Goal: Task Accomplishment & Management: Use online tool/utility

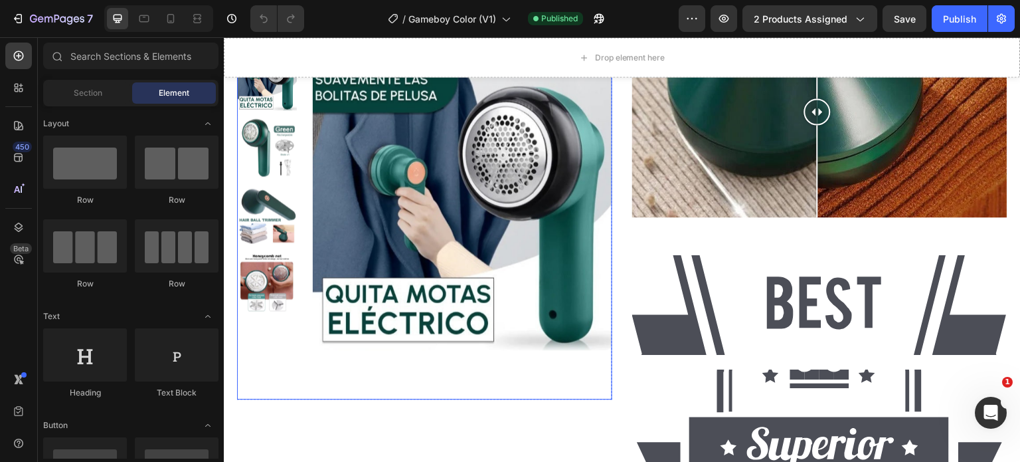
scroll to position [1062, 0]
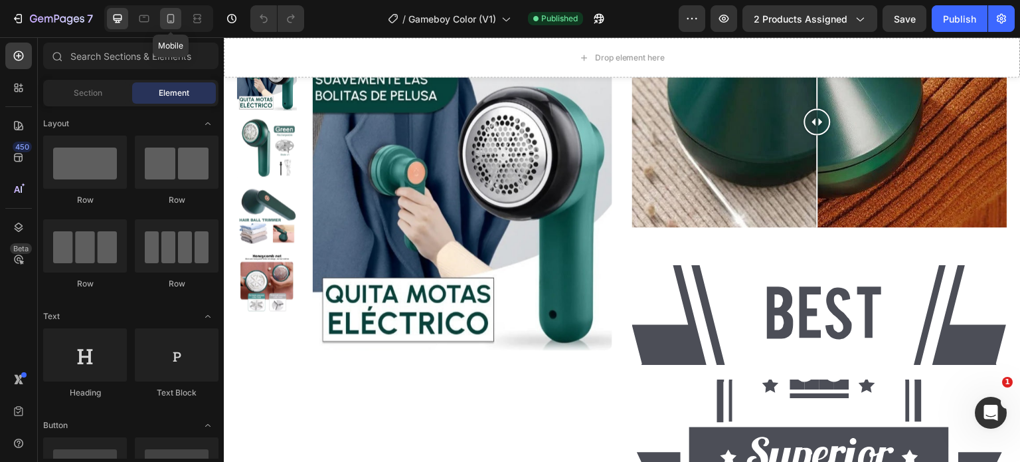
click at [176, 15] on icon at bounding box center [170, 18] width 13 height 13
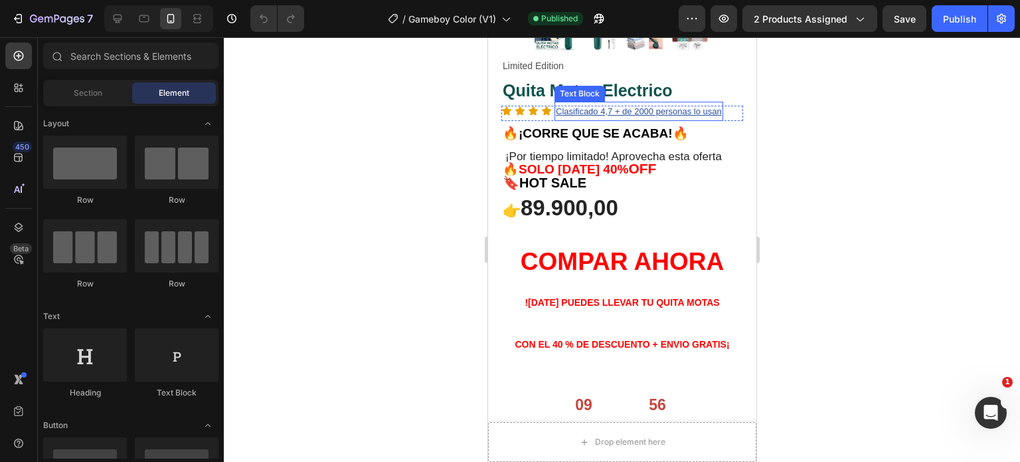
scroll to position [392, 0]
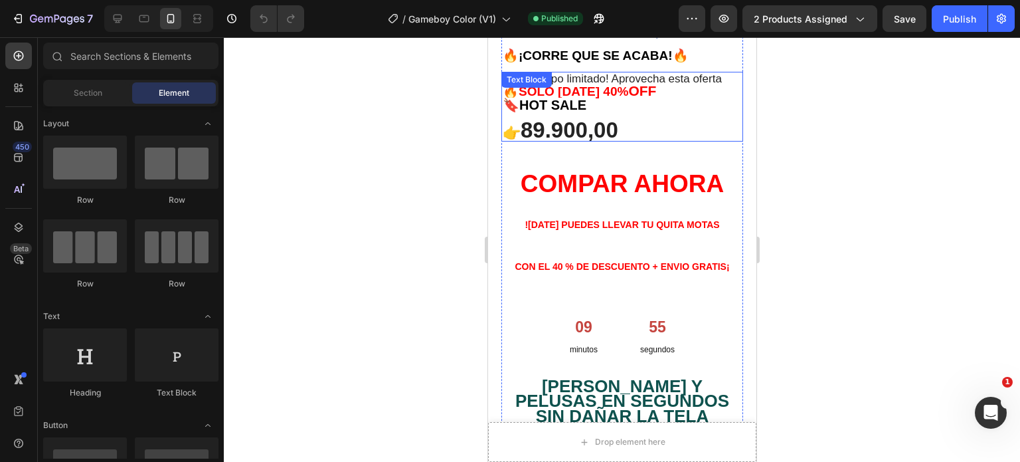
click at [545, 120] on strong "89.900,00" at bounding box center [569, 130] width 98 height 25
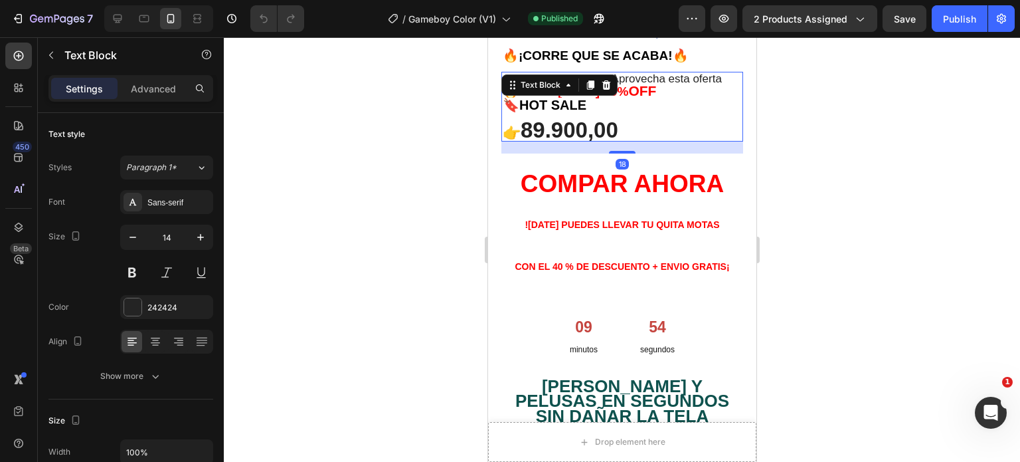
click at [533, 122] on strong "89.900,00" at bounding box center [569, 130] width 98 height 25
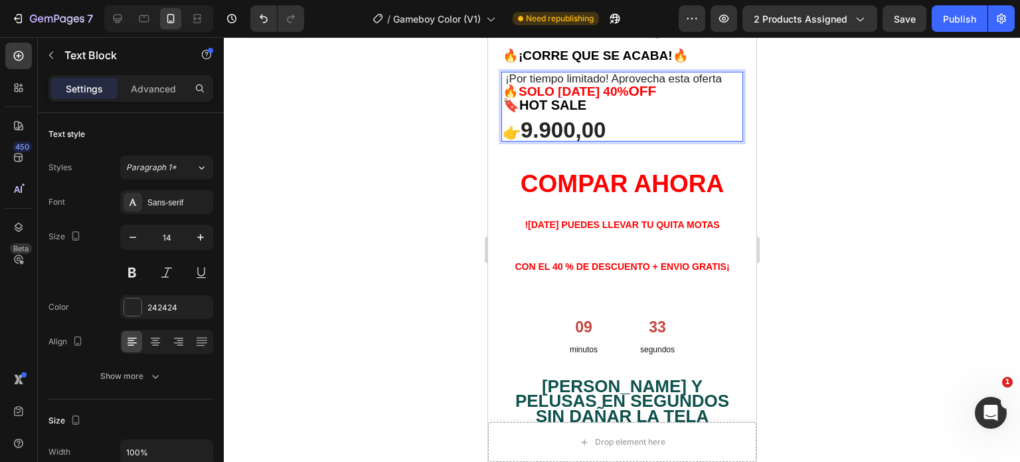
click at [607, 124] on p "👉 9.900,00" at bounding box center [621, 132] width 239 height 16
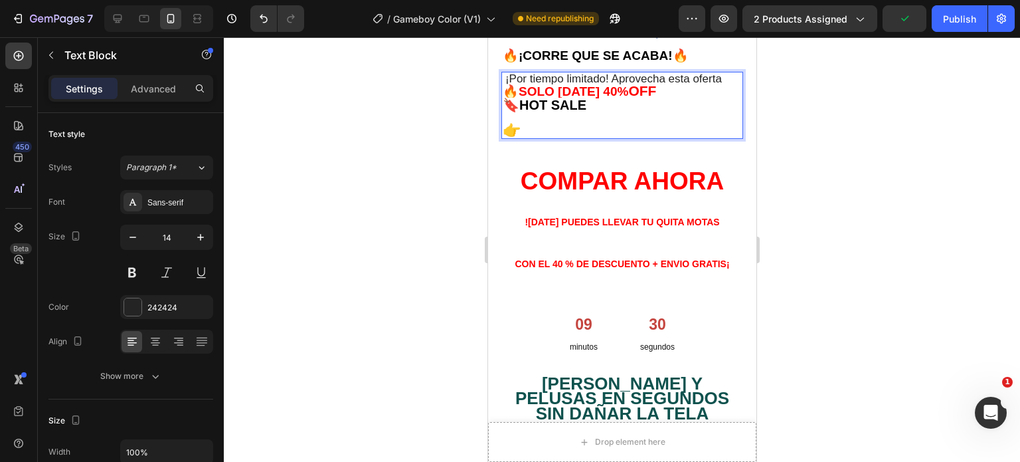
scroll to position [0, 0]
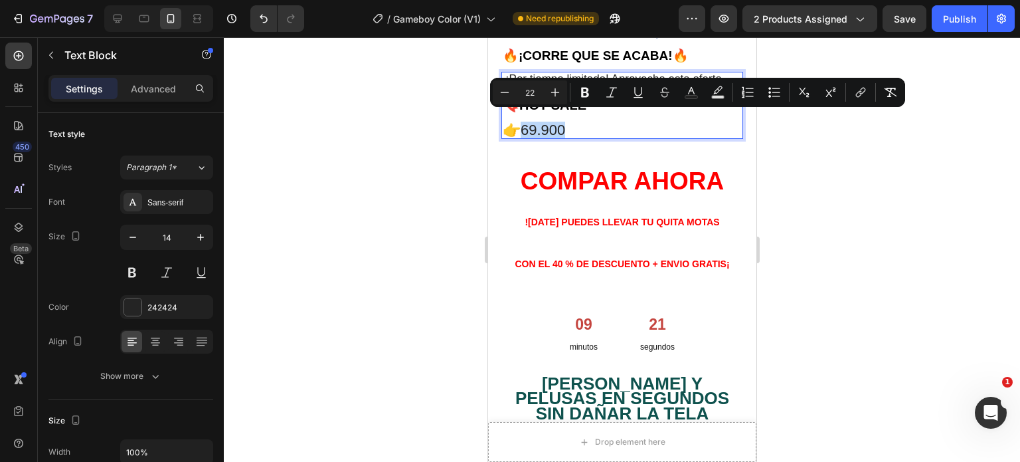
drag, startPoint x: 571, startPoint y: 115, endPoint x: 533, endPoint y: 118, distance: 38.7
click at [529, 124] on p "👉69.900" at bounding box center [621, 130] width 239 height 13
click at [553, 90] on icon "Editor contextual toolbar" at bounding box center [555, 92] width 13 height 13
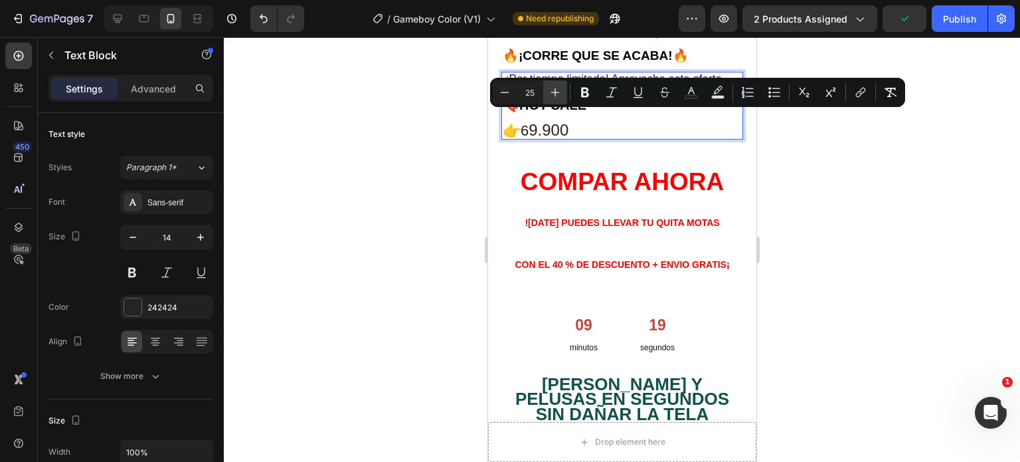
click at [553, 90] on icon "Editor contextual toolbar" at bounding box center [555, 92] width 13 height 13
click at [554, 91] on icon "Editor contextual toolbar" at bounding box center [555, 92] width 13 height 13
type input "27"
click at [586, 94] on icon "Editor contextual toolbar" at bounding box center [584, 92] width 13 height 13
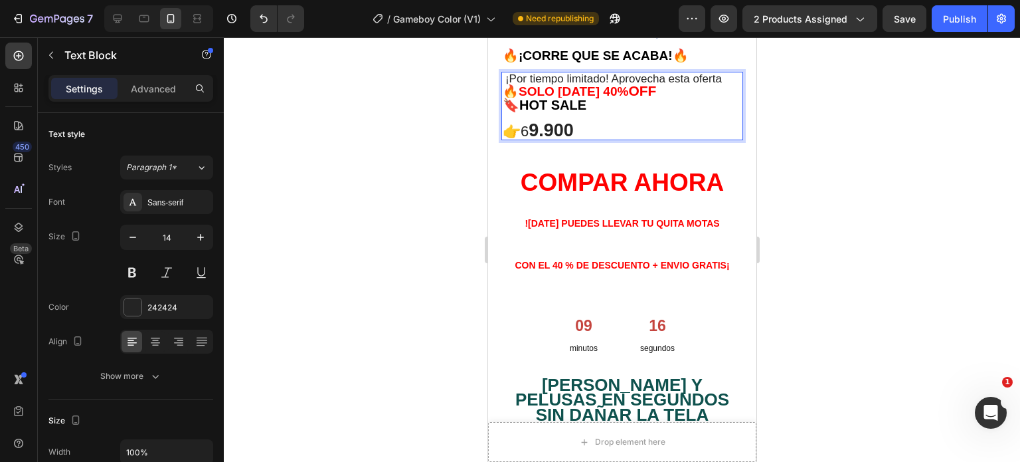
click at [575, 124] on p "👉6 9.900" at bounding box center [621, 131] width 239 height 15
drag, startPoint x: 575, startPoint y: 116, endPoint x: 525, endPoint y: 116, distance: 49.8
click at [524, 124] on p "👉6 9.900" at bounding box center [621, 131] width 239 height 15
click at [578, 124] on p "👉6 9.900" at bounding box center [621, 131] width 239 height 15
drag, startPoint x: 578, startPoint y: 119, endPoint x: 592, endPoint y: 122, distance: 14.8
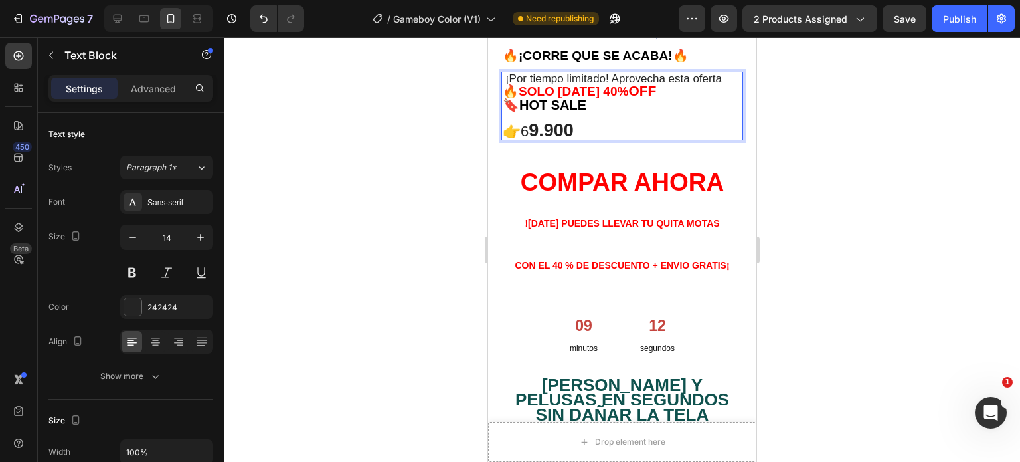
click at [580, 124] on p "👉6 9.900" at bounding box center [621, 131] width 239 height 15
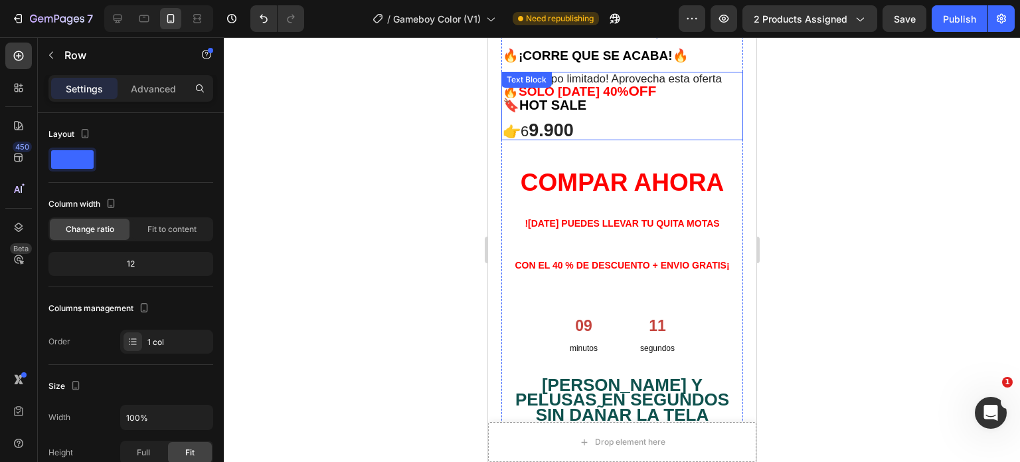
click at [585, 124] on p "👉6 9.900" at bounding box center [621, 131] width 239 height 15
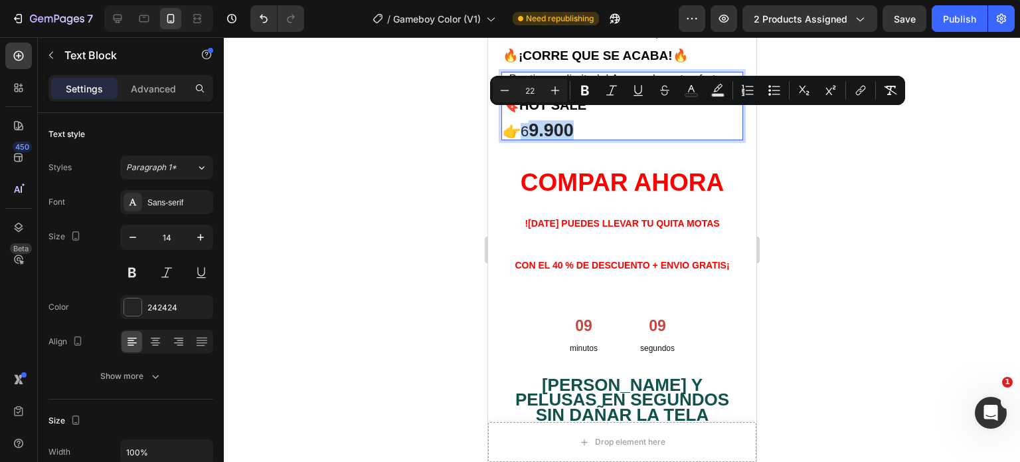
drag, startPoint x: 585, startPoint y: 120, endPoint x: 523, endPoint y: 121, distance: 62.4
click at [581, 90] on icon "Editor contextual toolbar" at bounding box center [584, 90] width 13 height 13
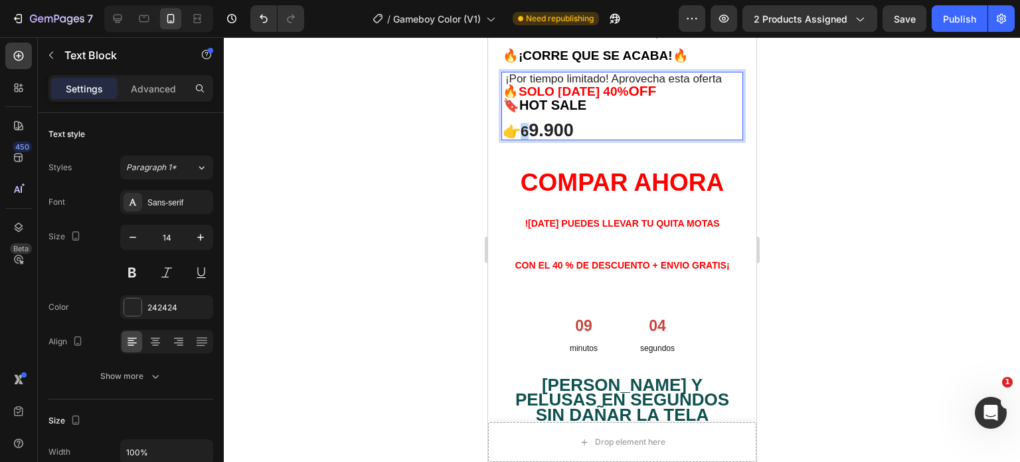
click at [525, 124] on p "👉 6 9.900" at bounding box center [621, 131] width 239 height 15
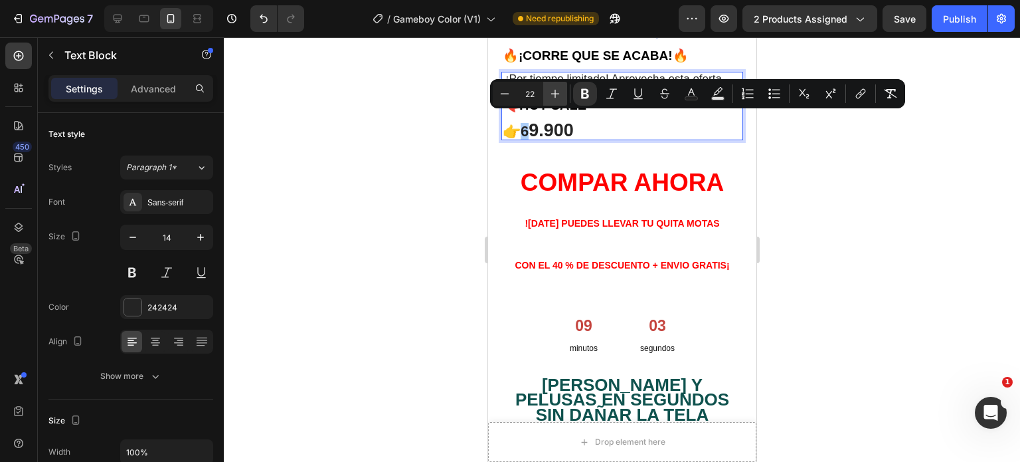
click at [552, 92] on icon "Editor contextual toolbar" at bounding box center [555, 93] width 13 height 13
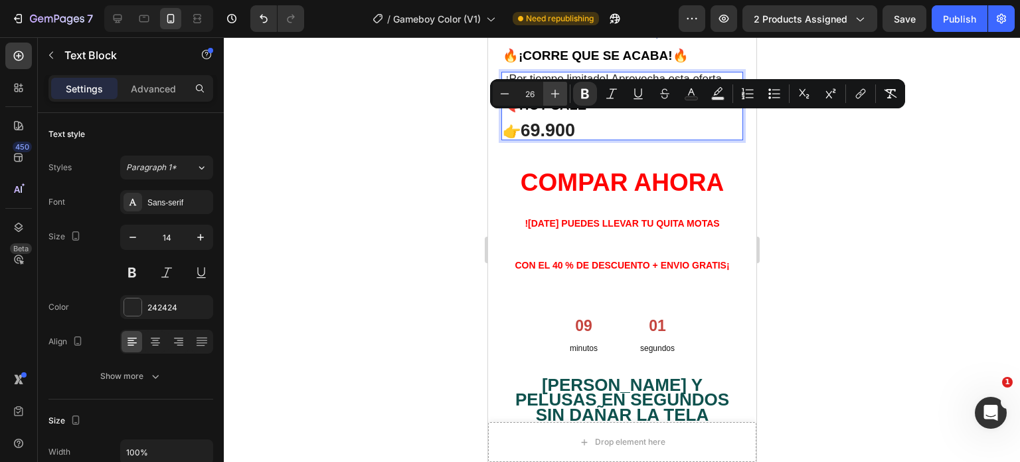
type input "27"
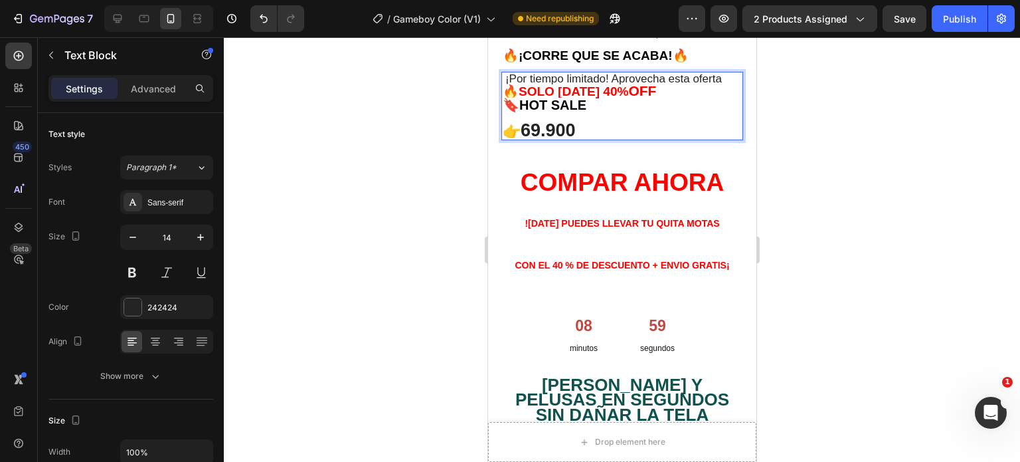
click at [585, 124] on p "👉 69.900" at bounding box center [621, 131] width 239 height 15
click at [532, 121] on strong "69.900" at bounding box center [547, 130] width 55 height 20
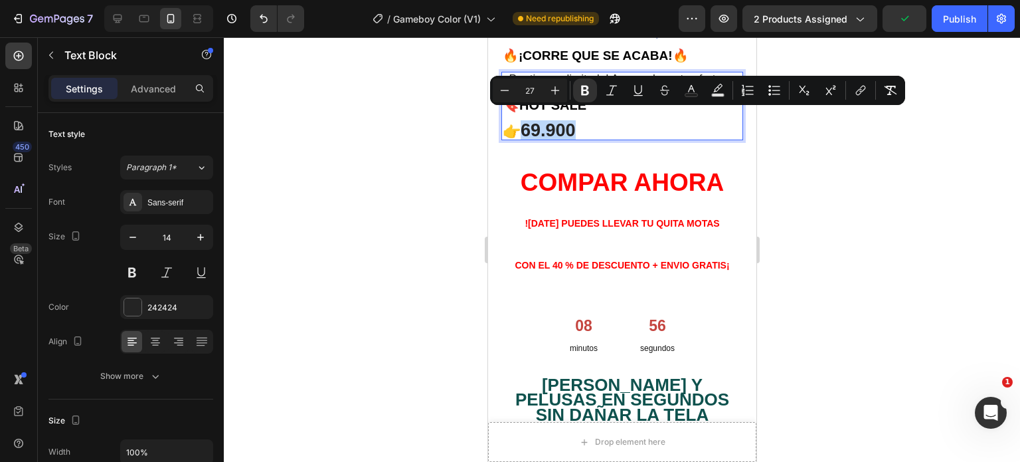
click at [525, 121] on strong "69.900" at bounding box center [547, 130] width 55 height 20
click at [555, 92] on icon "Editor contextual toolbar" at bounding box center [555, 90] width 9 height 9
click at [555, 99] on button "Plus" at bounding box center [555, 90] width 24 height 24
click at [554, 96] on icon "Editor contextual toolbar" at bounding box center [555, 90] width 13 height 13
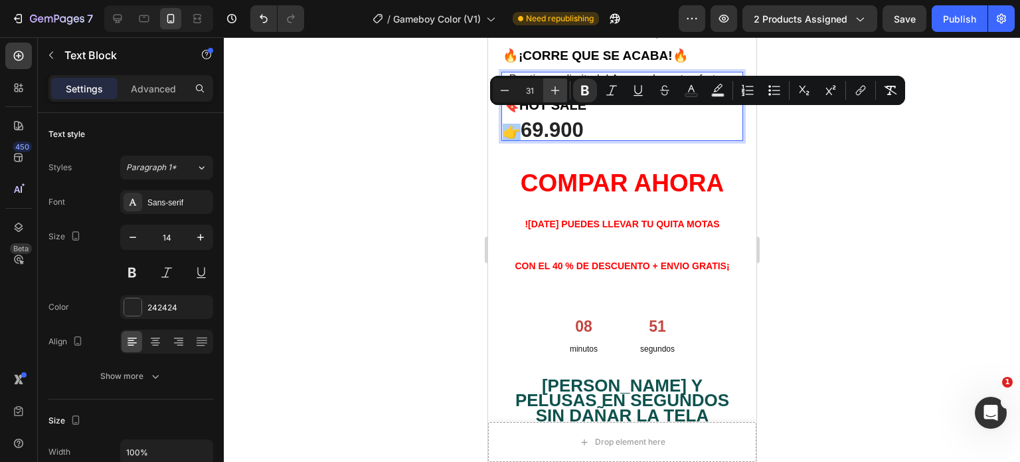
click at [554, 96] on icon "Editor contextual toolbar" at bounding box center [555, 90] width 13 height 13
type input "33"
click at [630, 124] on p "👉 69.900" at bounding box center [621, 132] width 239 height 16
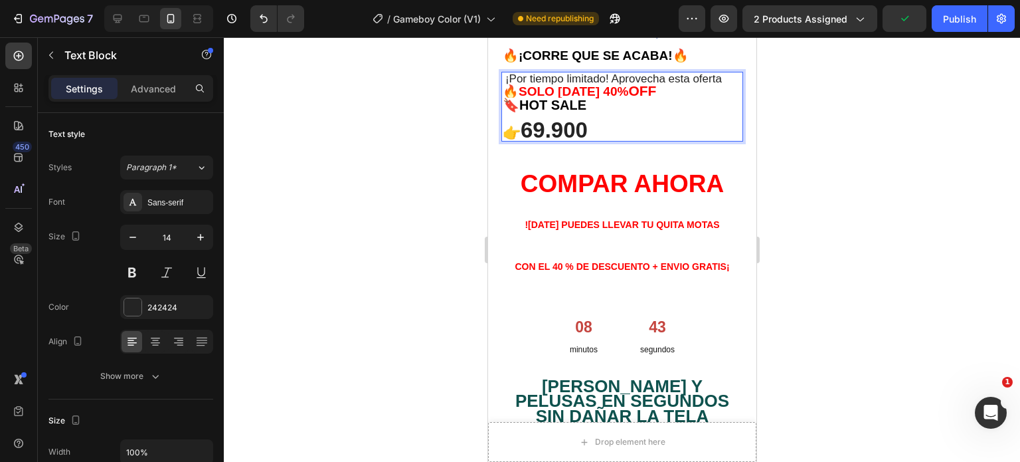
click at [534, 120] on strong "69.900" at bounding box center [553, 130] width 67 height 25
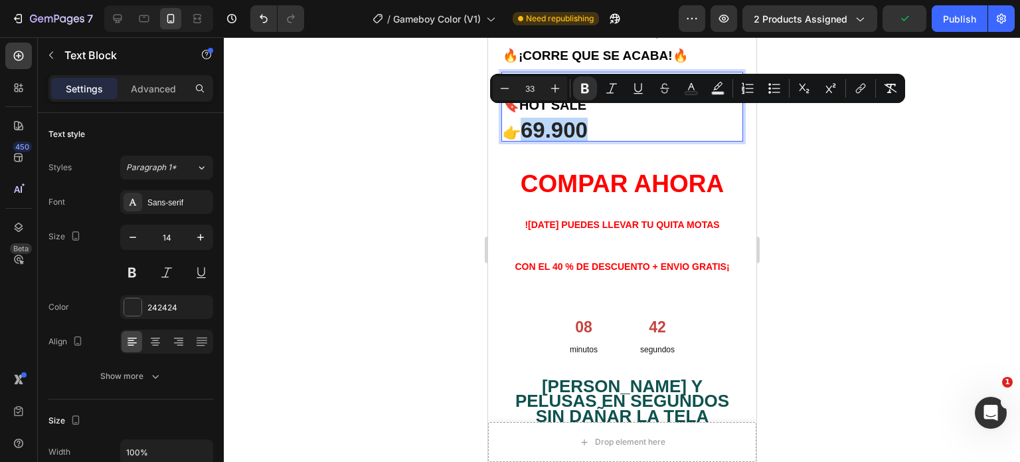
drag, startPoint x: 534, startPoint y: 120, endPoint x: 527, endPoint y: 122, distance: 7.4
click at [527, 122] on strong "69.900" at bounding box center [553, 130] width 67 height 25
click at [598, 124] on p "👉 69.900" at bounding box center [621, 132] width 239 height 16
click at [621, 124] on p "👉 69.900" at bounding box center [621, 132] width 239 height 16
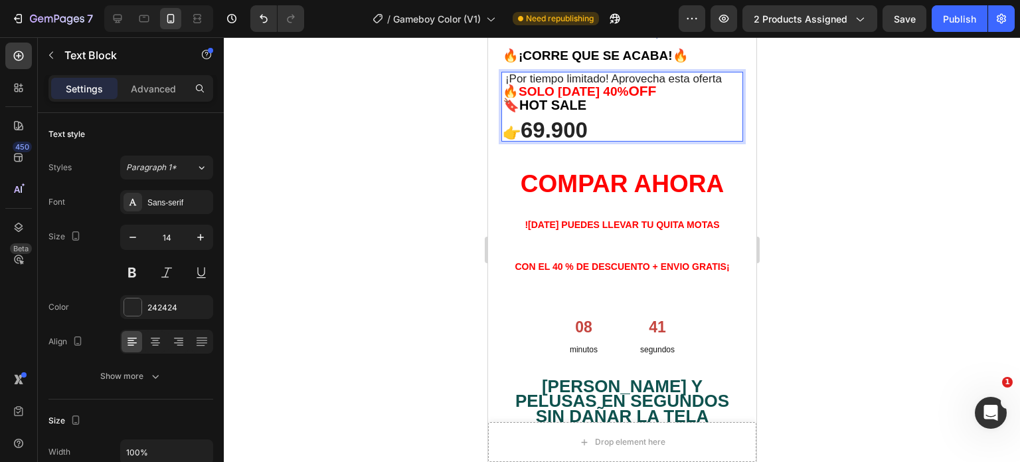
click at [587, 170] on strong "COMPAR AHORA" at bounding box center [621, 183] width 203 height 27
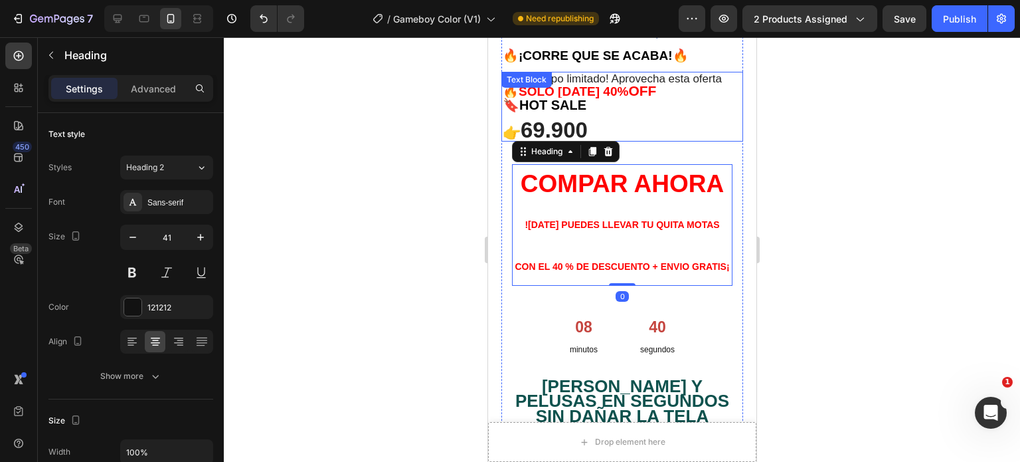
click at [613, 113] on p "🔖 HOT SALE" at bounding box center [621, 111] width 239 height 25
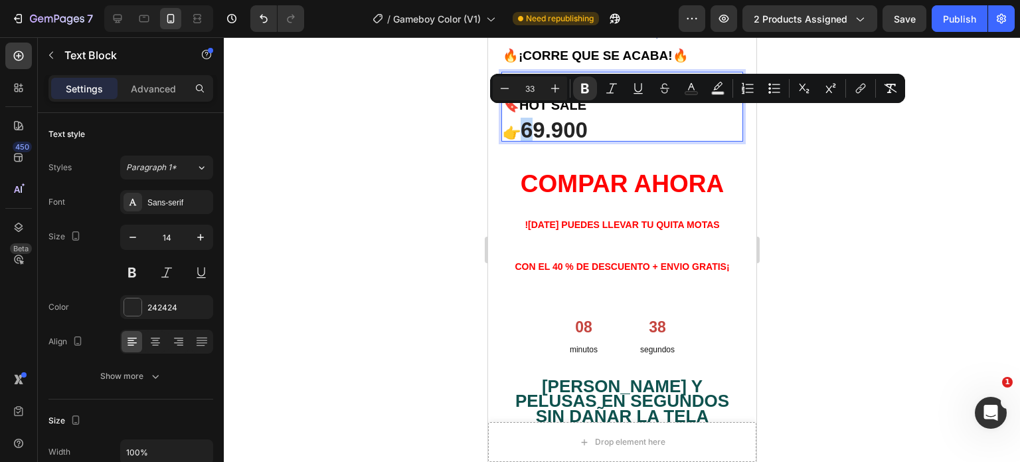
click at [527, 120] on strong "69.900" at bounding box center [553, 130] width 67 height 25
click at [509, 92] on icon "Editor contextual toolbar" at bounding box center [504, 88] width 13 height 13
type input "32"
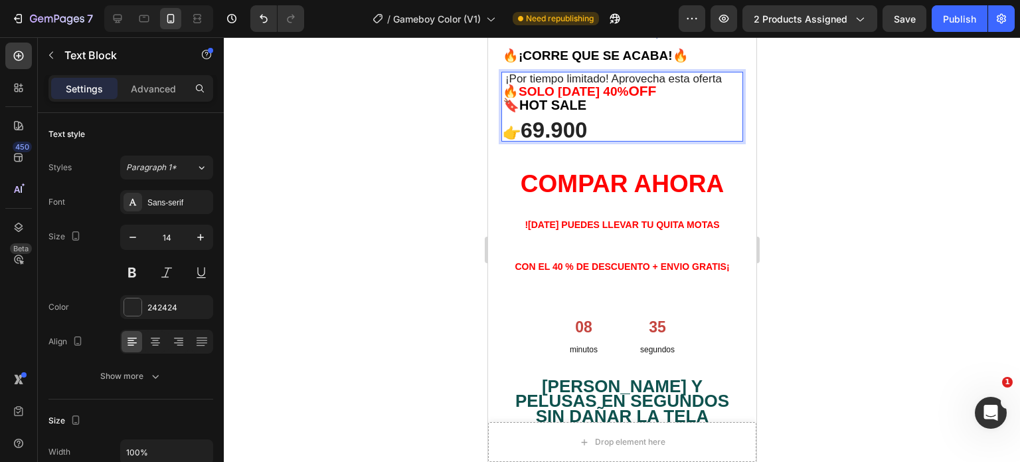
click at [639, 124] on p "👉 6 9.900" at bounding box center [621, 132] width 239 height 16
click at [826, 165] on div at bounding box center [622, 249] width 796 height 424
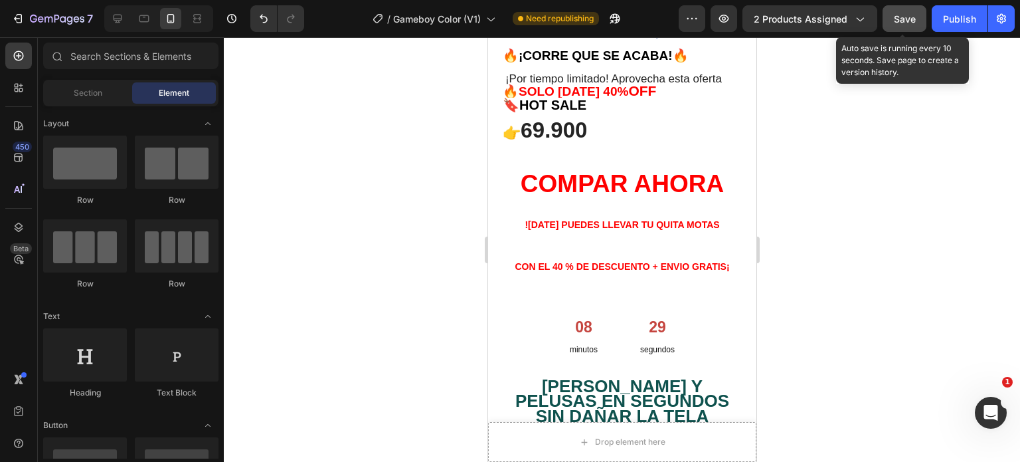
click at [910, 17] on span "Save" at bounding box center [905, 18] width 22 height 11
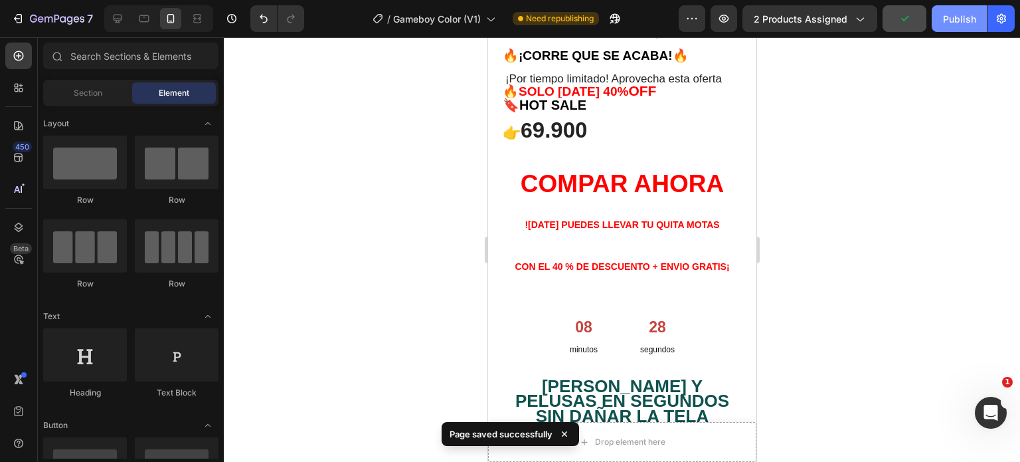
click at [952, 17] on div "Publish" at bounding box center [959, 19] width 33 height 14
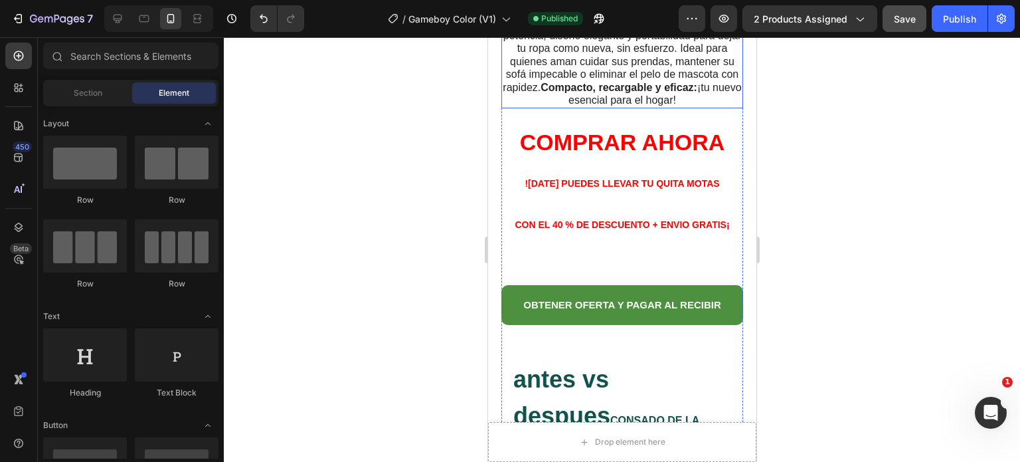
scroll to position [857, 0]
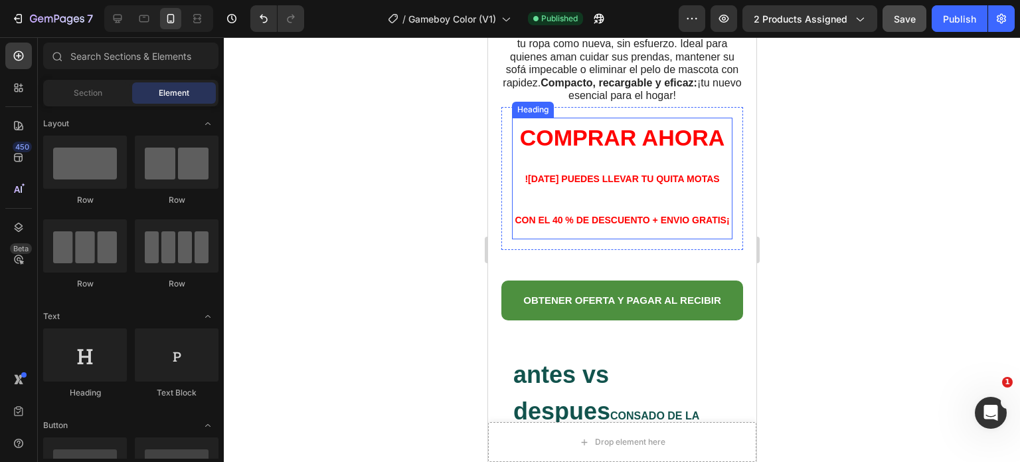
click at [714, 231] on h2 "COMPRAR AHORA ![DATE] PUEDES LLEVAR TU QUITA MOTAS CON EL 40 % DE DESCUENTO + E…" at bounding box center [621, 179] width 220 height 122
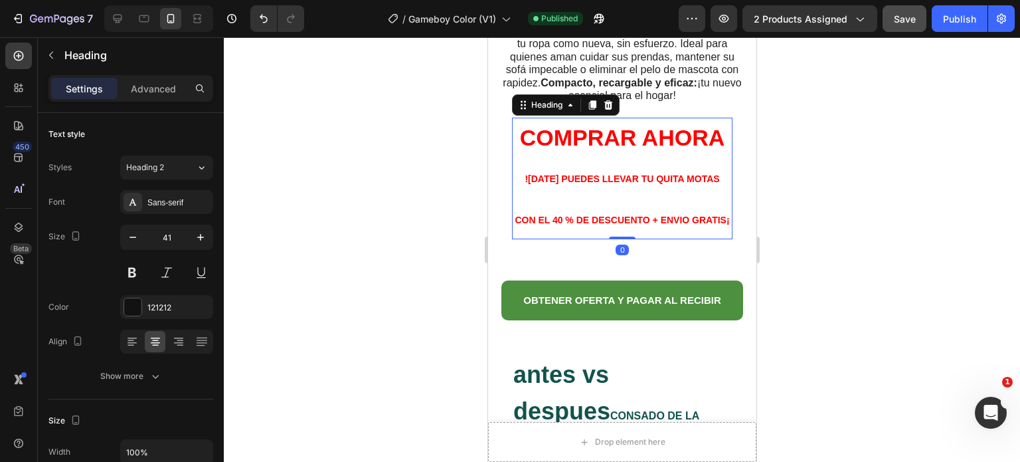
click at [714, 231] on h2 "COMPRAR AHORA ![DATE] PUEDES LLEVAR TU QUITA MOTAS CON EL 40 % DE DESCUENTO + E…" at bounding box center [621, 179] width 220 height 122
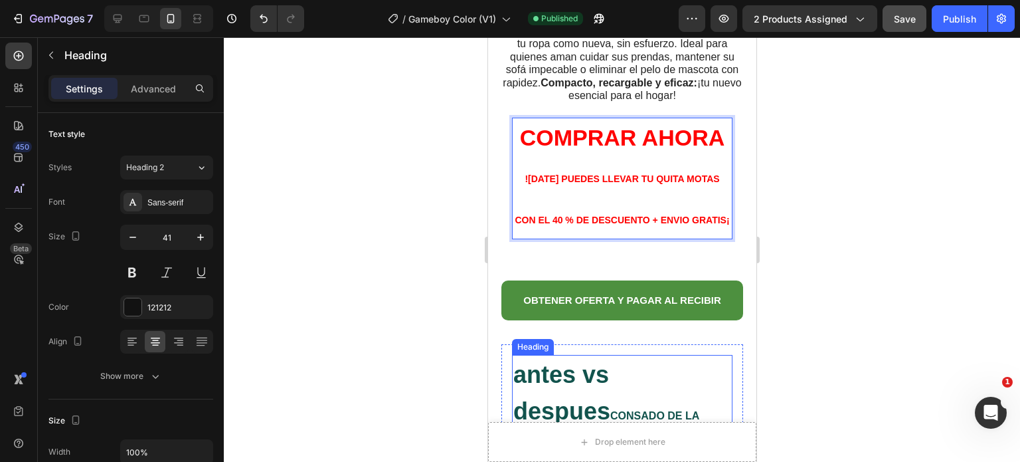
drag, startPoint x: 534, startPoint y: 375, endPoint x: 531, endPoint y: 367, distance: 9.0
click at [534, 375] on strong "antes vs despues" at bounding box center [561, 392] width 97 height 63
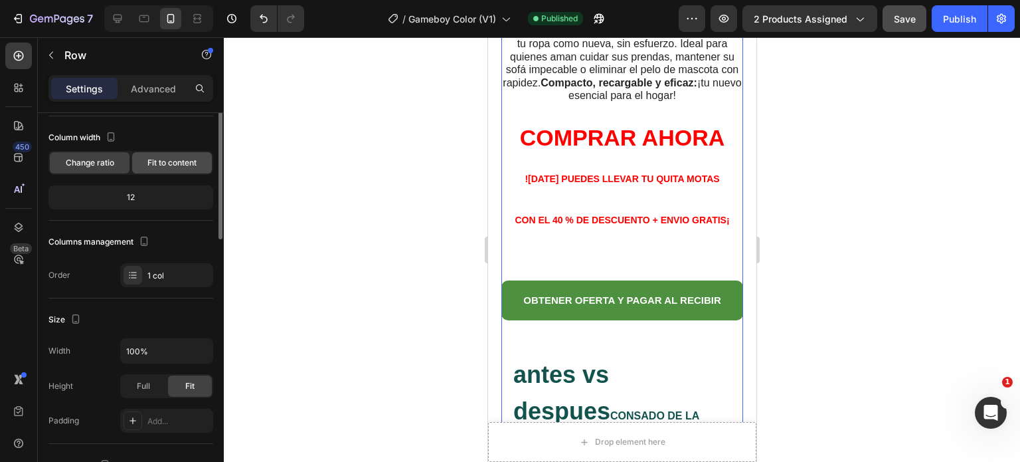
scroll to position [0, 0]
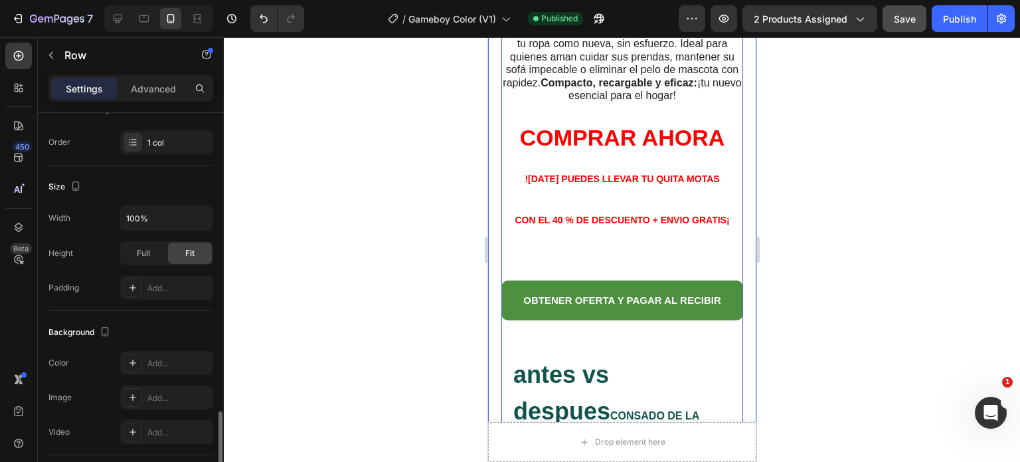
scroll to position [388, 0]
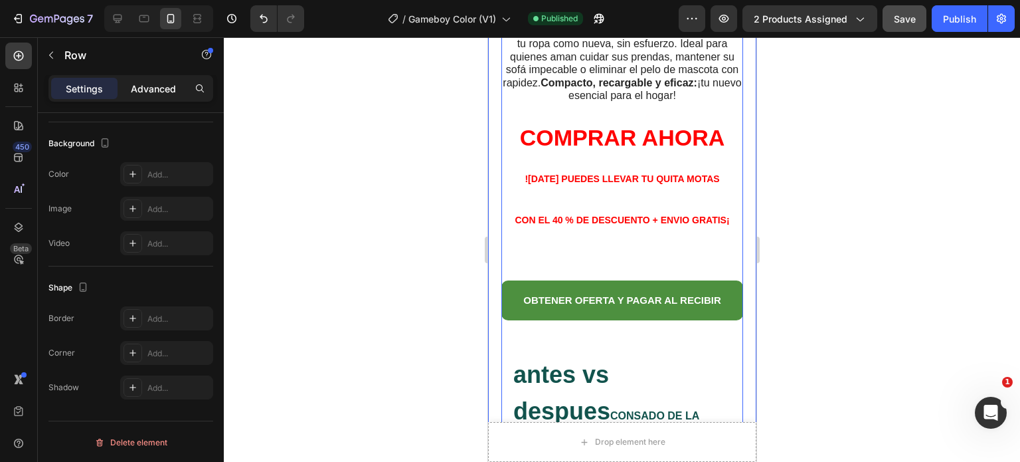
click at [161, 92] on p "Advanced" at bounding box center [153, 89] width 45 height 14
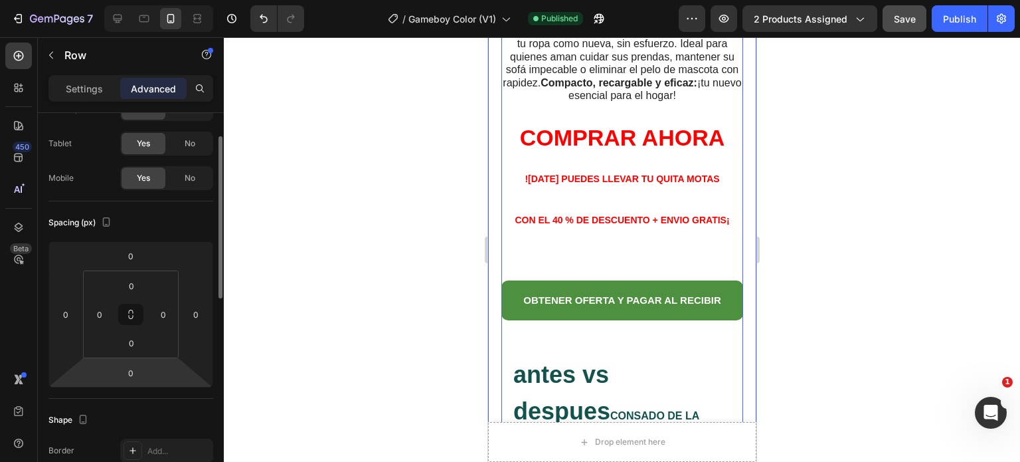
scroll to position [0, 0]
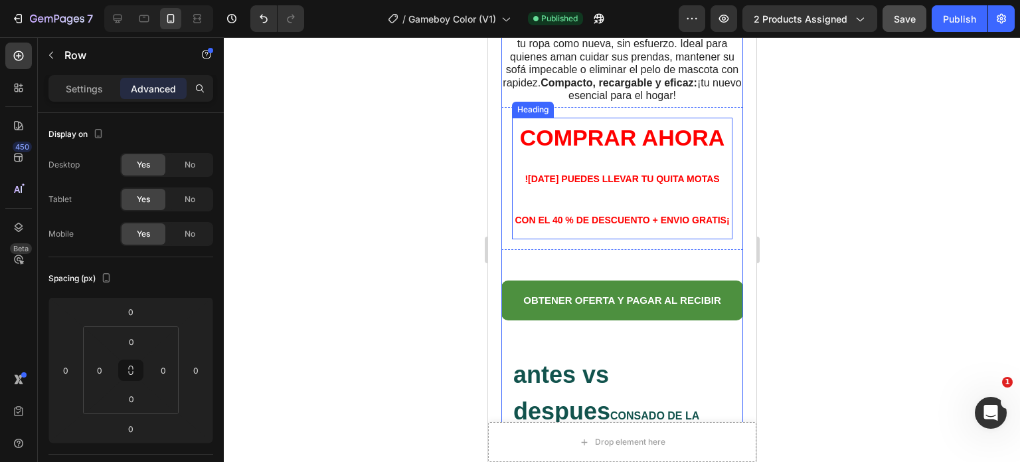
click at [602, 169] on p "⁠⁠⁠⁠⁠⁠⁠ COMPRAR AHORA ![DATE] PUEDES LLEVAR TU QUITA MOTAS CON EL 40 % DE DESCU…" at bounding box center [622, 179] width 218 height 120
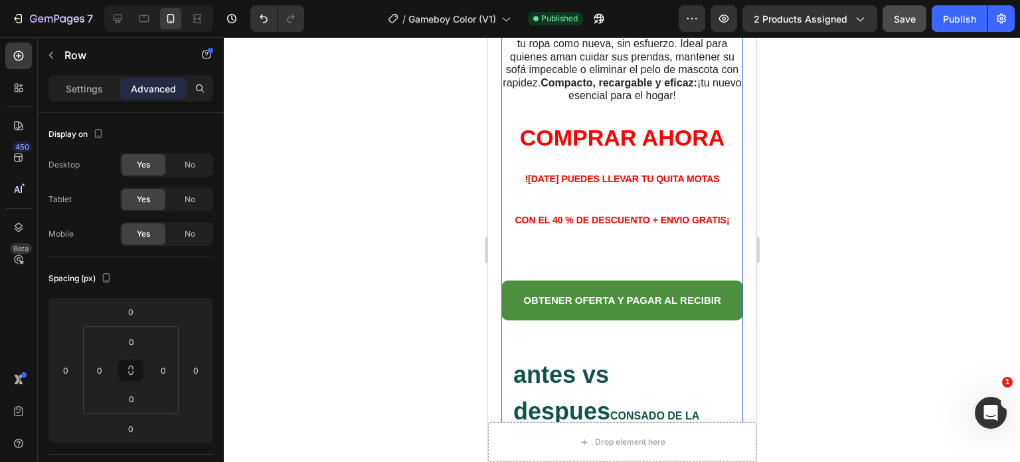
click at [549, 278] on div "OBTENER OFERTA Y PAGAR AL RECIBIR Button" at bounding box center [622, 293] width 242 height 54
click at [529, 288] on div "OBTENER OFERTA Y PAGAR AL RECIBIR Button" at bounding box center [622, 293] width 242 height 54
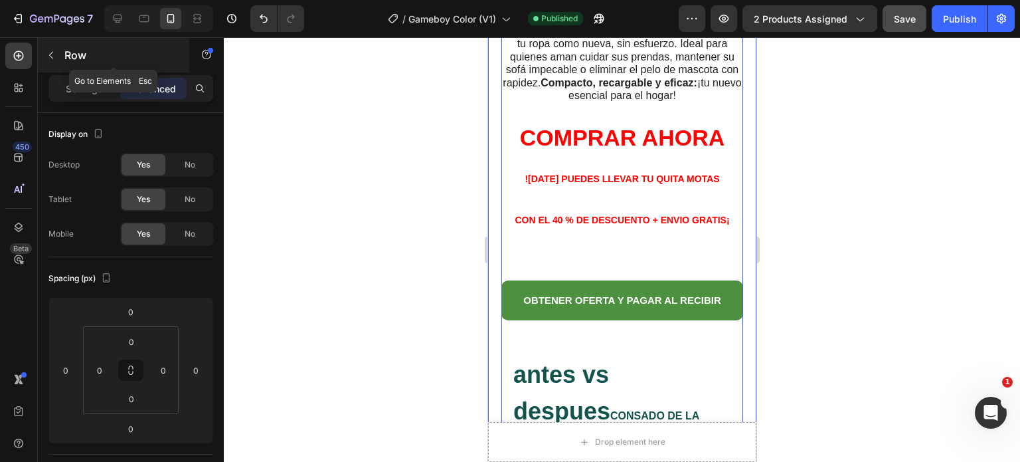
click at [44, 54] on button "button" at bounding box center [51, 54] width 21 height 21
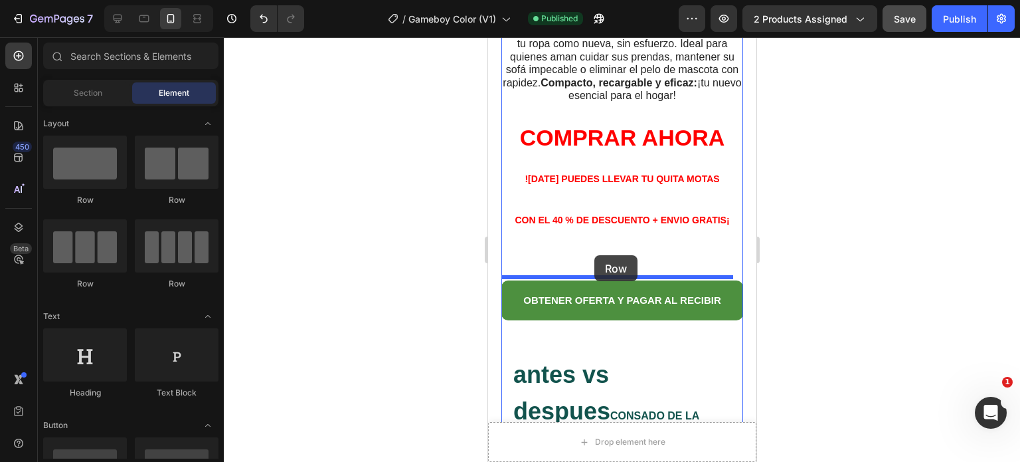
drag, startPoint x: 602, startPoint y: 223, endPoint x: 593, endPoint y: 256, distance: 33.7
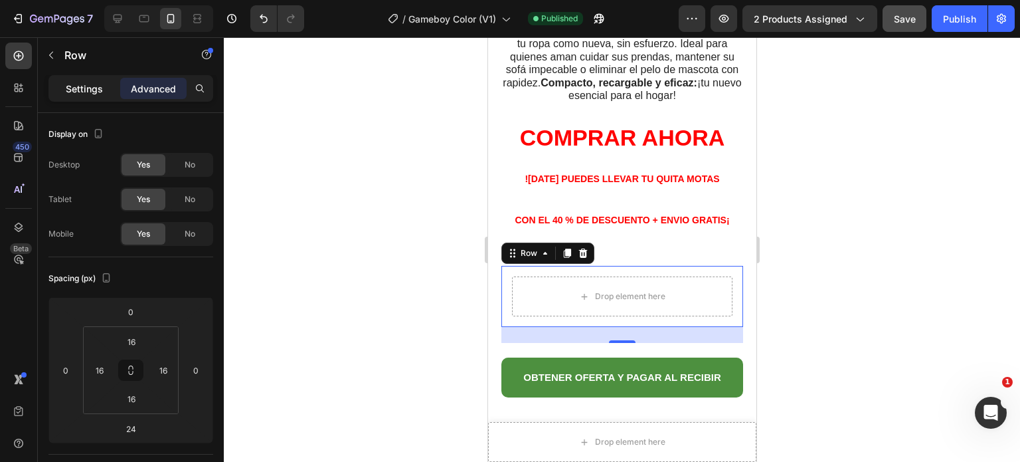
click at [92, 90] on p "Settings" at bounding box center [84, 89] width 37 height 14
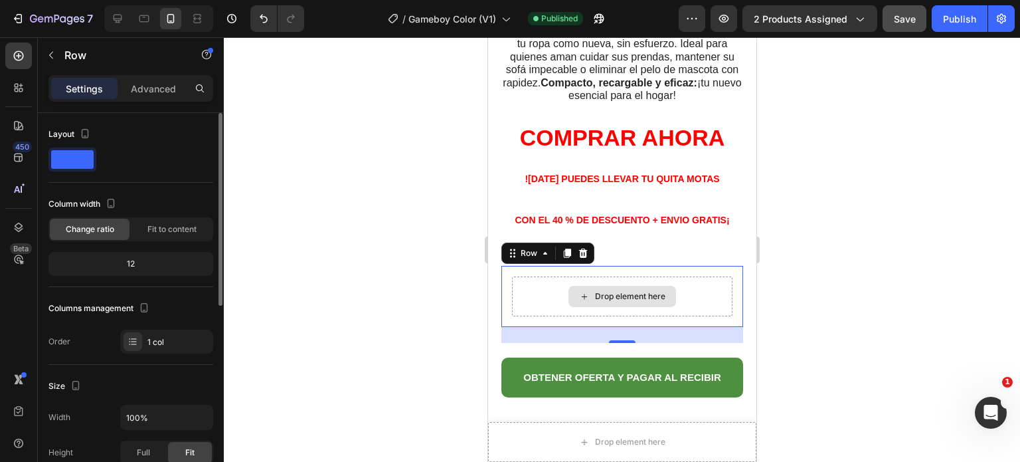
click at [609, 301] on div "Drop element here" at bounding box center [629, 296] width 70 height 11
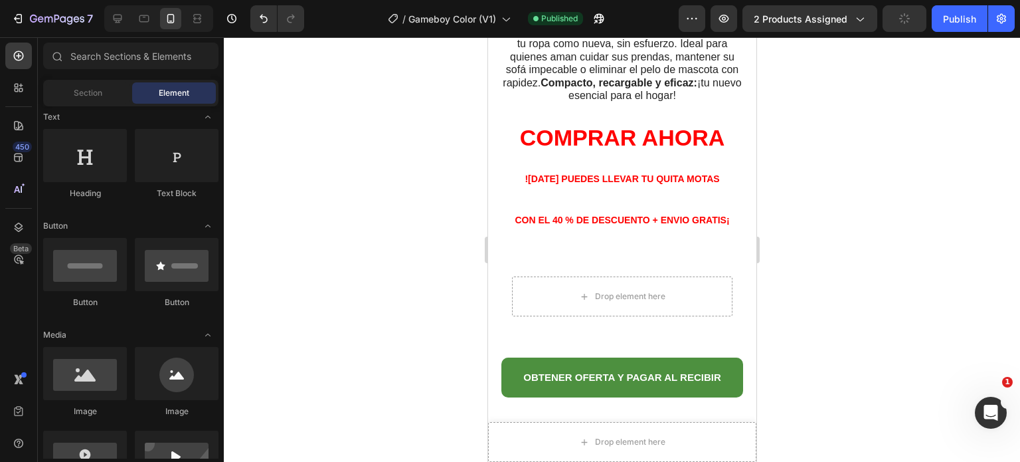
scroll to position [133, 0]
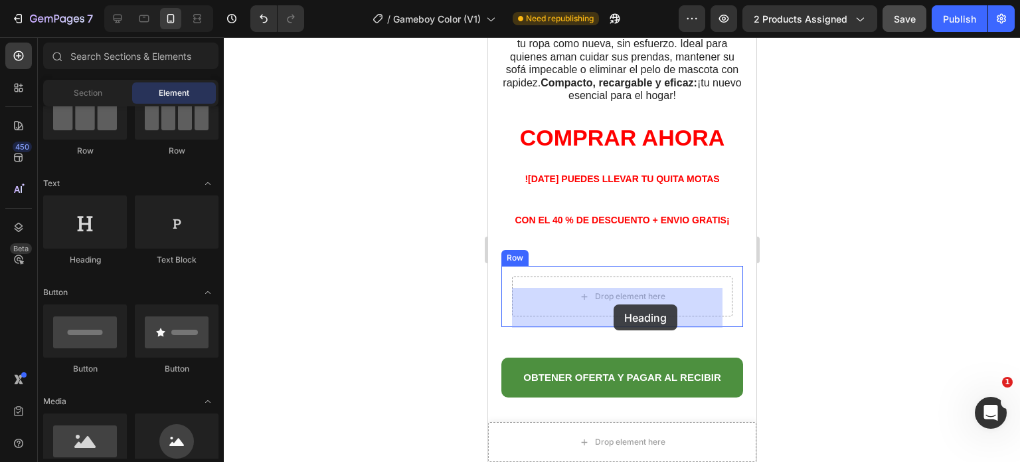
drag, startPoint x: 570, startPoint y: 262, endPoint x: 614, endPoint y: 304, distance: 60.6
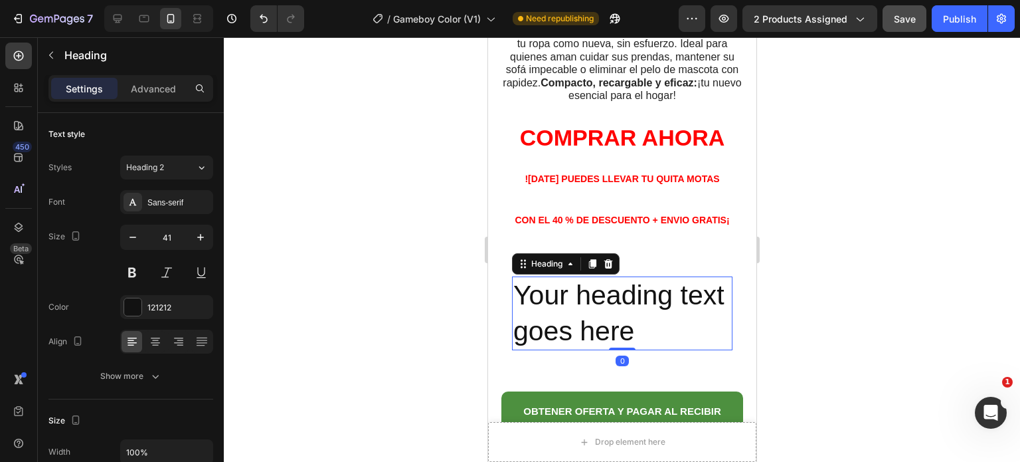
click at [694, 343] on h2 "Your heading text goes here" at bounding box center [621, 313] width 220 height 74
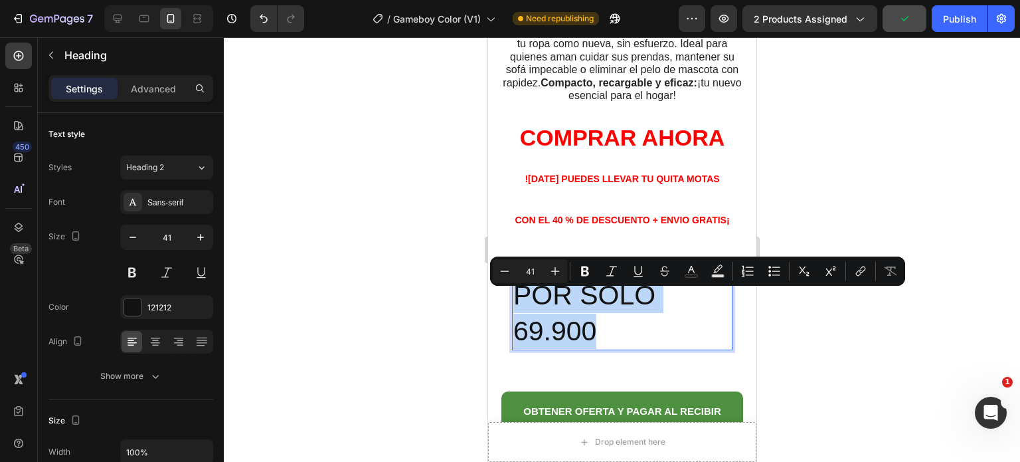
drag, startPoint x: 598, startPoint y: 341, endPoint x: 518, endPoint y: 313, distance: 85.1
click at [513, 313] on p "POR SOLO 69.900" at bounding box center [622, 313] width 218 height 71
click at [583, 268] on icon "Editor contextual toolbar" at bounding box center [585, 271] width 8 height 10
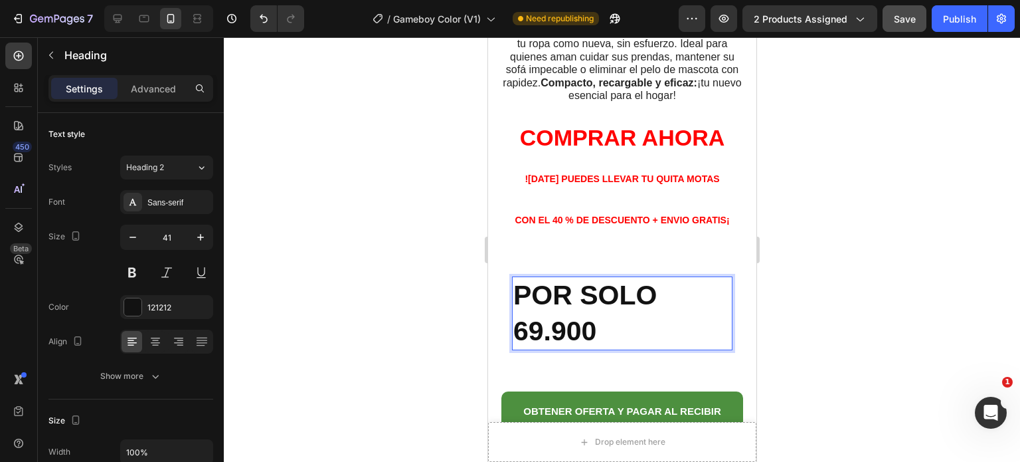
click at [601, 336] on p "POR SOLO 69.900" at bounding box center [622, 313] width 218 height 71
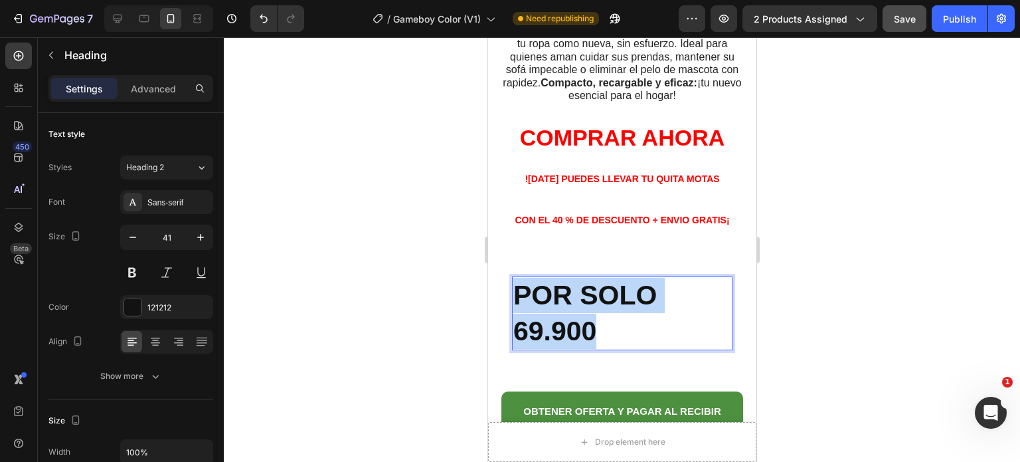
drag, startPoint x: 601, startPoint y: 336, endPoint x: 519, endPoint y: 310, distance: 86.3
click at [519, 310] on p "POR SOLO 69.900" at bounding box center [622, 313] width 218 height 71
click at [800, 329] on div at bounding box center [622, 249] width 796 height 424
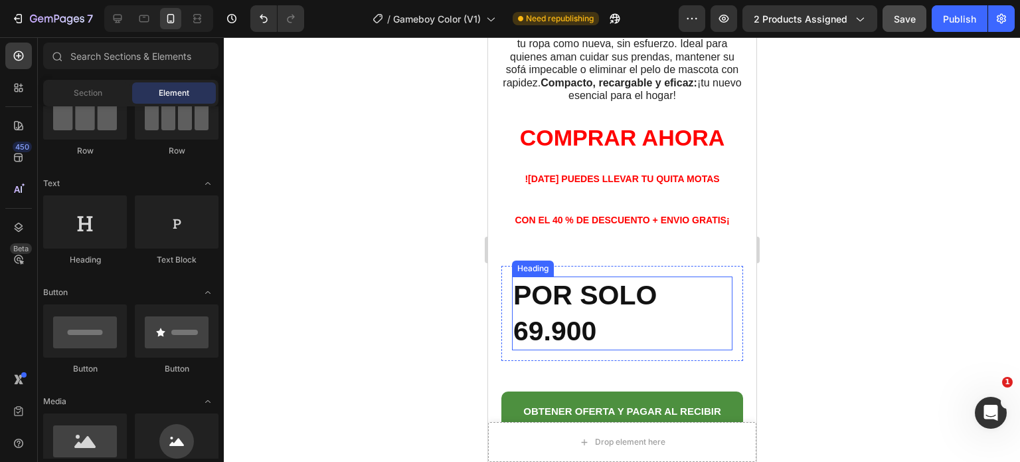
click at [601, 341] on p "⁠⁠⁠⁠⁠⁠⁠ POR SOLO 69.900" at bounding box center [622, 313] width 218 height 71
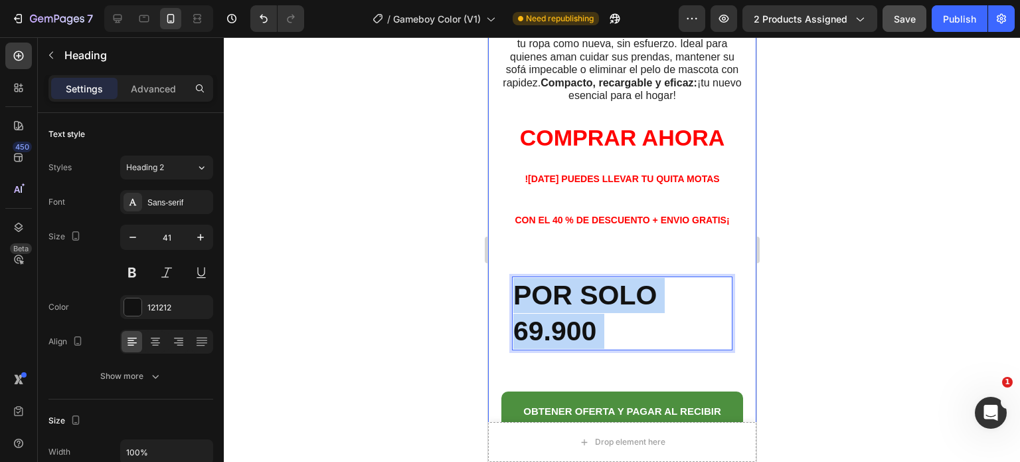
drag, startPoint x: 601, startPoint y: 341, endPoint x: 508, endPoint y: 331, distance: 93.5
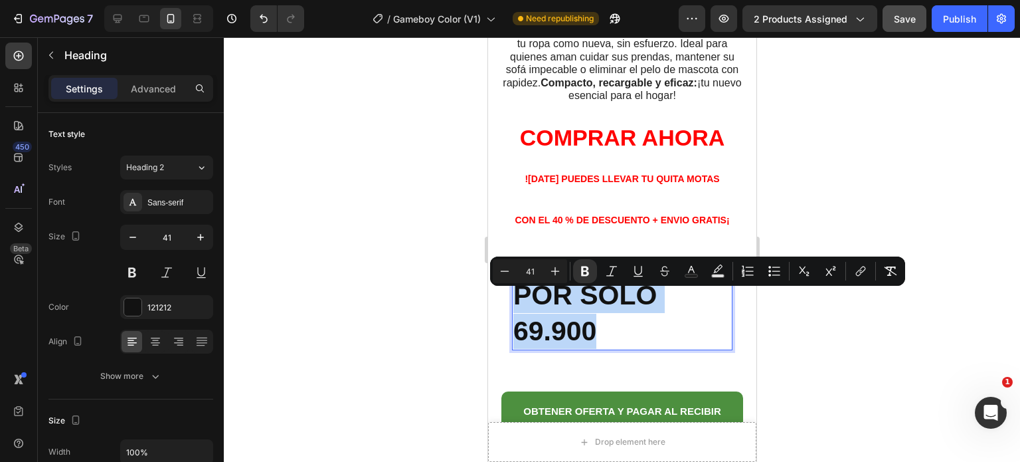
drag, startPoint x: 604, startPoint y: 334, endPoint x: 514, endPoint y: 313, distance: 92.1
click at [514, 313] on p "POR SOLO 69.900" at bounding box center [622, 313] width 218 height 71
click at [500, 272] on icon "Editor contextual toolbar" at bounding box center [504, 270] width 13 height 13
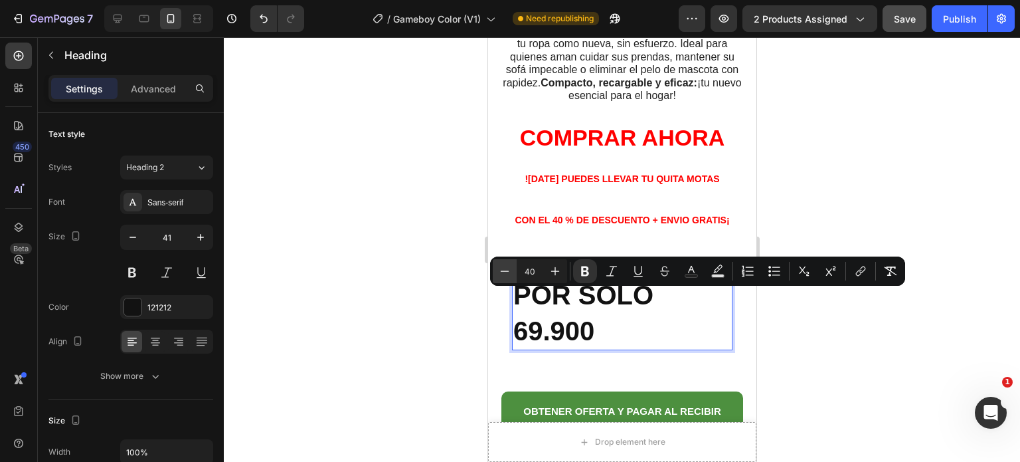
click at [500, 272] on icon "Editor contextual toolbar" at bounding box center [504, 270] width 13 height 13
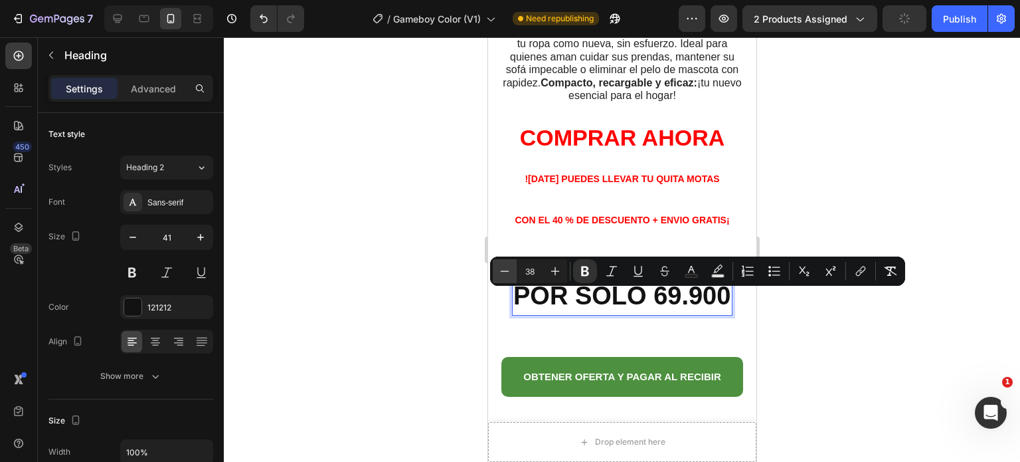
click at [501, 272] on icon "Editor contextual toolbar" at bounding box center [504, 270] width 13 height 13
type input "35"
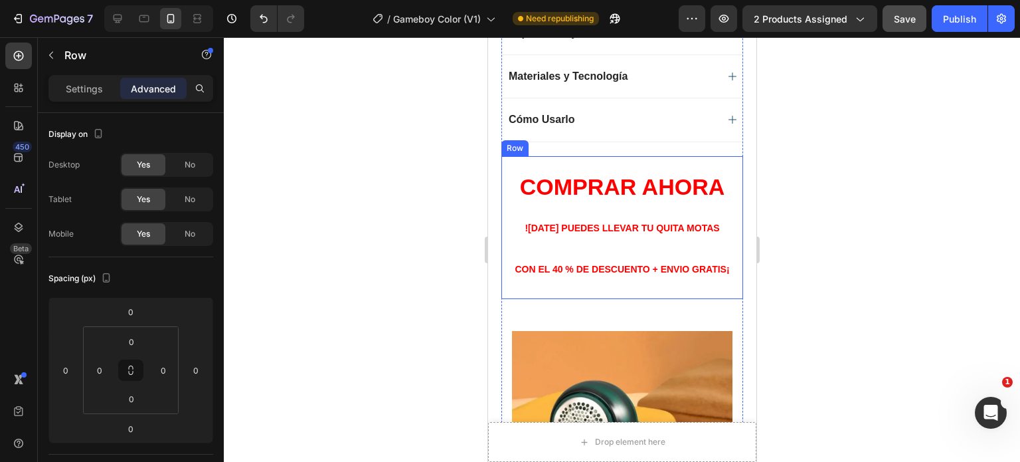
scroll to position [2052, 0]
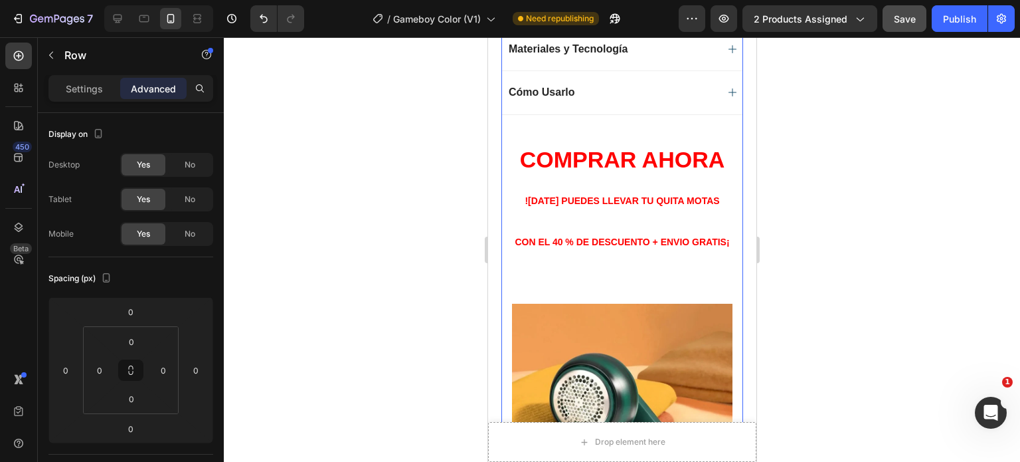
click at [586, 293] on div "Image Row" at bounding box center [622, 414] width 242 height 242
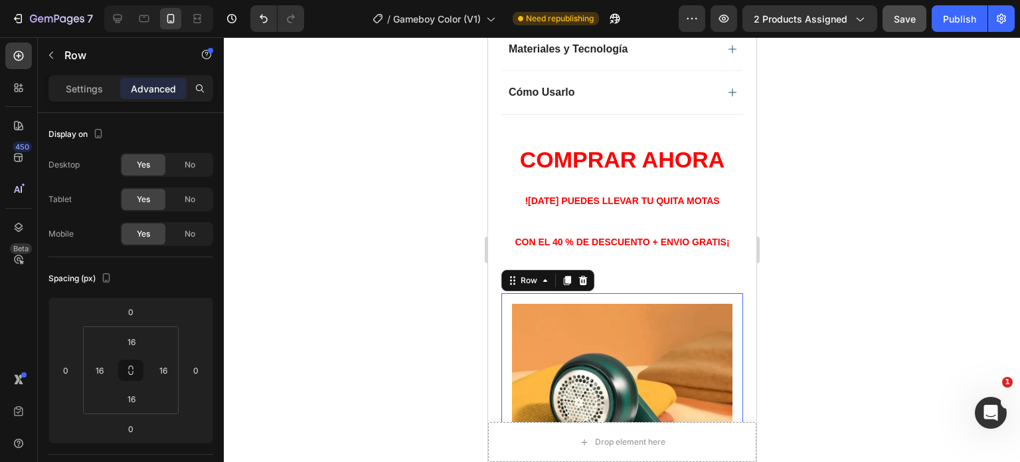
click at [539, 293] on div "Image Row 0" at bounding box center [622, 414] width 242 height 242
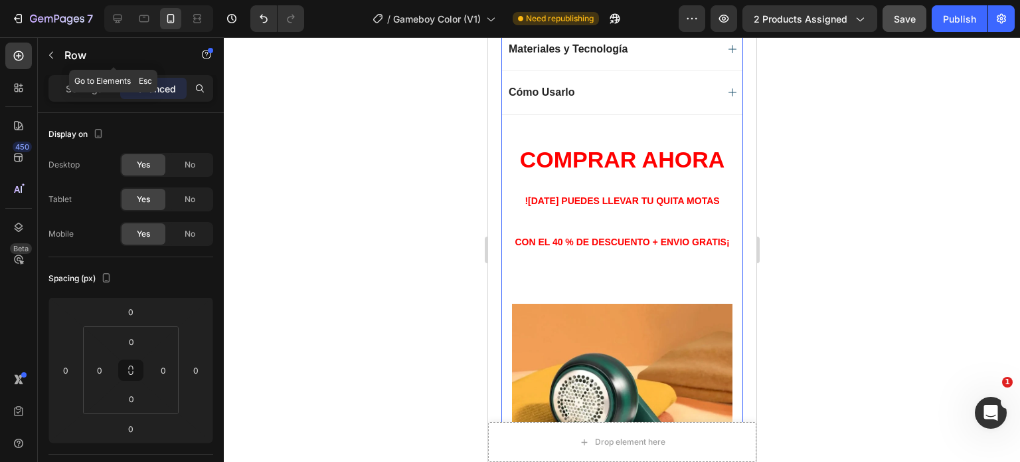
click at [63, 48] on div "Row" at bounding box center [113, 55] width 151 height 35
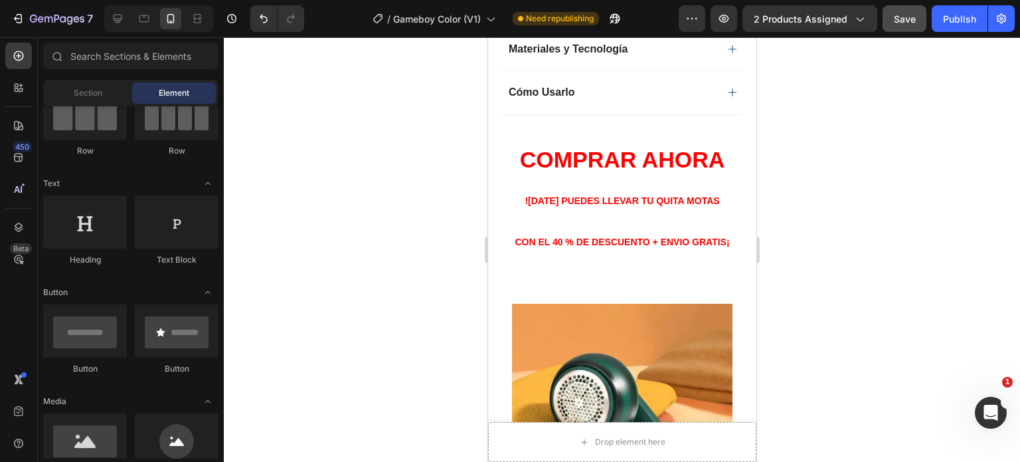
scroll to position [0, 0]
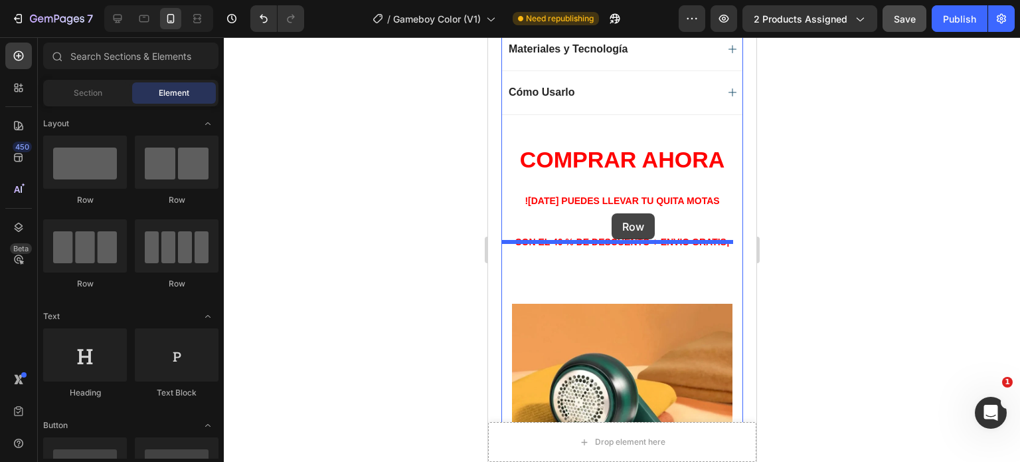
drag, startPoint x: 586, startPoint y: 209, endPoint x: 612, endPoint y: 214, distance: 26.4
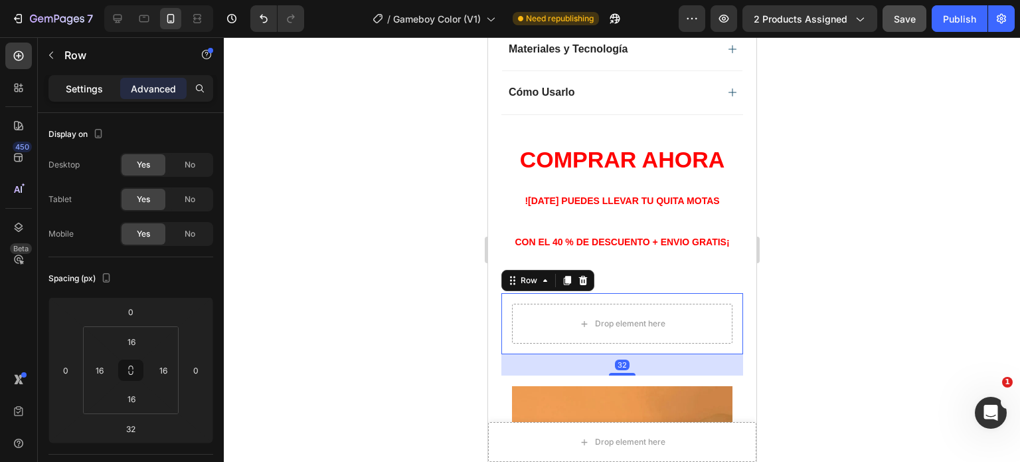
click at [86, 86] on p "Settings" at bounding box center [84, 89] width 37 height 14
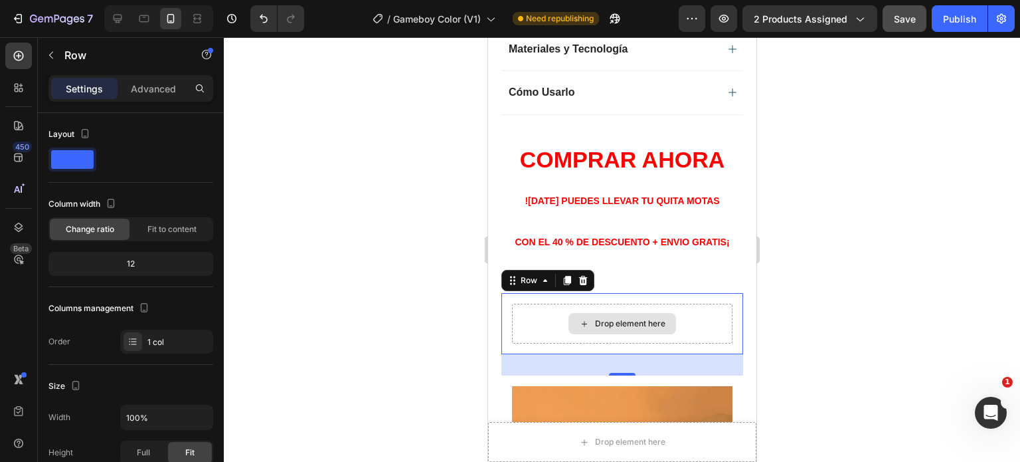
click at [614, 318] on div "Drop element here" at bounding box center [629, 323] width 70 height 11
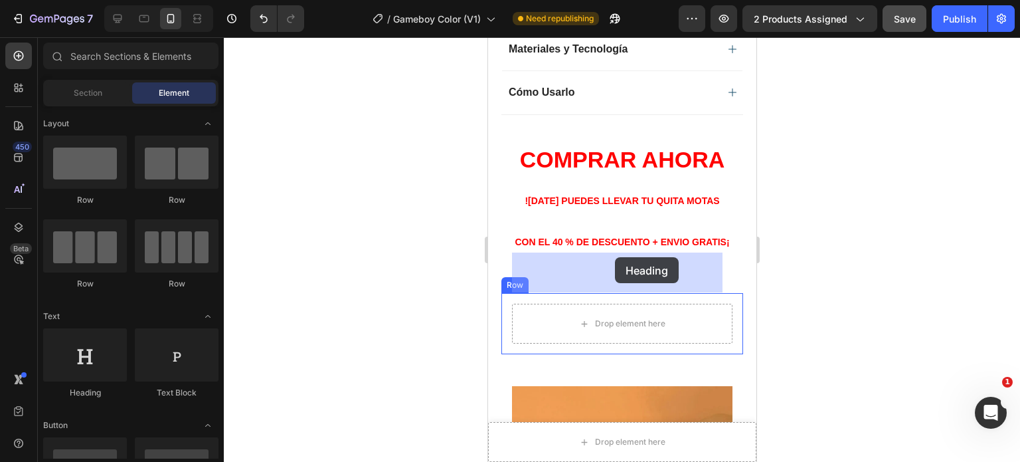
drag, startPoint x: 575, startPoint y: 390, endPoint x: 615, endPoint y: 257, distance: 139.3
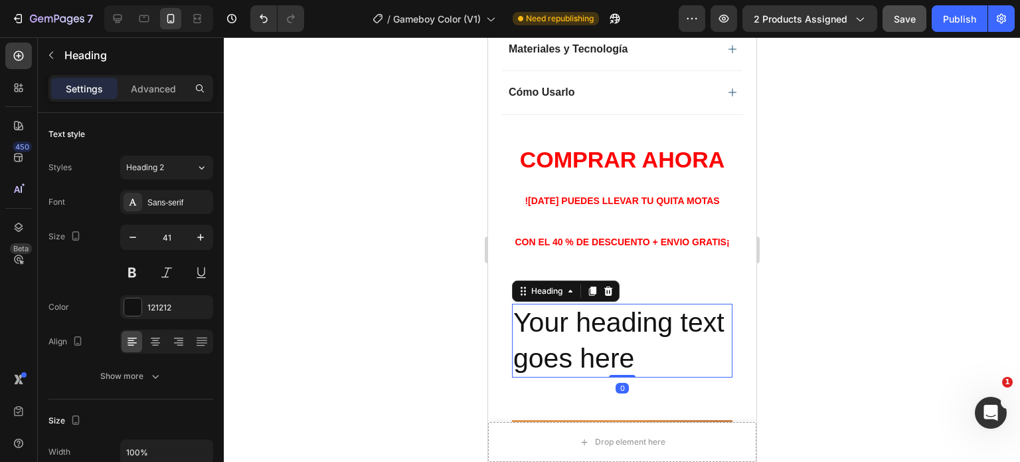
click at [687, 305] on h2 "Your heading text goes here" at bounding box center [621, 340] width 220 height 74
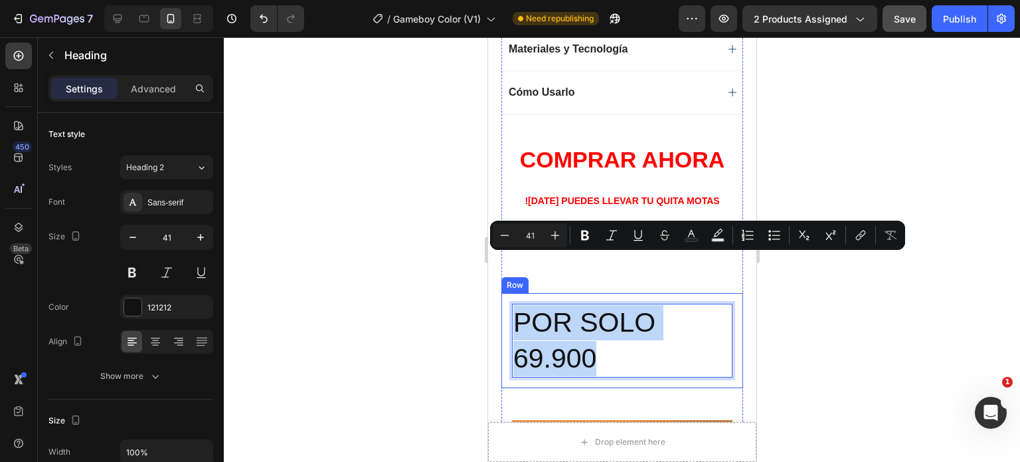
drag, startPoint x: 594, startPoint y: 305, endPoint x: 507, endPoint y: 284, distance: 89.5
click at [507, 293] on div "POR SOLO 69.900 Heading 0 Row" at bounding box center [622, 340] width 242 height 95
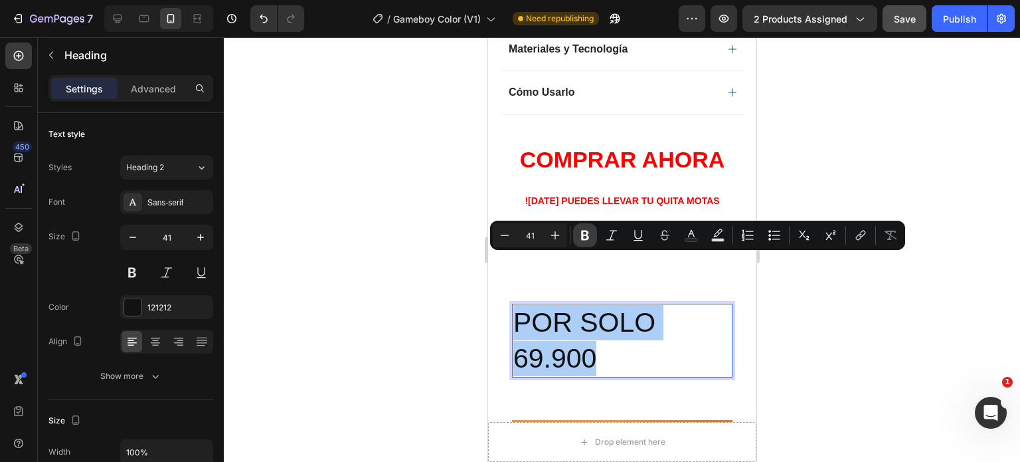
click at [589, 230] on icon "Editor contextual toolbar" at bounding box center [584, 234] width 13 height 13
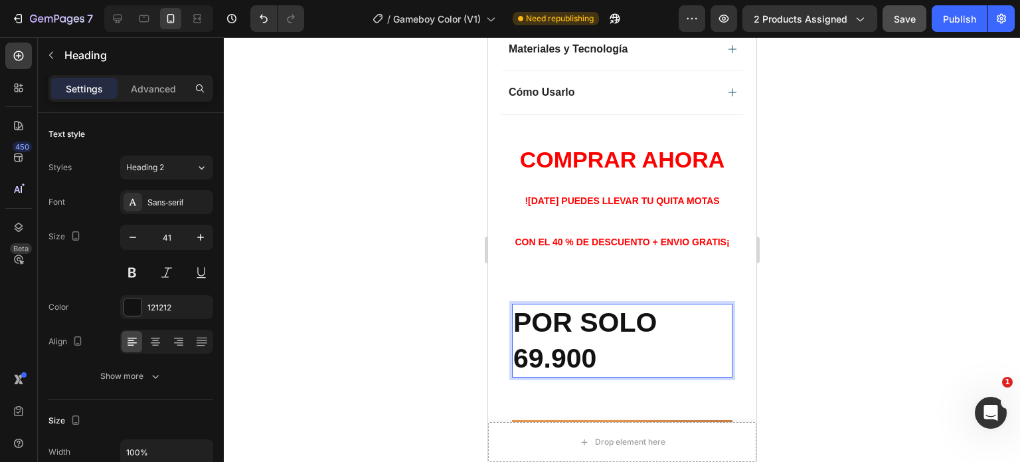
click at [607, 307] on p "POR SOLO 69.900" at bounding box center [622, 340] width 218 height 71
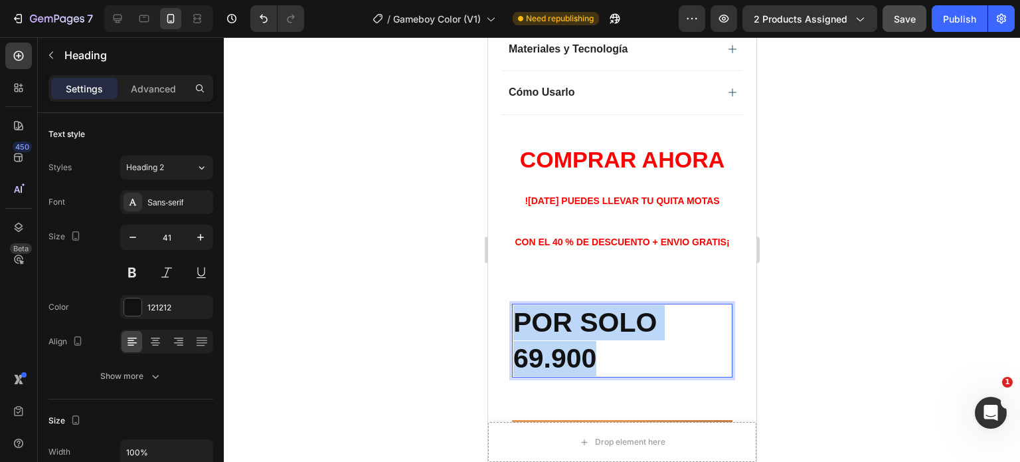
drag, startPoint x: 587, startPoint y: 304, endPoint x: 514, endPoint y: 277, distance: 78.0
click at [514, 305] on p "POR SOLO 69.900" at bounding box center [622, 340] width 218 height 71
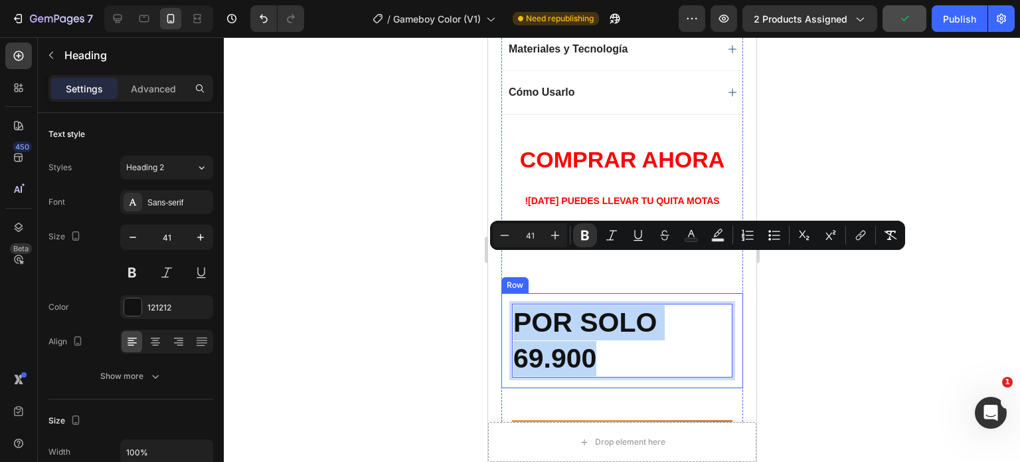
drag, startPoint x: 608, startPoint y: 303, endPoint x: 508, endPoint y: 277, distance: 103.1
click at [508, 293] on div "POR SOLO 69.900 Heading 0 Row" at bounding box center [622, 340] width 242 height 95
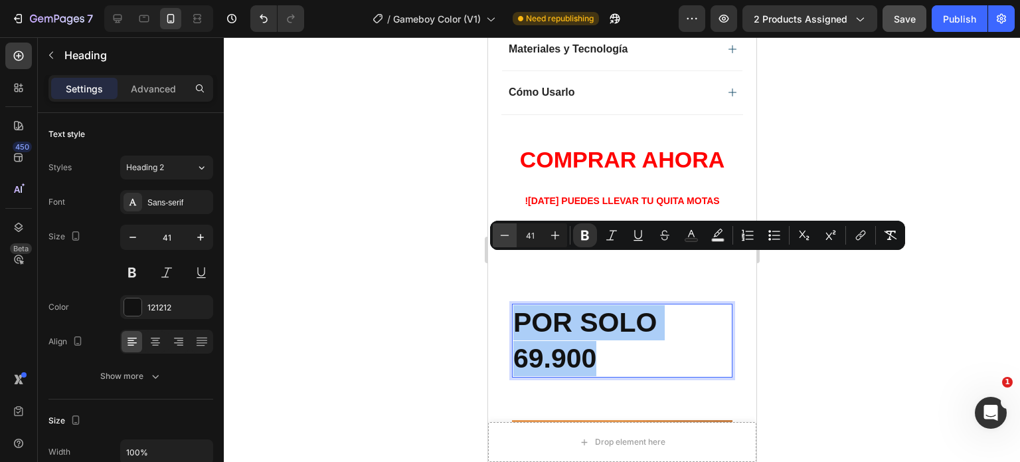
click at [505, 229] on icon "Editor contextual toolbar" at bounding box center [504, 234] width 13 height 13
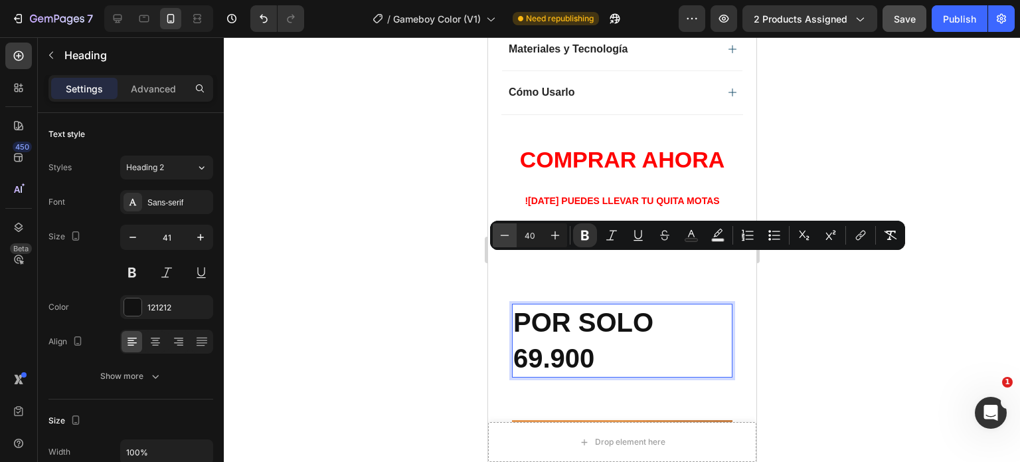
click at [505, 229] on icon "Editor contextual toolbar" at bounding box center [504, 234] width 13 height 13
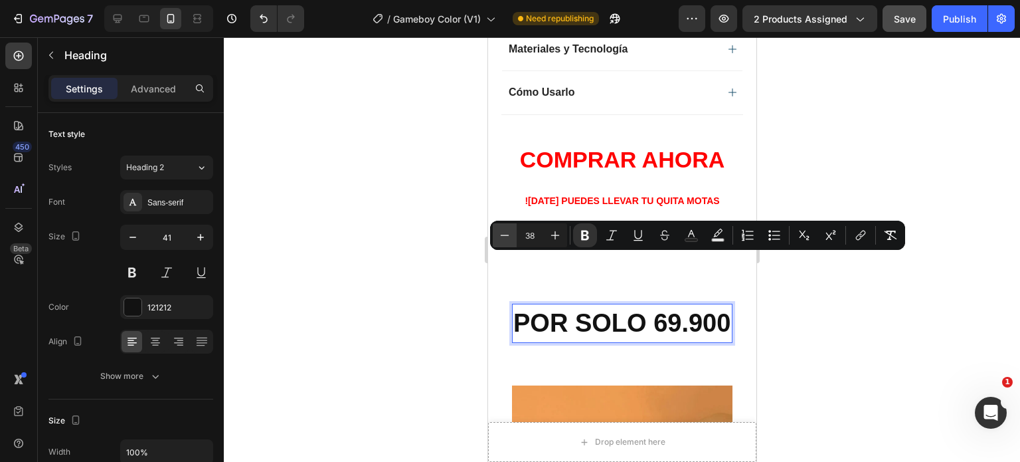
click at [505, 229] on icon "Editor contextual toolbar" at bounding box center [504, 234] width 13 height 13
type input "35"
click at [911, 344] on div at bounding box center [622, 249] width 796 height 424
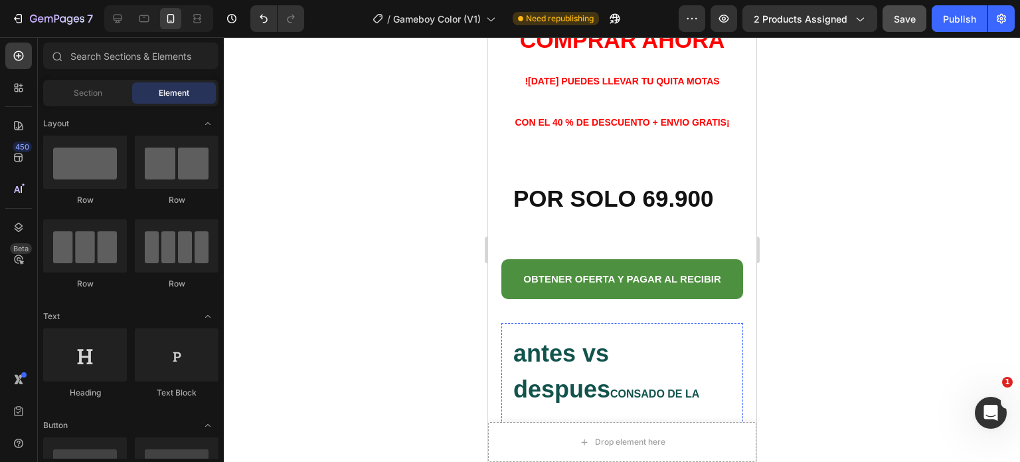
scroll to position [923, 0]
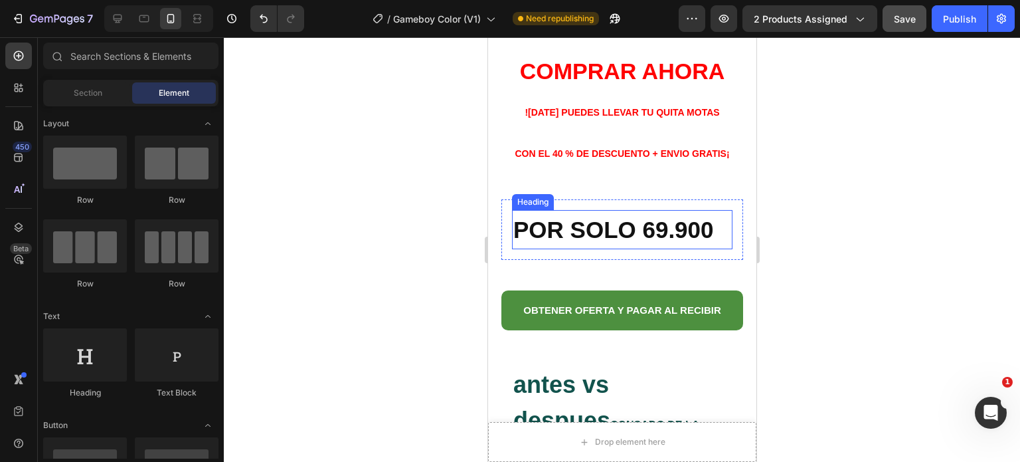
click at [713, 242] on strong "POR SOLO 69.900" at bounding box center [613, 229] width 201 height 26
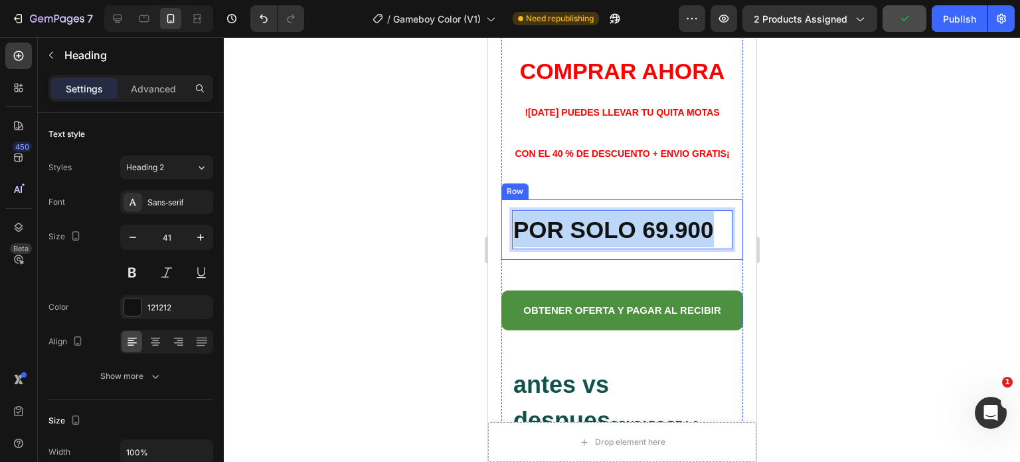
drag, startPoint x: 710, startPoint y: 242, endPoint x: 507, endPoint y: 238, distance: 202.6
click at [507, 238] on div "POR SOLO 69.900 Heading 0 Row" at bounding box center [622, 229] width 242 height 60
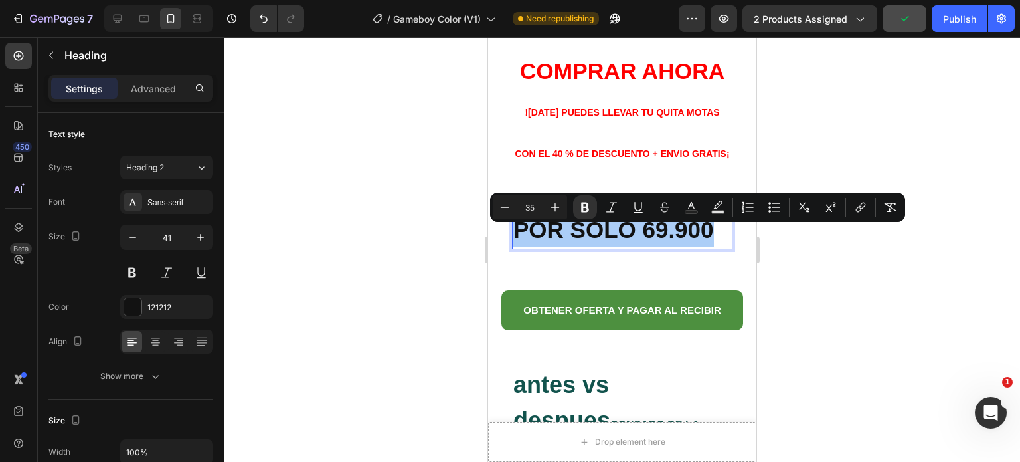
click at [827, 274] on div at bounding box center [622, 249] width 796 height 424
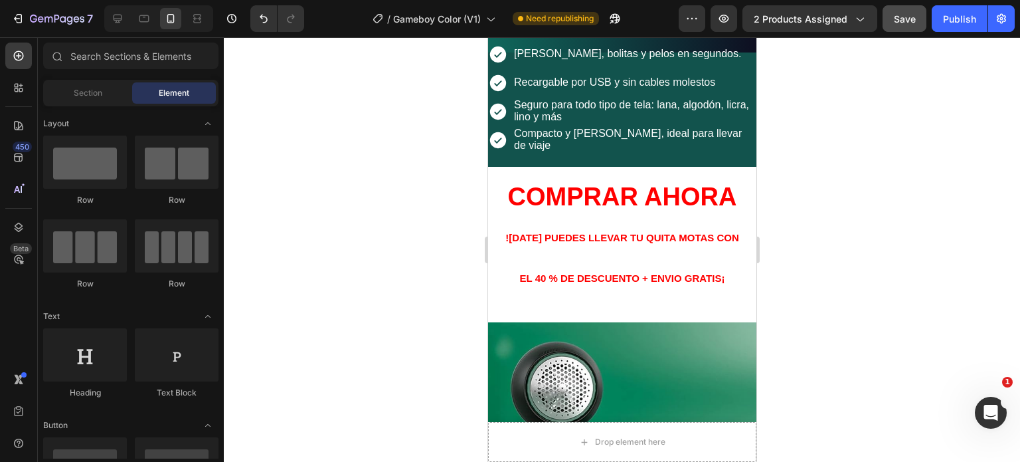
scroll to position [3114, 0]
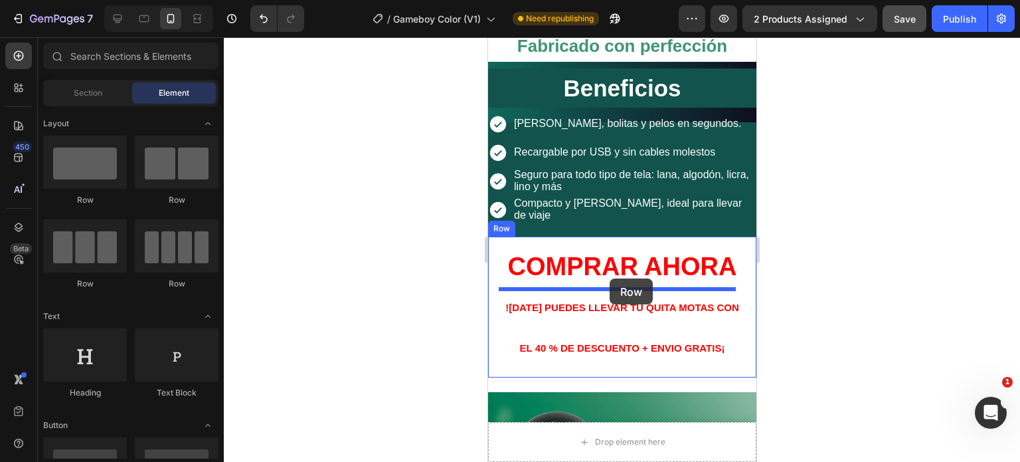
drag, startPoint x: 623, startPoint y: 238, endPoint x: 609, endPoint y: 279, distance: 42.8
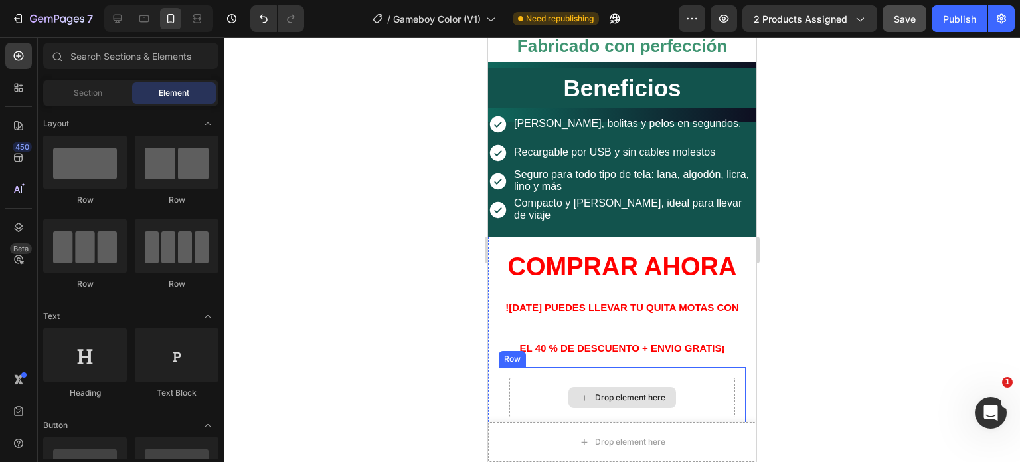
click at [608, 392] on div "Drop element here" at bounding box center [629, 397] width 70 height 11
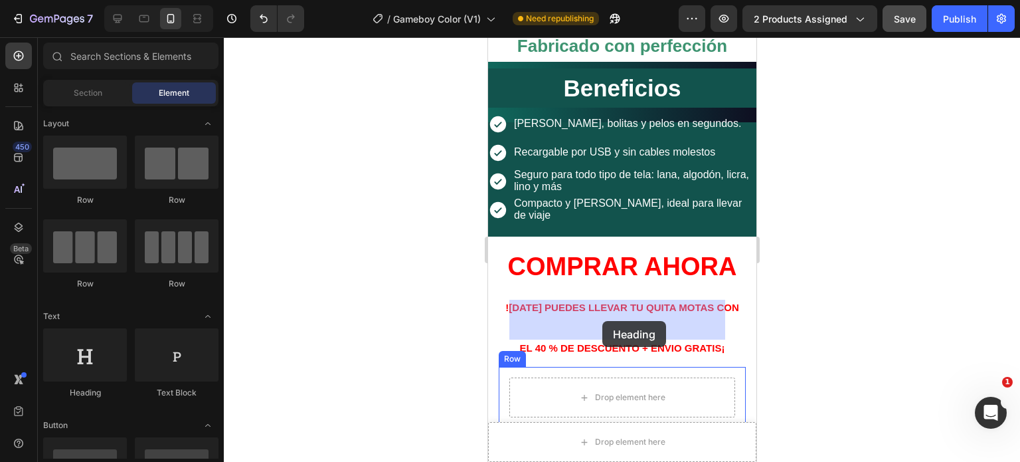
drag, startPoint x: 578, startPoint y: 402, endPoint x: 602, endPoint y: 321, distance: 85.1
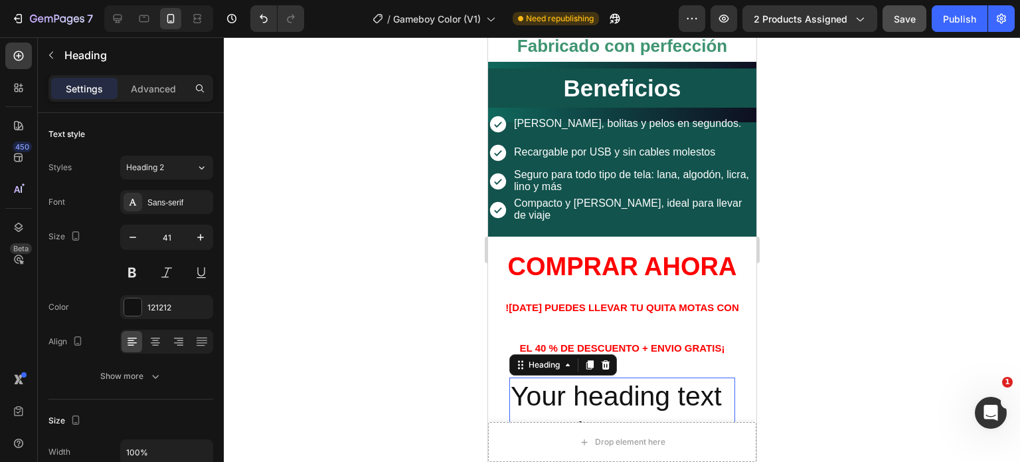
click at [641, 377] on h2 "Your heading text goes here" at bounding box center [622, 414] width 226 height 74
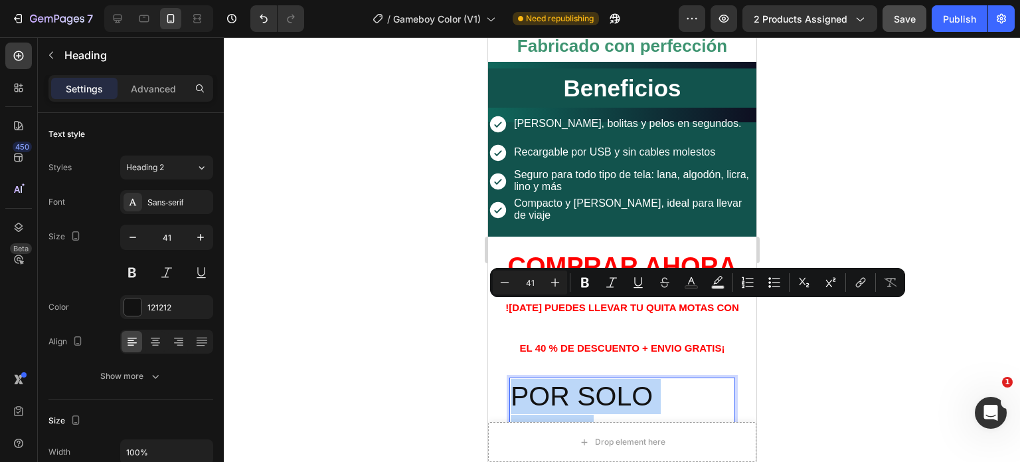
drag, startPoint x: 611, startPoint y: 353, endPoint x: 546, endPoint y: 313, distance: 76.3
click at [514, 379] on p "POR SOLO 69.900" at bounding box center [621, 414] width 223 height 71
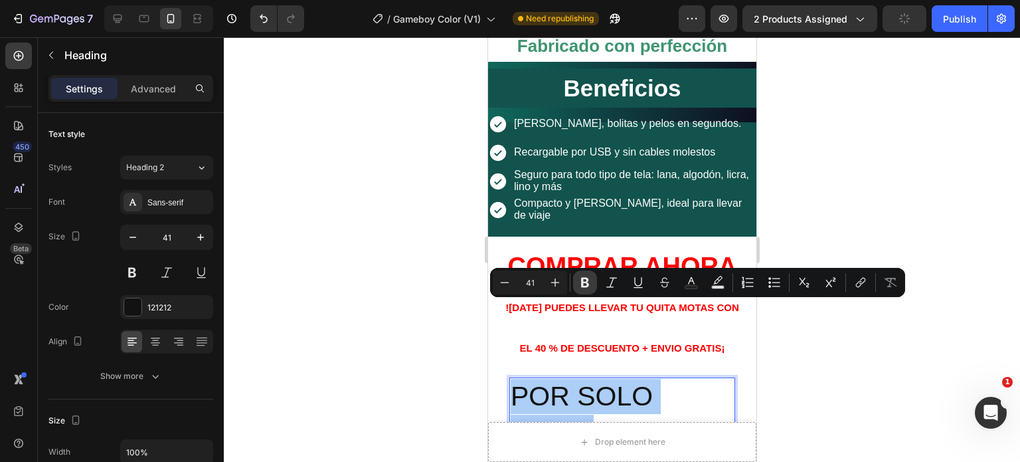
click at [589, 284] on icon "Editor contextual toolbar" at bounding box center [584, 282] width 13 height 13
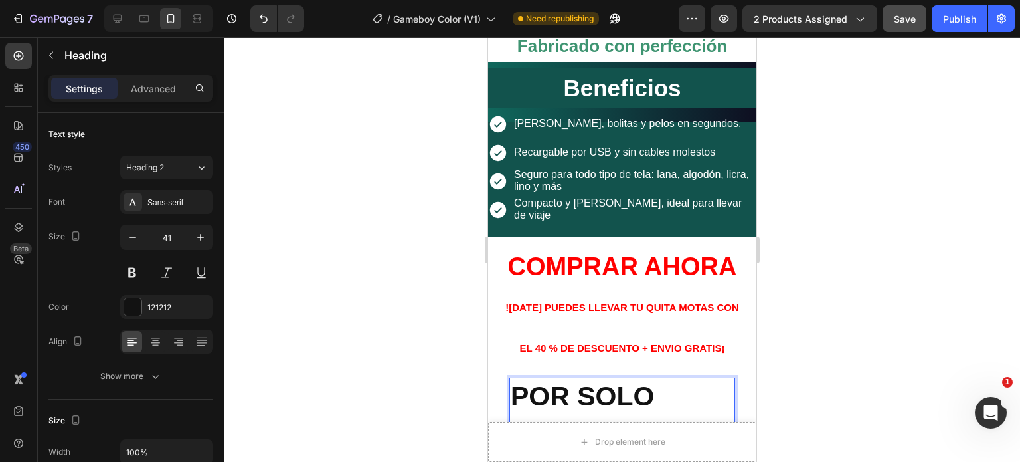
click at [612, 379] on p "POR SOLO 69.900" at bounding box center [621, 414] width 223 height 71
click at [815, 357] on div at bounding box center [622, 249] width 796 height 424
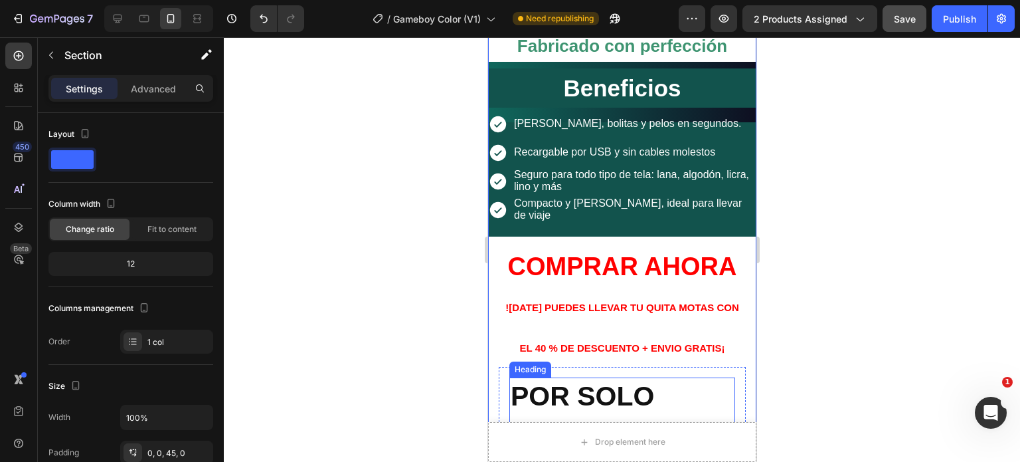
click at [610, 379] on p "⁠⁠⁠⁠⁠⁠⁠ POR SOLO 69.900" at bounding box center [621, 414] width 223 height 71
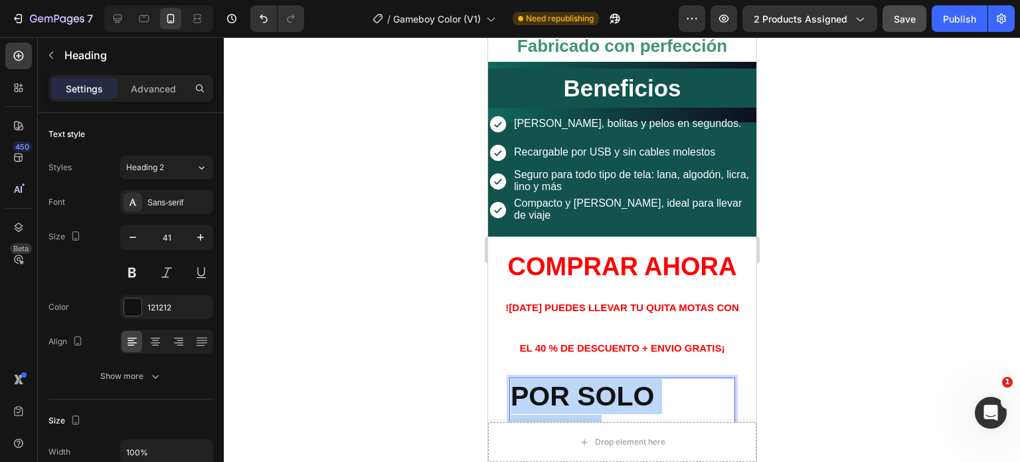
drag, startPoint x: 609, startPoint y: 349, endPoint x: 546, endPoint y: 358, distance: 63.8
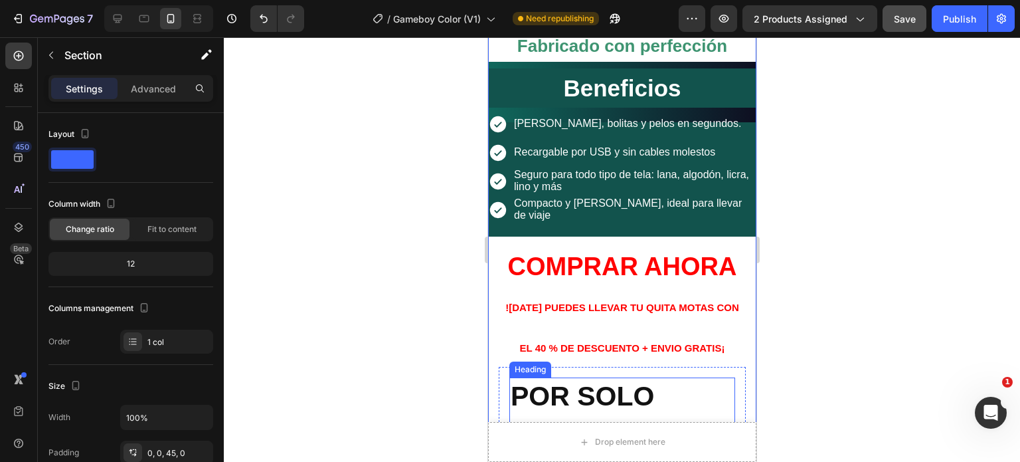
click at [618, 379] on p "⁠⁠⁠⁠⁠⁠⁠ POR SOLO 69.900" at bounding box center [621, 414] width 223 height 71
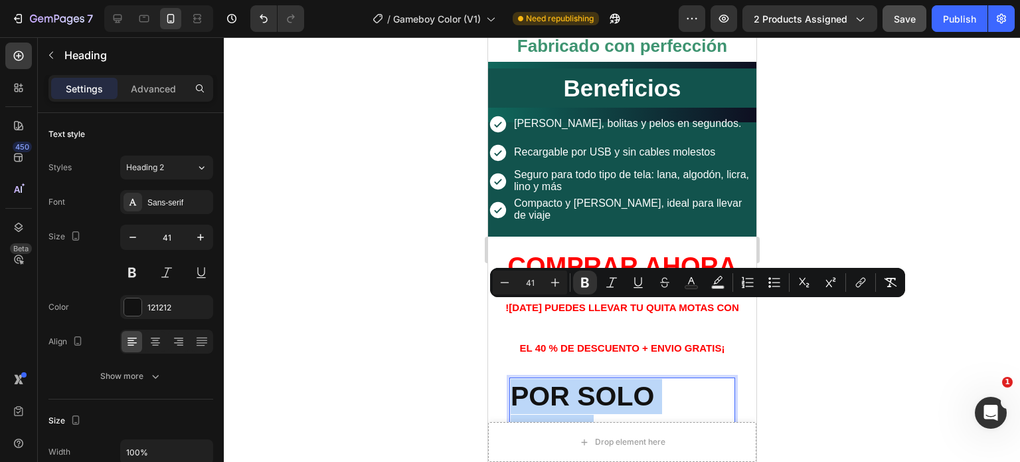
drag, startPoint x: 614, startPoint y: 354, endPoint x: 508, endPoint y: 319, distance: 111.1
click at [505, 279] on icon "Editor contextual toolbar" at bounding box center [504, 282] width 13 height 13
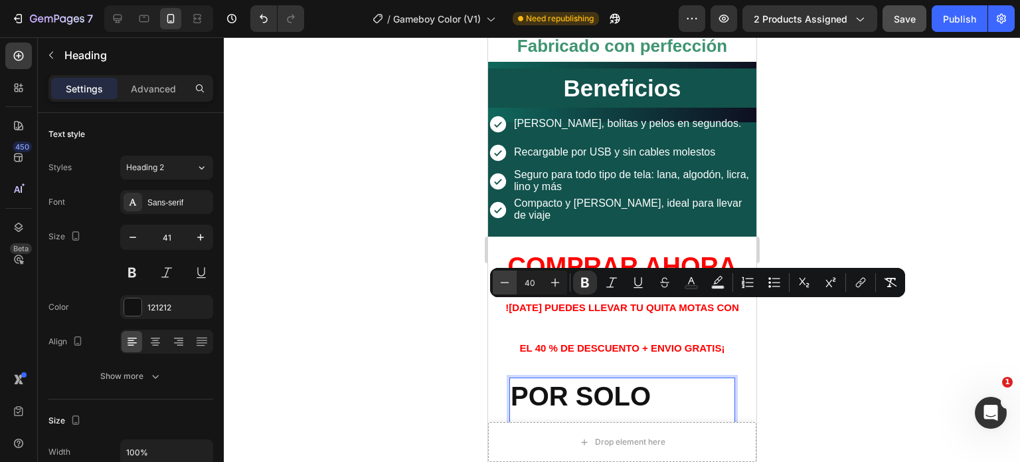
click at [505, 279] on icon "Editor contextual toolbar" at bounding box center [504, 282] width 13 height 13
click at [505, 280] on icon "Editor contextual toolbar" at bounding box center [504, 282] width 13 height 13
click at [505, 281] on icon "Editor contextual toolbar" at bounding box center [504, 282] width 13 height 13
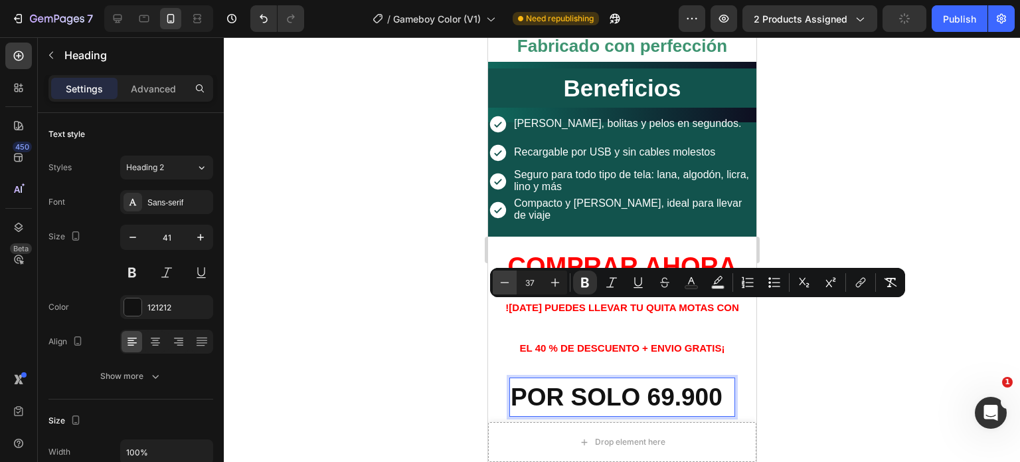
click at [505, 281] on icon "Editor contextual toolbar" at bounding box center [504, 282] width 13 height 13
type input "36"
click at [908, 430] on div at bounding box center [622, 249] width 796 height 424
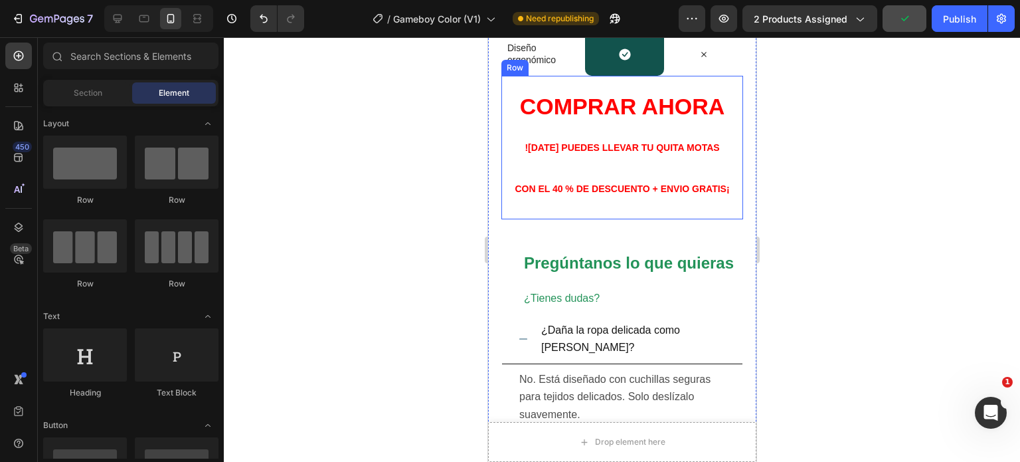
scroll to position [4443, 0]
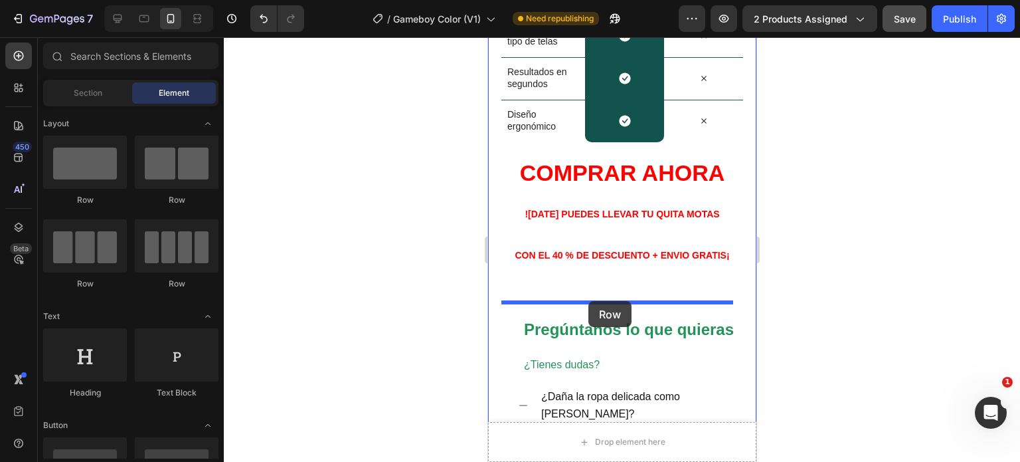
drag, startPoint x: 559, startPoint y: 208, endPoint x: 588, endPoint y: 301, distance: 97.3
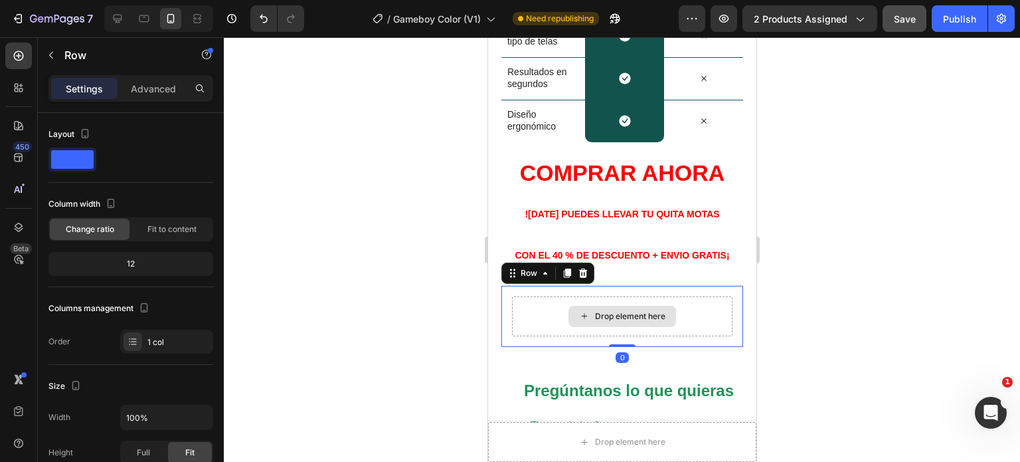
click at [620, 321] on div "Drop element here" at bounding box center [629, 316] width 70 height 11
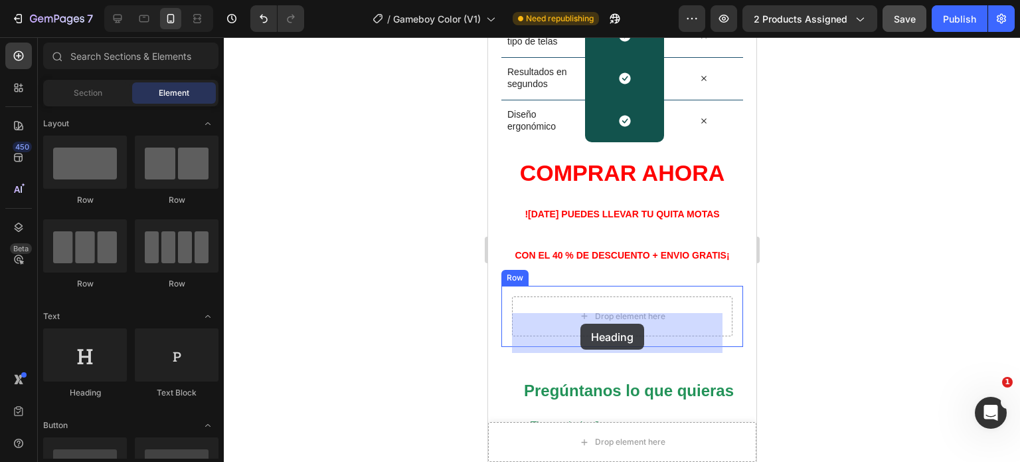
drag, startPoint x: 612, startPoint y: 405, endPoint x: 580, endPoint y: 323, distance: 87.7
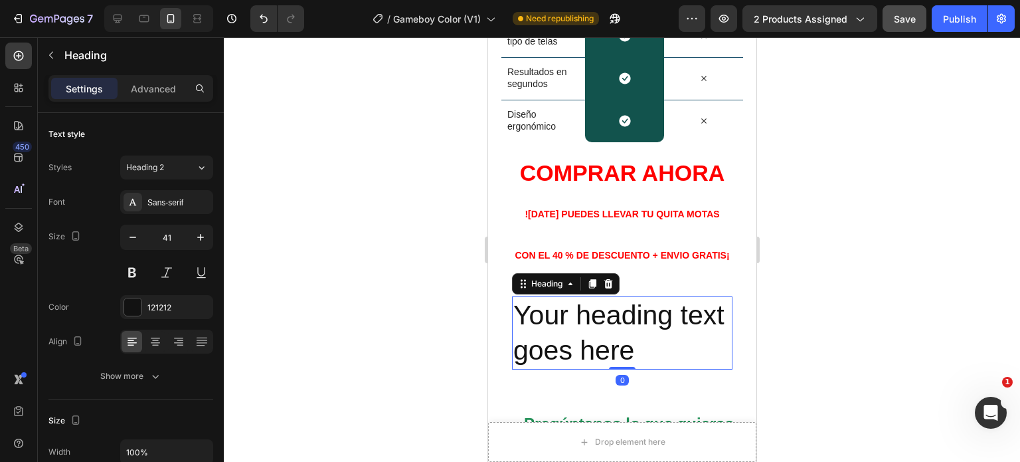
click at [693, 369] on h2 "Your heading text goes here" at bounding box center [621, 333] width 220 height 74
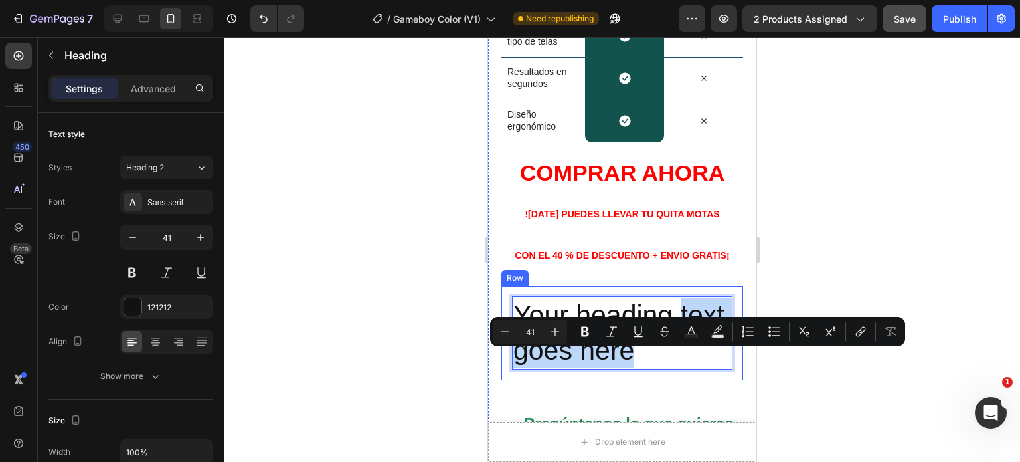
drag, startPoint x: 693, startPoint y: 369, endPoint x: 506, endPoint y: 350, distance: 187.6
click at [506, 350] on div "Your heading text goes here Heading 0 Row" at bounding box center [622, 333] width 242 height 95
click at [695, 358] on p "Your heading text goes here" at bounding box center [622, 332] width 218 height 71
click at [693, 361] on p "Your heading text goes here" at bounding box center [622, 332] width 218 height 71
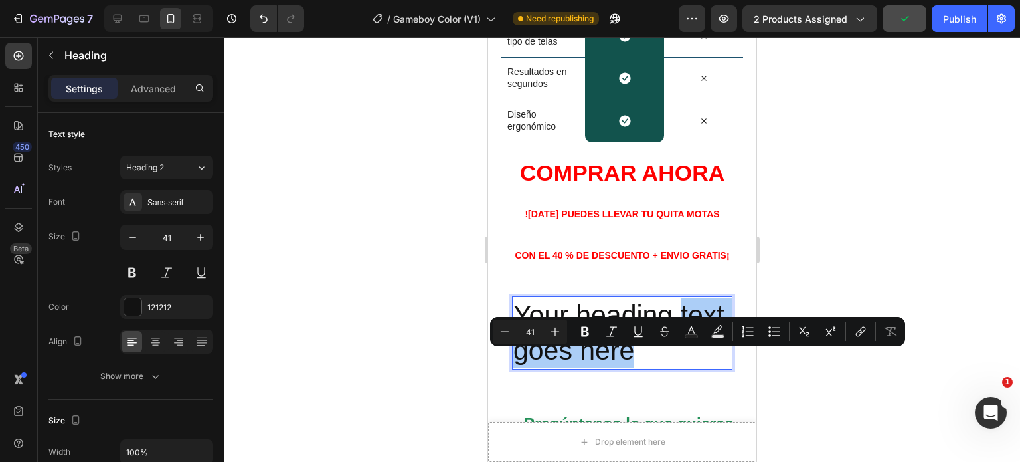
drag, startPoint x: 839, startPoint y: 388, endPoint x: 847, endPoint y: 389, distance: 8.7
click at [847, 389] on div at bounding box center [622, 249] width 796 height 424
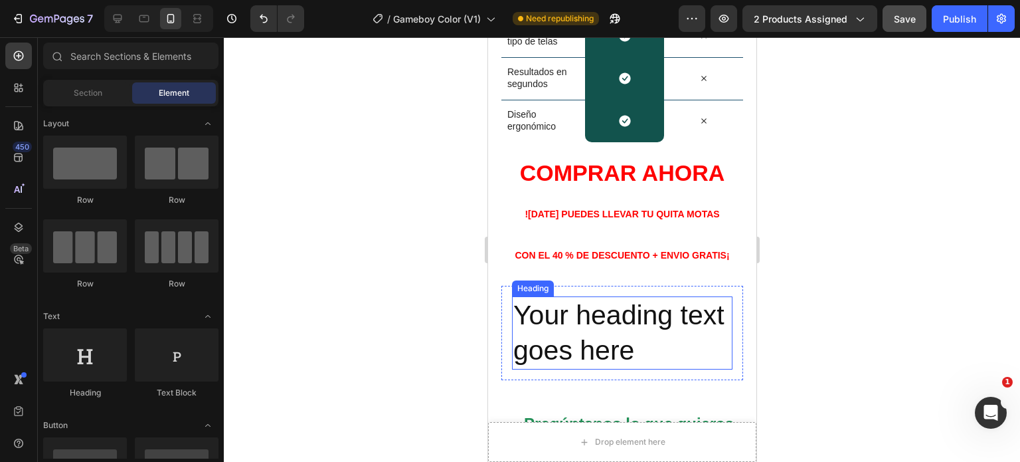
click at [689, 366] on p "Your heading text goes here" at bounding box center [622, 332] width 218 height 71
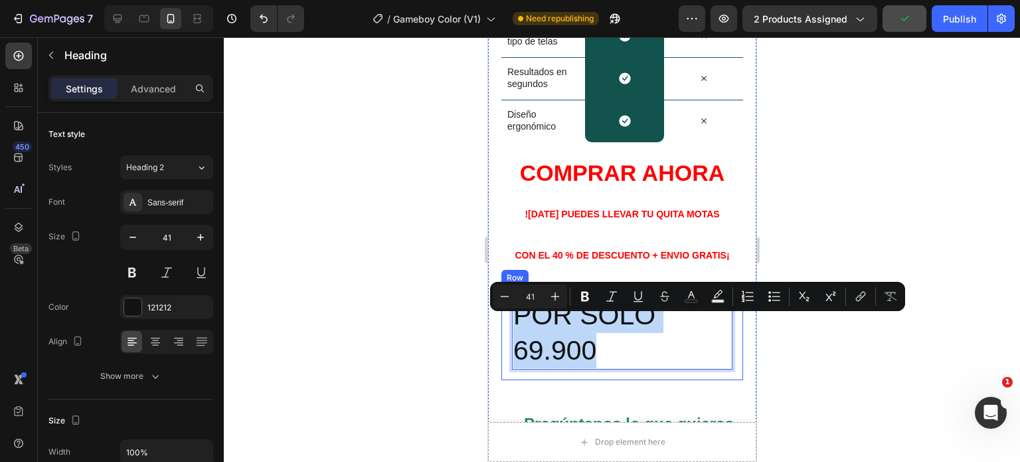
drag, startPoint x: 561, startPoint y: 363, endPoint x: 507, endPoint y: 349, distance: 56.2
click at [507, 349] on div "POR SOLO 69.900 Heading 0 Row" at bounding box center [622, 333] width 242 height 95
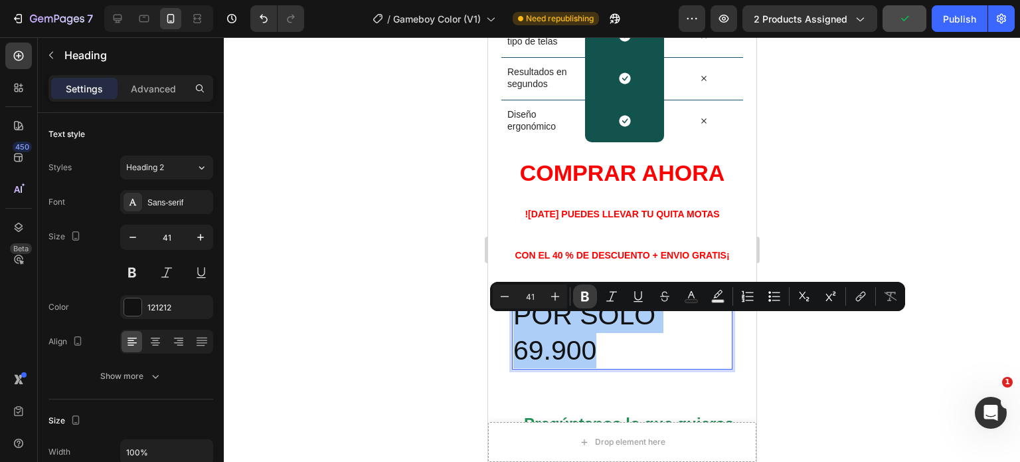
drag, startPoint x: 579, startPoint y: 296, endPoint x: 584, endPoint y: 302, distance: 8.0
click at [579, 296] on icon "Editor contextual toolbar" at bounding box center [584, 296] width 13 height 13
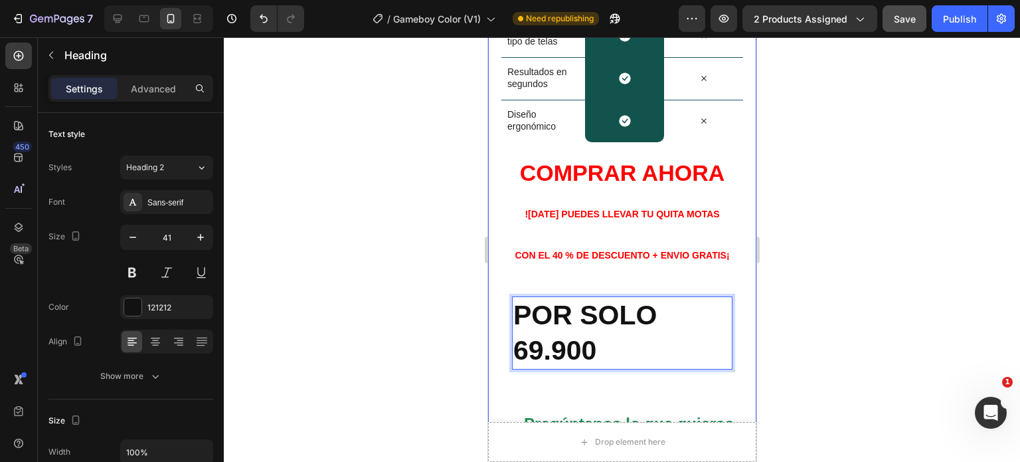
click at [705, 414] on div "Nosotros vs Otros Heading Row Image quita motas Heading Row Otros Text Block Ro…" at bounding box center [622, 274] width 242 height 927
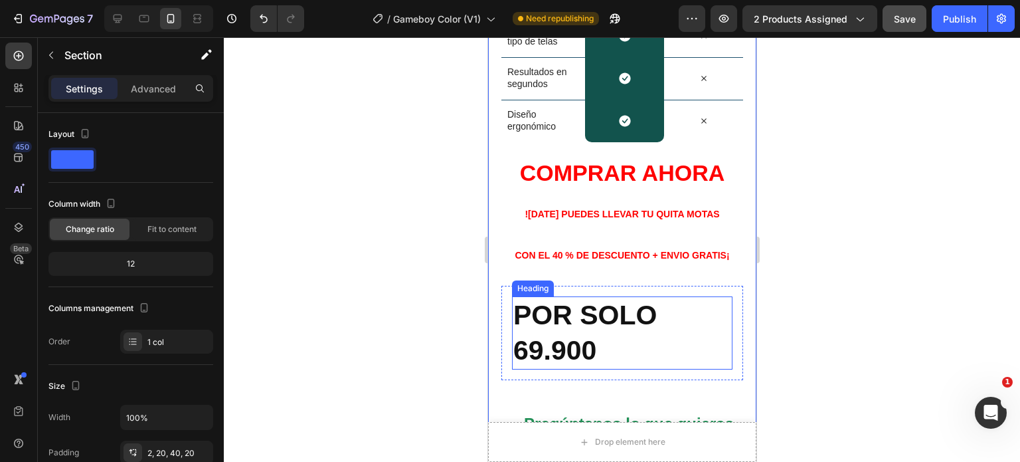
click at [609, 368] on p "⁠⁠⁠⁠⁠⁠⁠ POR SOLO 69.900" at bounding box center [622, 332] width 218 height 71
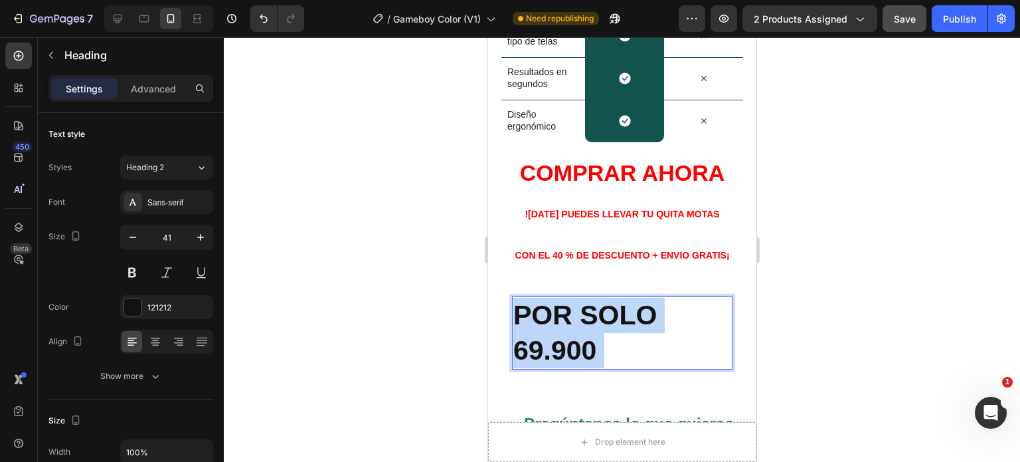
drag, startPoint x: 609, startPoint y: 367, endPoint x: 571, endPoint y: 367, distance: 37.9
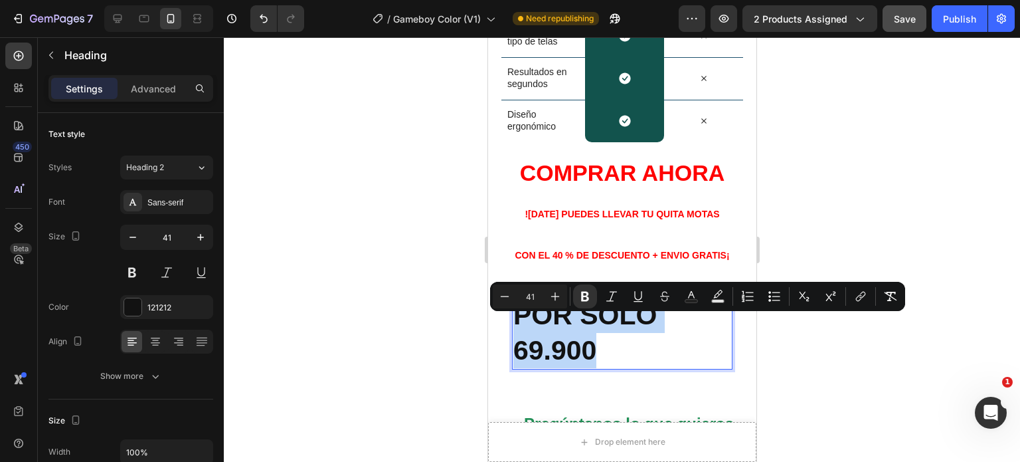
drag, startPoint x: 592, startPoint y: 366, endPoint x: 988, endPoint y: 338, distance: 397.4
click at [515, 347] on p "POR SOLO 69.900" at bounding box center [622, 332] width 218 height 71
click at [501, 297] on icon "Editor contextual toolbar" at bounding box center [504, 296] width 13 height 13
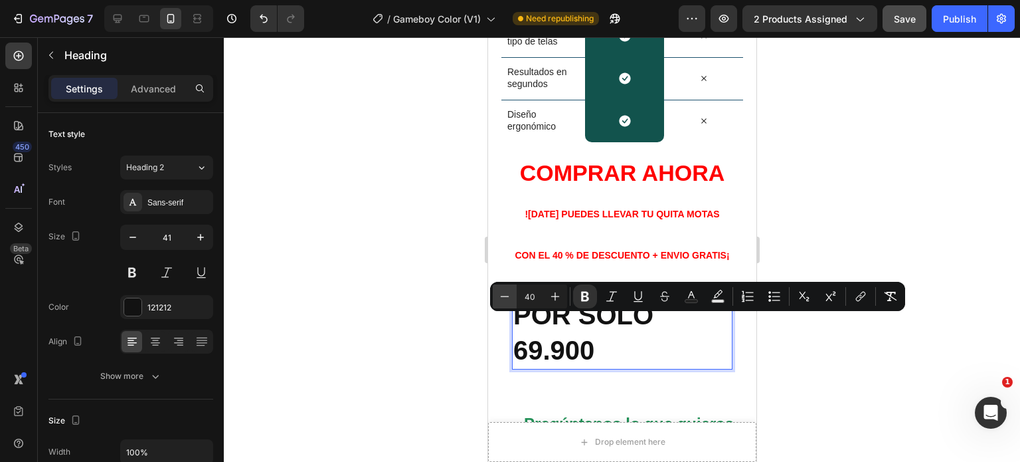
click at [501, 297] on icon "Editor contextual toolbar" at bounding box center [504, 296] width 13 height 13
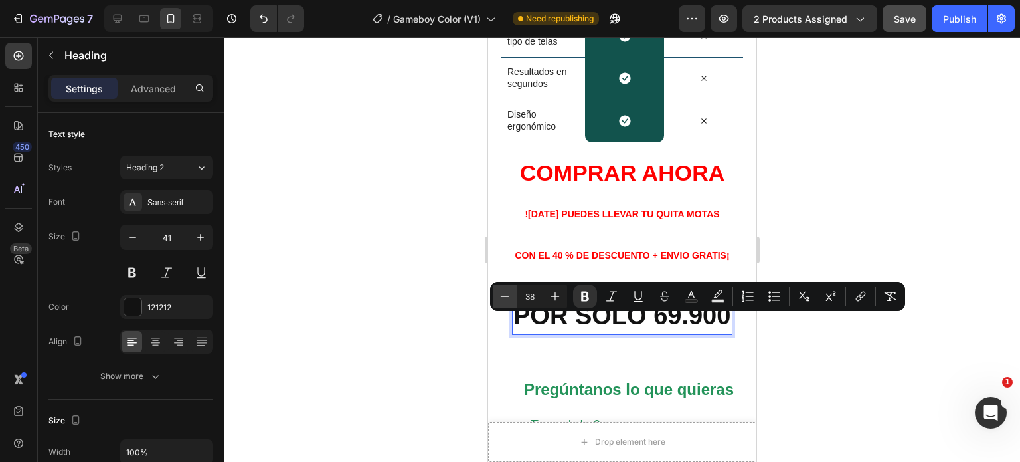
click at [501, 297] on icon "Editor contextual toolbar" at bounding box center [504, 296] width 13 height 13
type input "35"
drag, startPoint x: 970, startPoint y: 420, endPoint x: 940, endPoint y: 412, distance: 30.9
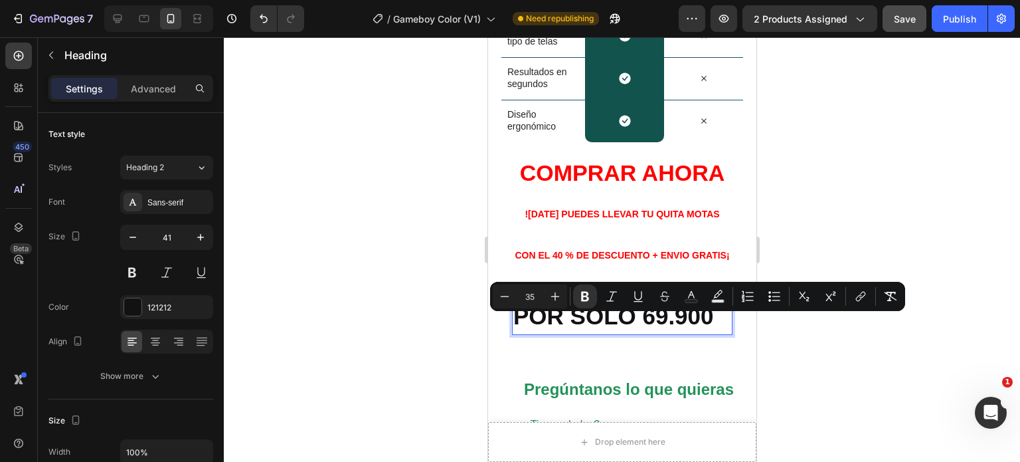
click at [957, 417] on div at bounding box center [622, 249] width 796 height 424
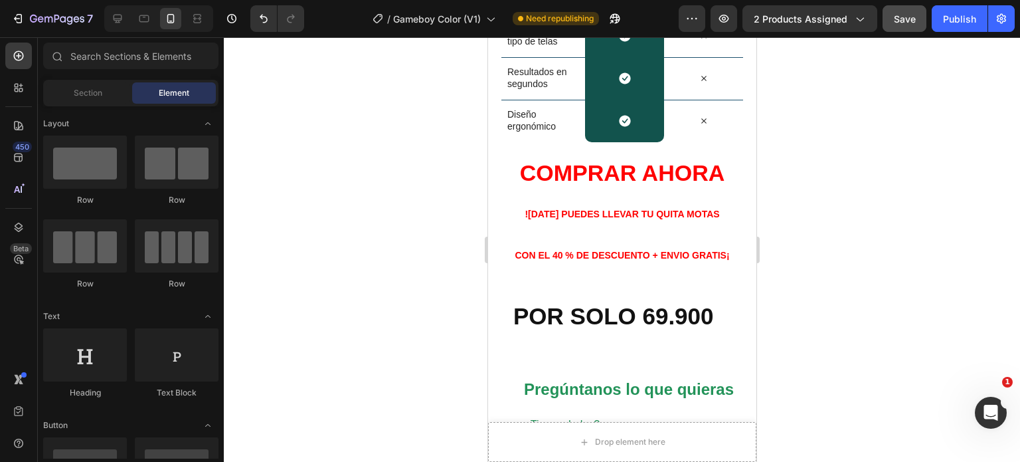
click at [906, 402] on div at bounding box center [622, 249] width 796 height 424
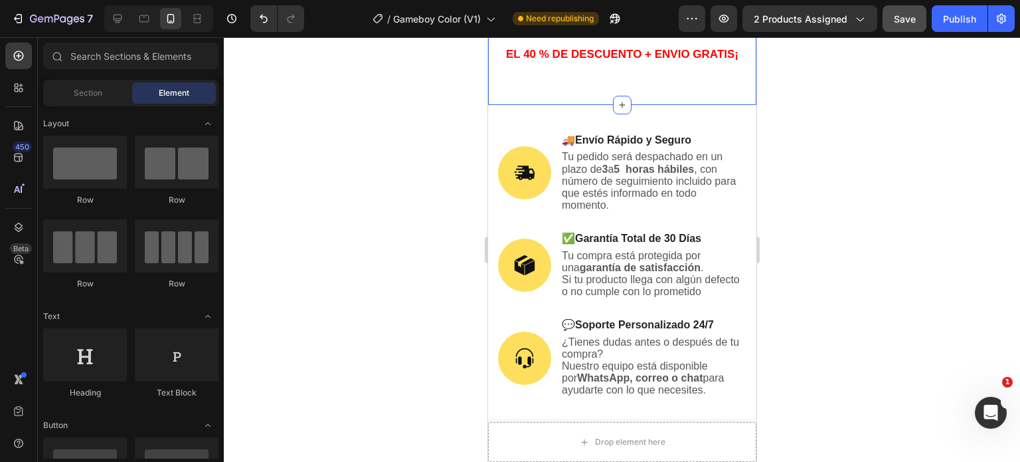
scroll to position [5047, 0]
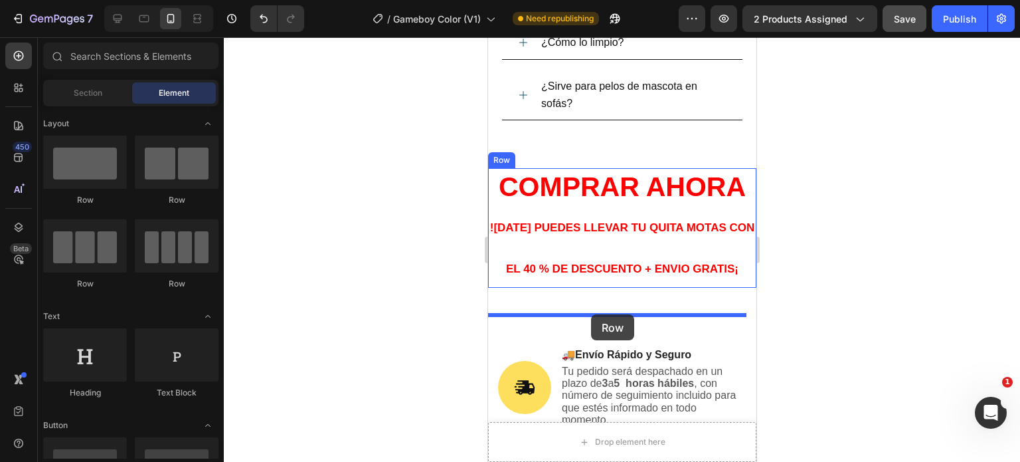
drag, startPoint x: 556, startPoint y: 208, endPoint x: 590, endPoint y: 314, distance: 111.7
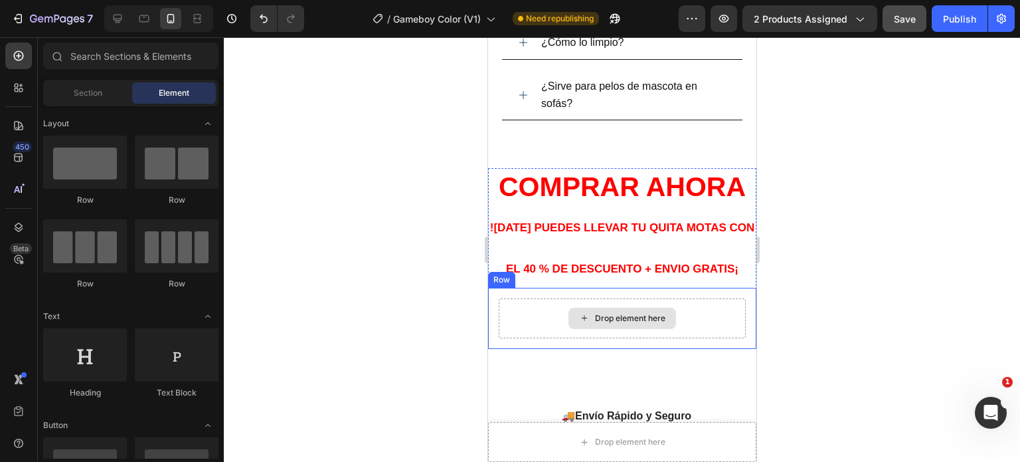
click at [625, 323] on div "Drop element here" at bounding box center [629, 318] width 70 height 11
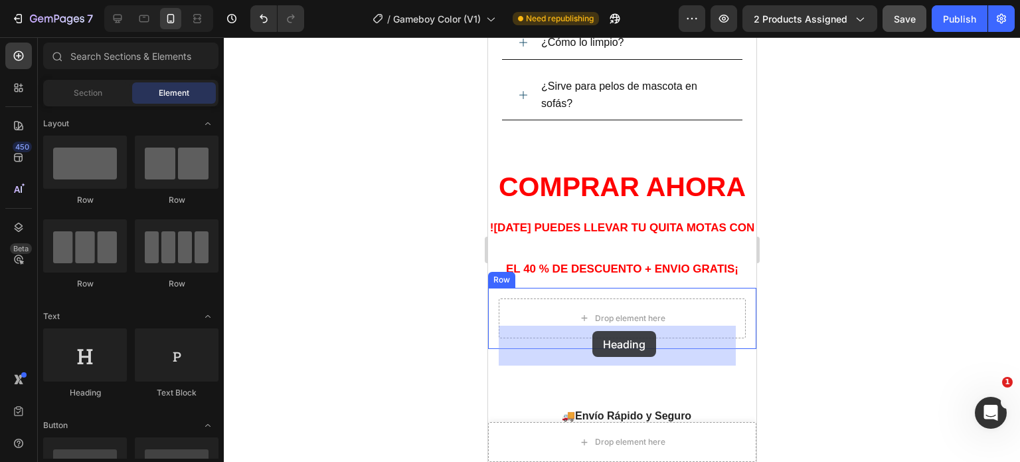
drag, startPoint x: 566, startPoint y: 391, endPoint x: 592, endPoint y: 331, distance: 65.7
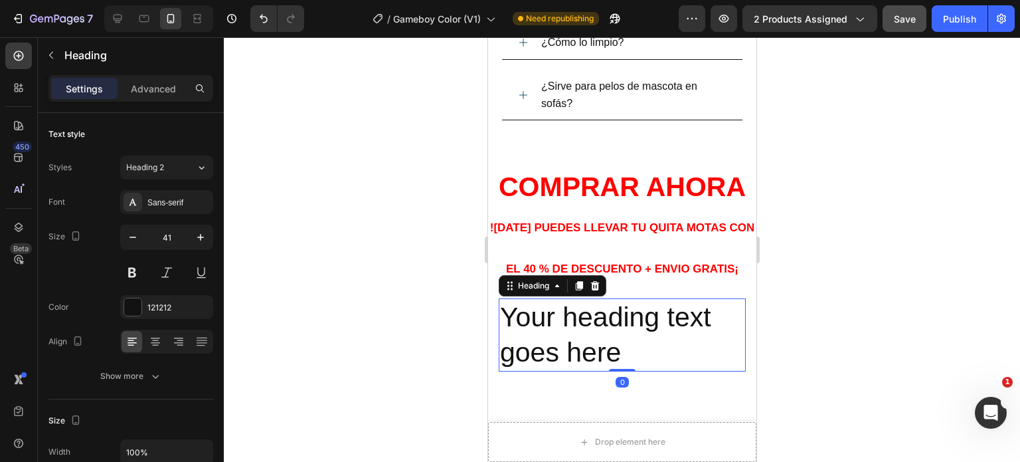
click at [643, 372] on h2 "Your heading text goes here" at bounding box center [621, 335] width 247 height 74
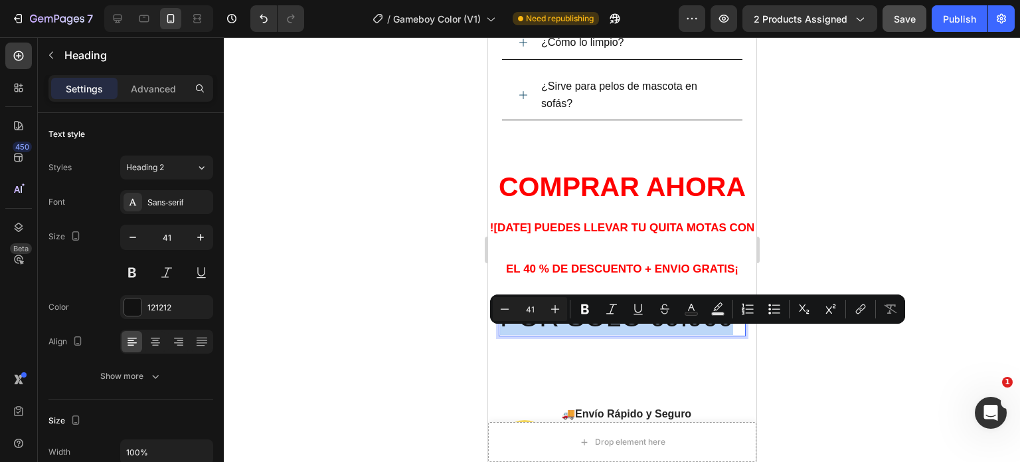
drag, startPoint x: 718, startPoint y: 353, endPoint x: 512, endPoint y: 351, distance: 205.9
click at [505, 336] on h2 "POR SOLO 69.900" at bounding box center [621, 317] width 247 height 38
click at [585, 303] on icon "Editor contextual toolbar" at bounding box center [584, 308] width 13 height 13
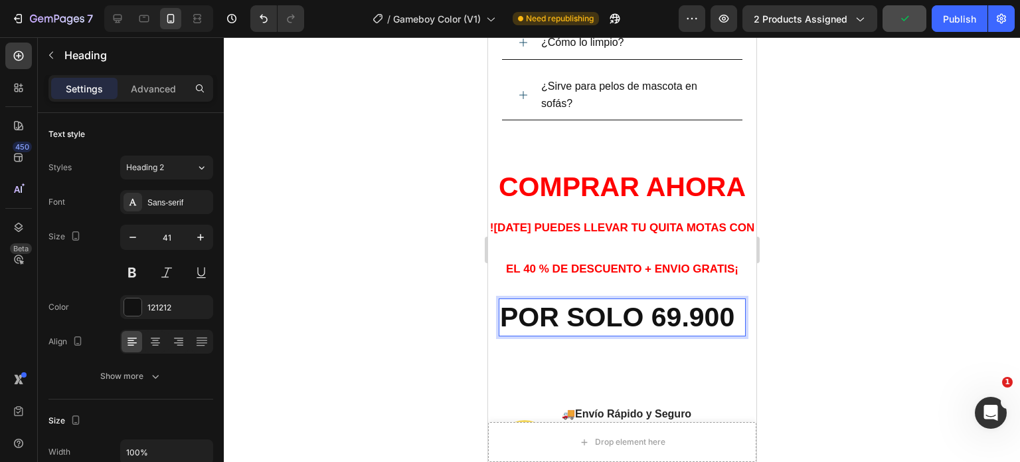
click at [593, 335] on p "POR SOLO 69.900" at bounding box center [621, 316] width 244 height 35
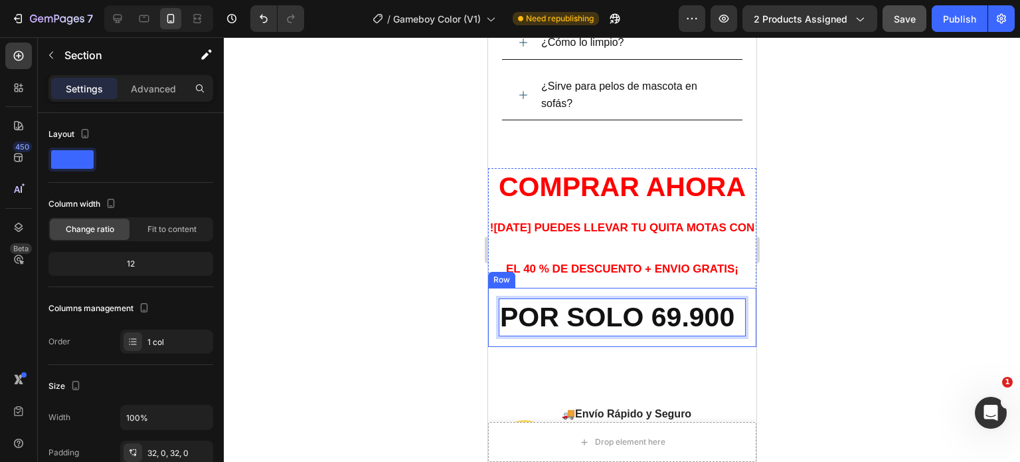
click at [606, 357] on div "COMPRAR AHORA ![DATE] PUEDES LLEVAR TU QUITA MOTAS CON EL 40 % DE DESCUENTO + E…" at bounding box center [621, 262] width 268 height 189
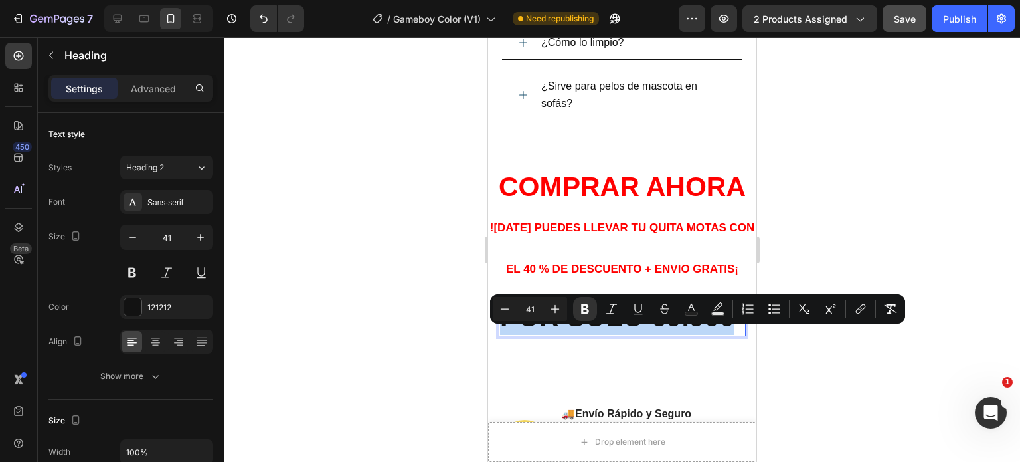
drag, startPoint x: 570, startPoint y: 378, endPoint x: 500, endPoint y: 355, distance: 73.3
click at [500, 335] on p "POR SOLO 69.900" at bounding box center [621, 316] width 244 height 35
click at [506, 313] on icon "Editor contextual toolbar" at bounding box center [504, 308] width 13 height 13
type input "39"
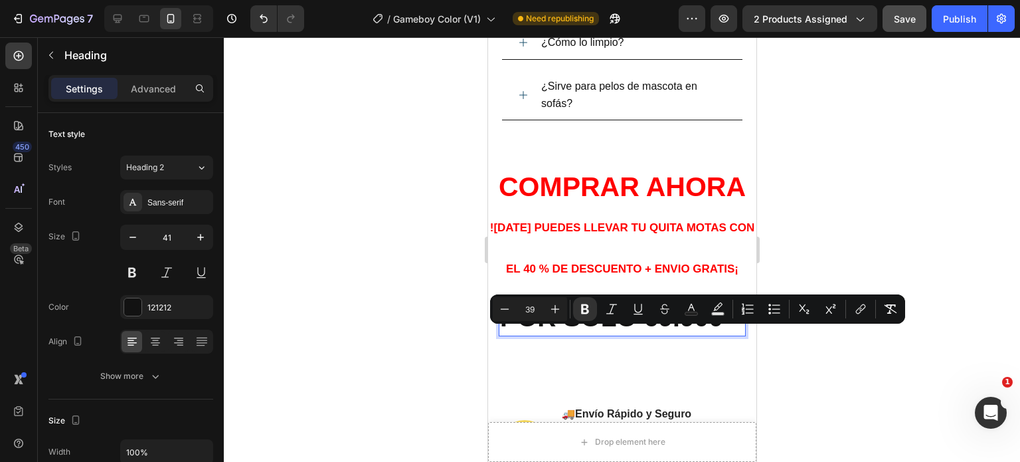
click at [850, 364] on div at bounding box center [622, 249] width 796 height 424
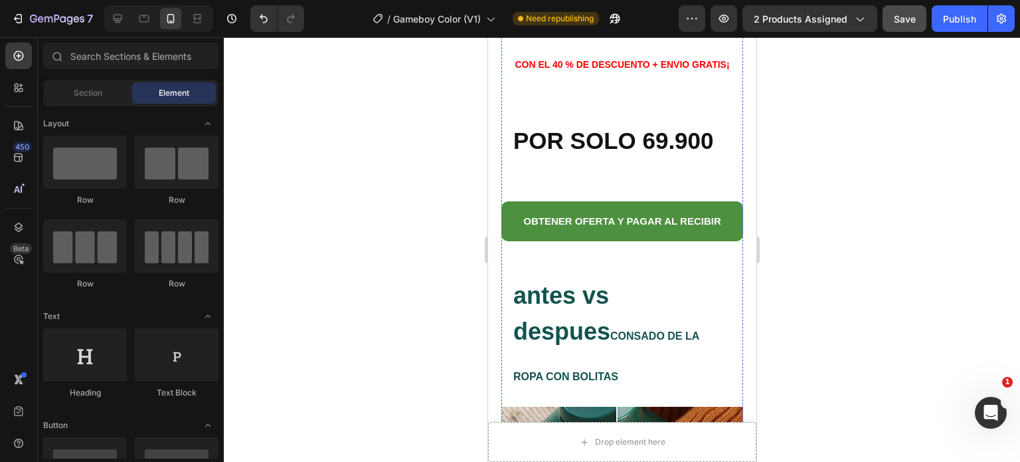
scroll to position [1062, 0]
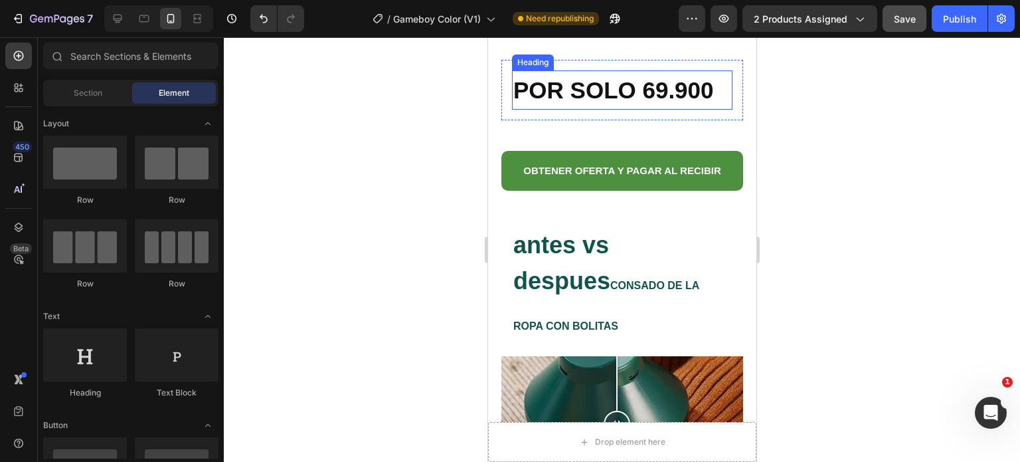
click at [511, 108] on div "POR SOLO 69.900 Heading Row" at bounding box center [622, 90] width 242 height 60
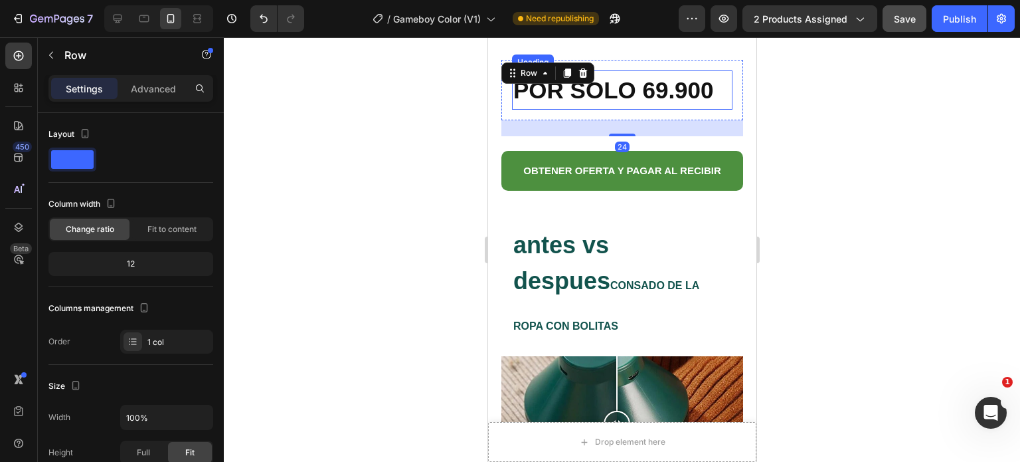
click at [512, 103] on div "POR SOLO 69.900 Heading Row 24" at bounding box center [622, 90] width 242 height 60
click at [513, 100] on strong "POR SOLO 69.900" at bounding box center [613, 90] width 201 height 26
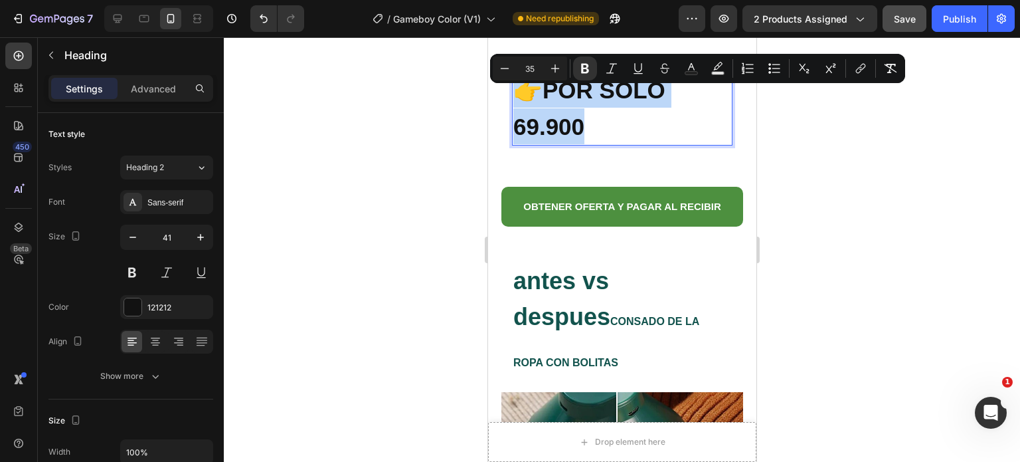
drag, startPoint x: 598, startPoint y: 141, endPoint x: 513, endPoint y: 116, distance: 89.1
click at [513, 116] on p "👉POR SOLO 69.900" at bounding box center [622, 108] width 218 height 72
click at [507, 66] on icon "Editor contextual toolbar" at bounding box center [504, 68] width 13 height 13
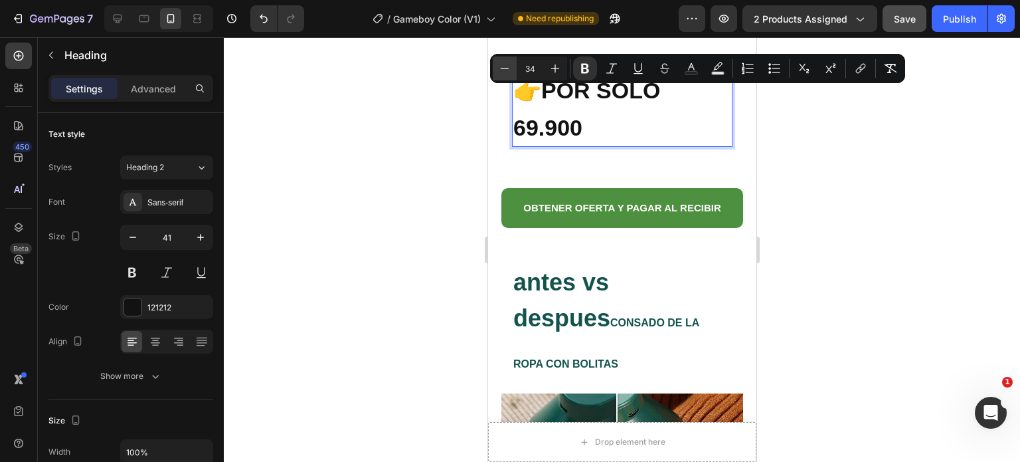
click at [507, 66] on icon "Editor contextual toolbar" at bounding box center [504, 68] width 13 height 13
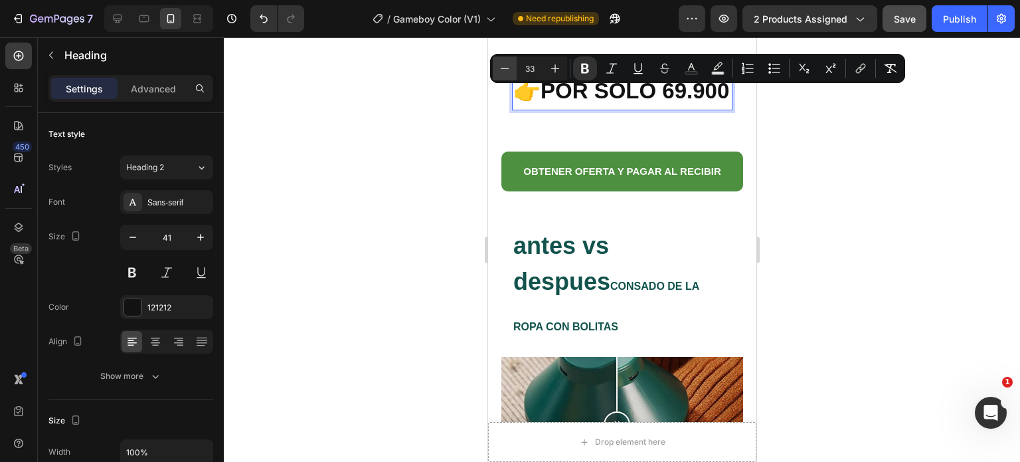
click at [507, 66] on icon "Editor contextual toolbar" at bounding box center [504, 68] width 13 height 13
type input "30"
click at [880, 186] on div at bounding box center [622, 249] width 796 height 424
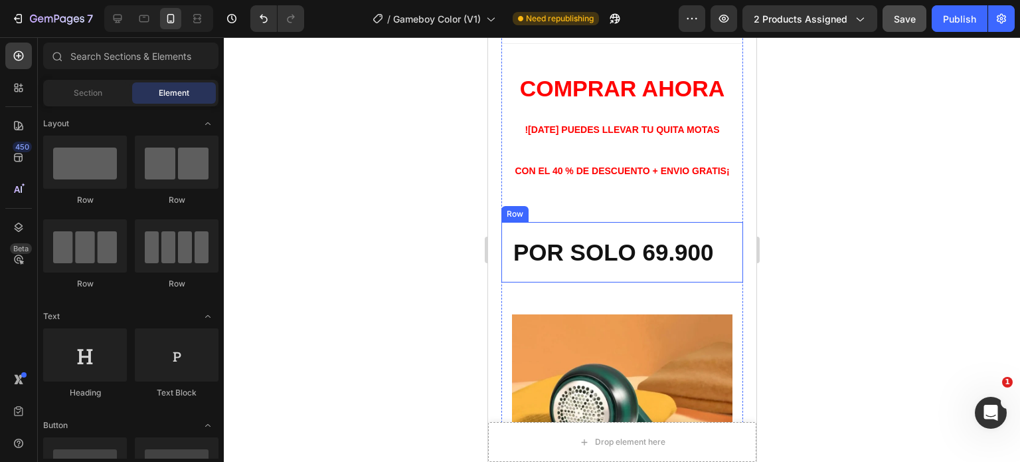
scroll to position [2125, 0]
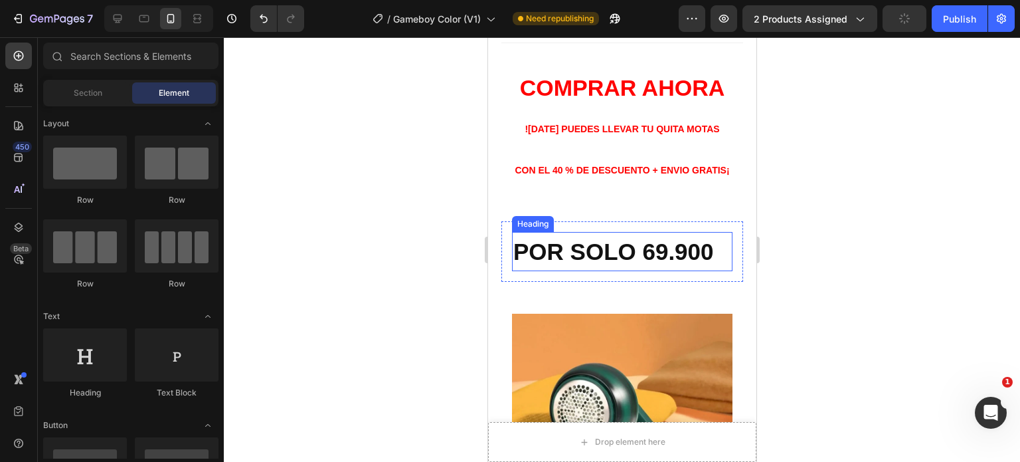
click at [513, 238] on strong "POR SOLO 69.900" at bounding box center [613, 251] width 201 height 26
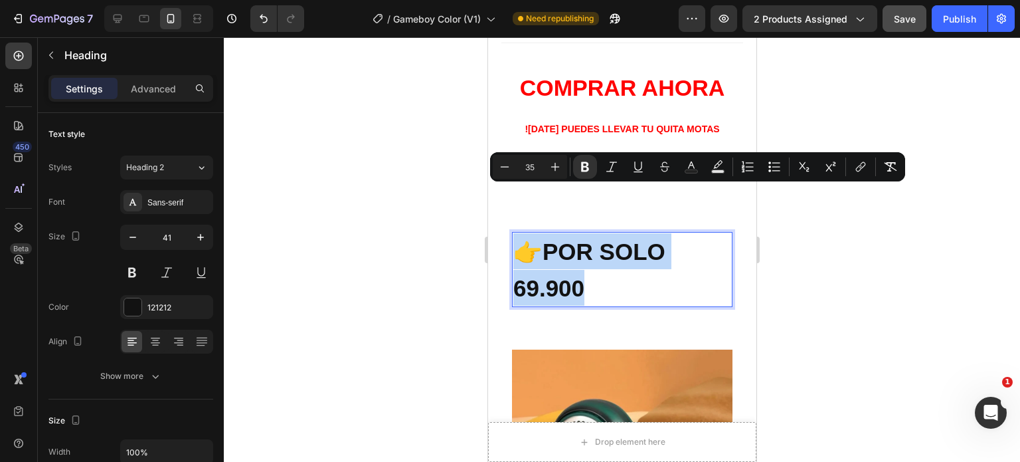
drag, startPoint x: 602, startPoint y: 237, endPoint x: 519, endPoint y: 209, distance: 87.6
click at [513, 233] on p "👉POR SOLO 69.900" at bounding box center [622, 269] width 218 height 72
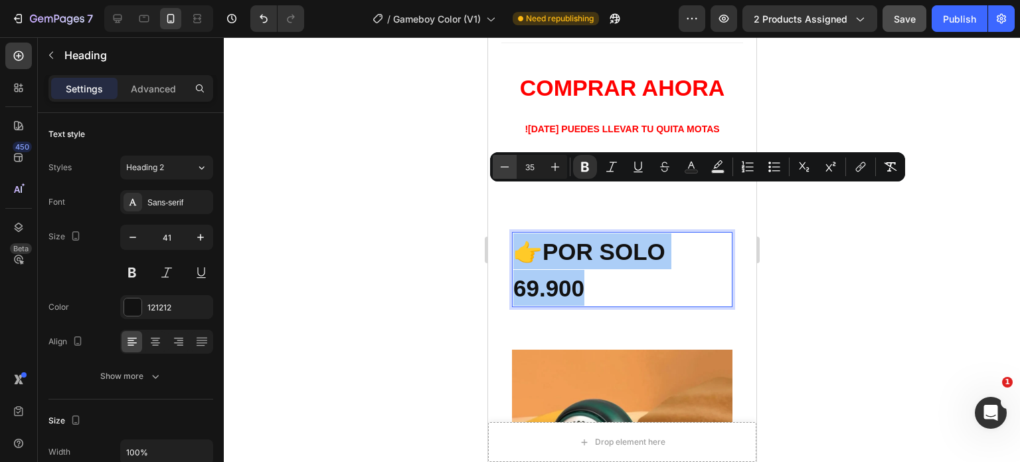
click at [507, 165] on icon "Editor contextual toolbar" at bounding box center [504, 166] width 13 height 13
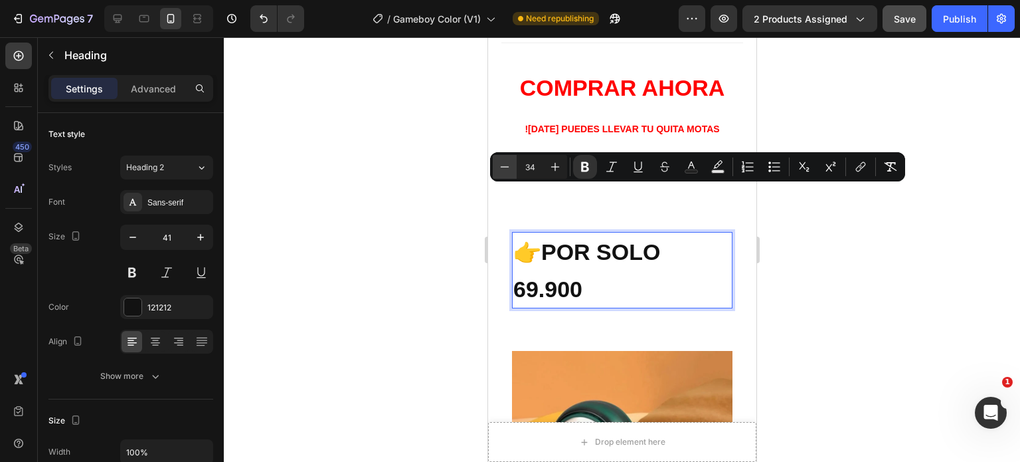
click at [507, 165] on icon "Editor contextual toolbar" at bounding box center [504, 166] width 13 height 13
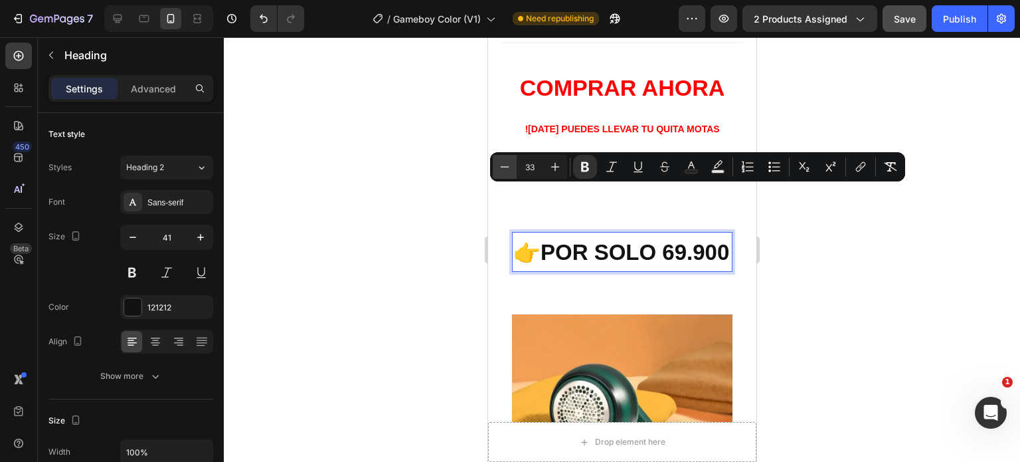
click at [507, 165] on icon "Editor contextual toolbar" at bounding box center [504, 166] width 13 height 13
type input "30"
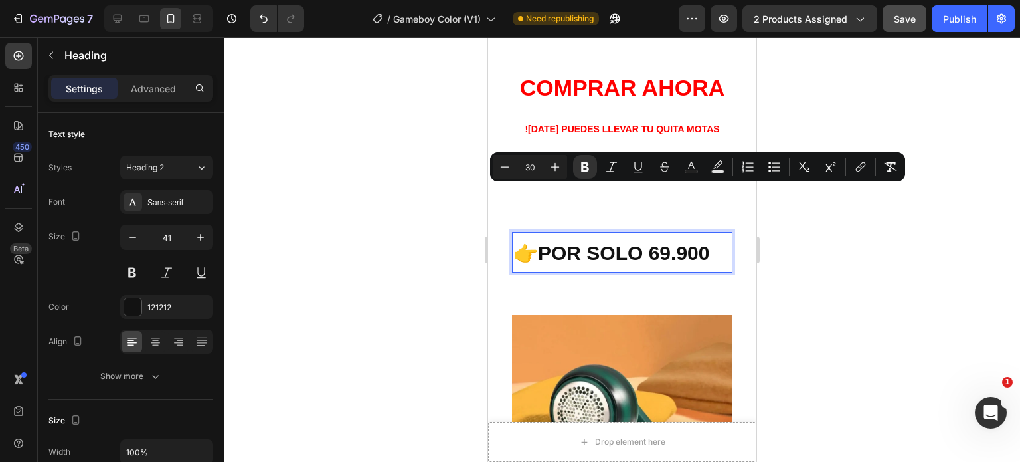
click at [843, 268] on div at bounding box center [622, 249] width 796 height 424
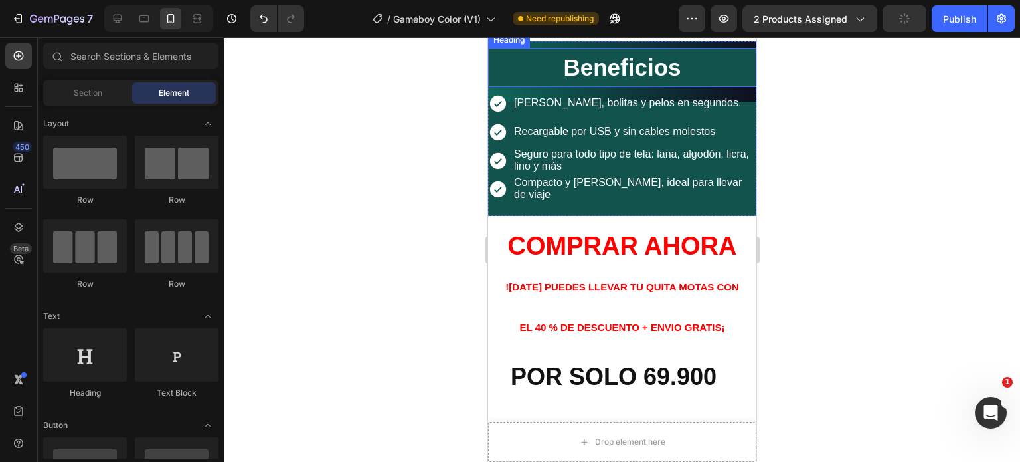
scroll to position [3187, 0]
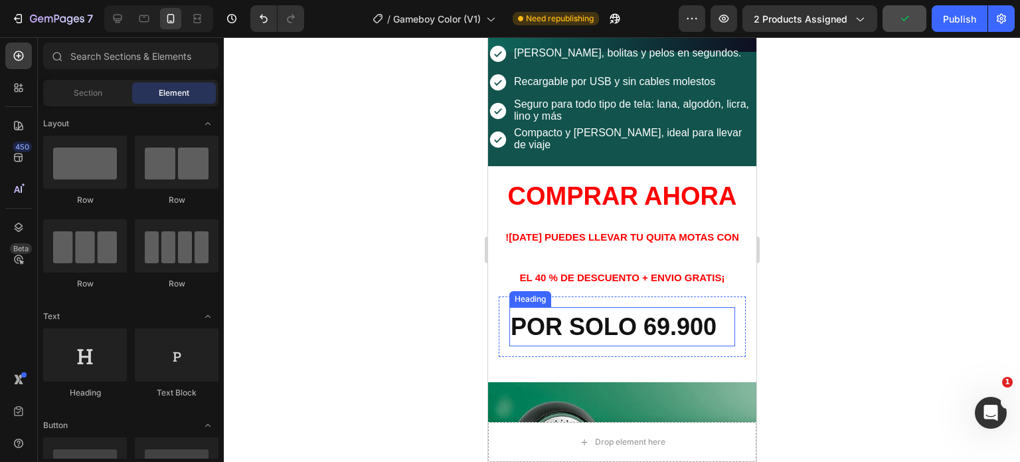
click at [511, 313] on strong "POR SOLO 69.900" at bounding box center [613, 326] width 206 height 27
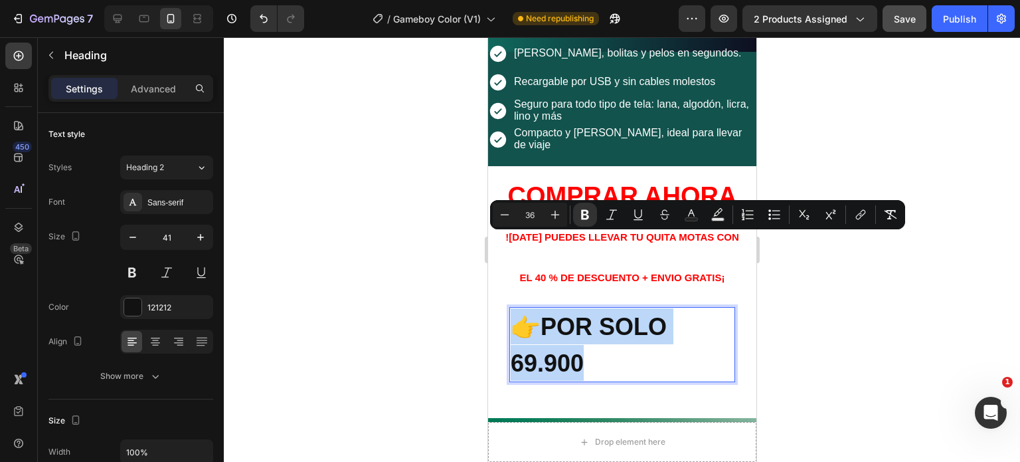
drag, startPoint x: 593, startPoint y: 282, endPoint x: 509, endPoint y: 263, distance: 85.7
click at [510, 308] on p "👉POR SOLO 69.900" at bounding box center [621, 344] width 223 height 72
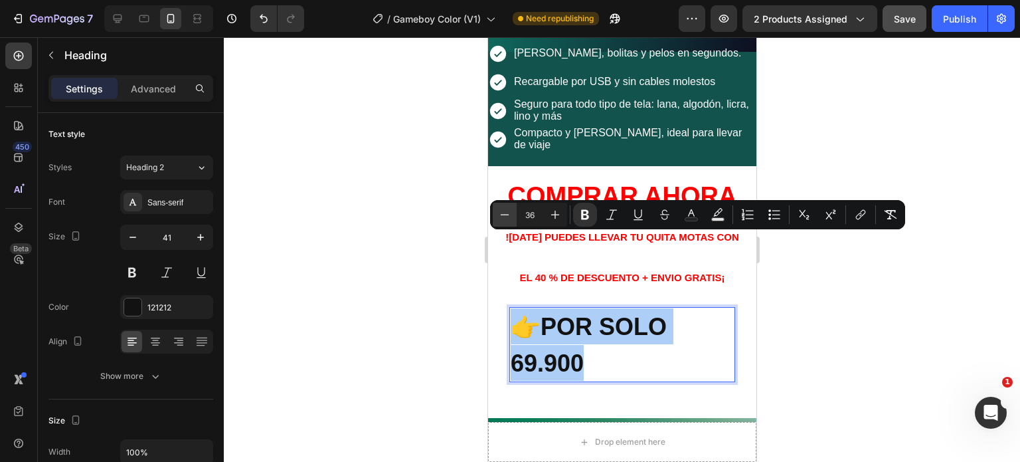
click at [503, 211] on icon "Editor contextual toolbar" at bounding box center [504, 214] width 13 height 13
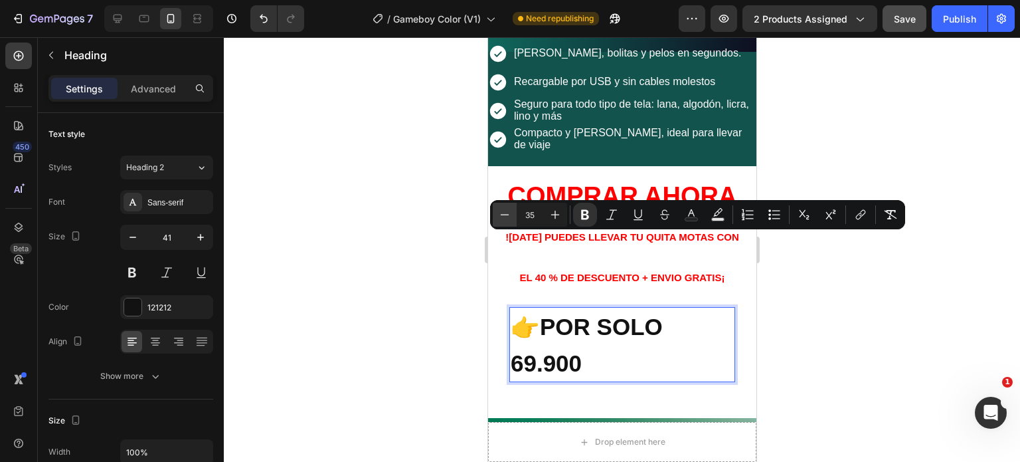
click at [503, 211] on icon "Editor contextual toolbar" at bounding box center [504, 214] width 13 height 13
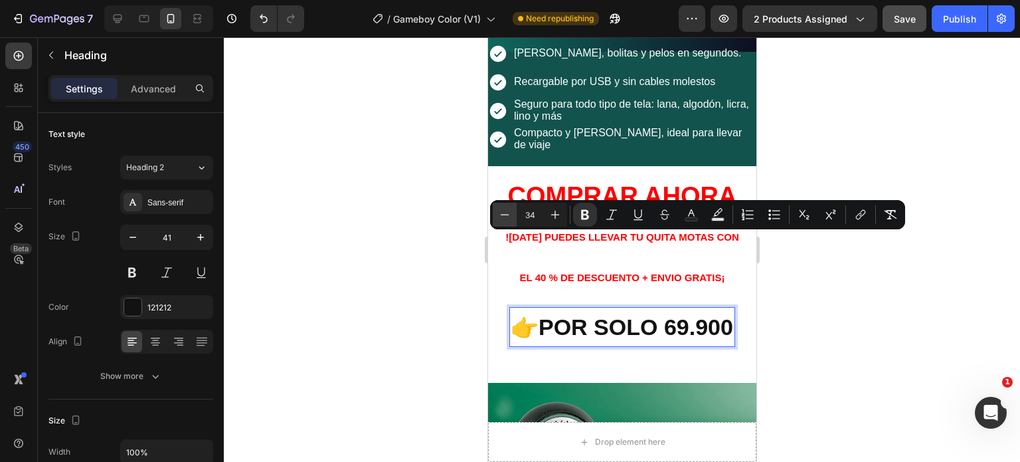
click at [503, 211] on icon "Editor contextual toolbar" at bounding box center [504, 214] width 13 height 13
type input "31"
click at [863, 313] on div at bounding box center [622, 249] width 796 height 424
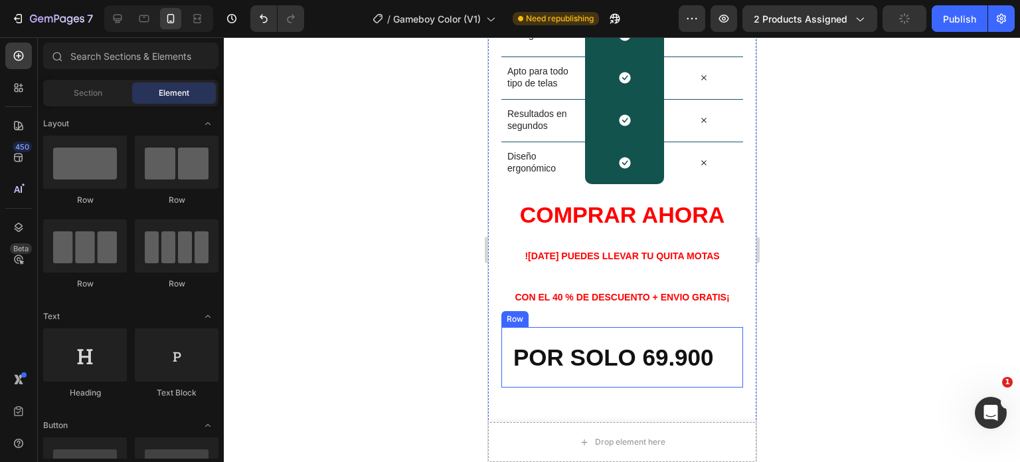
scroll to position [4449, 0]
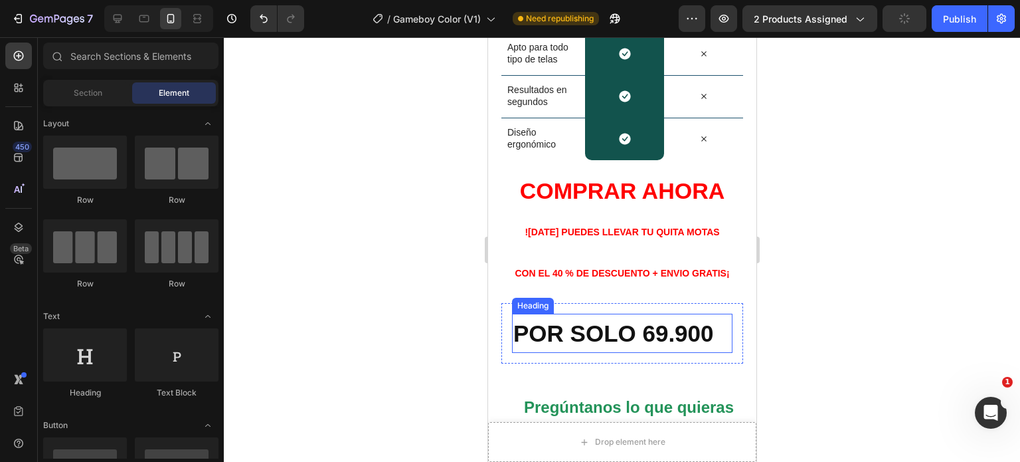
click at [511, 322] on h2 "POR SOLO 69.900" at bounding box center [621, 332] width 220 height 39
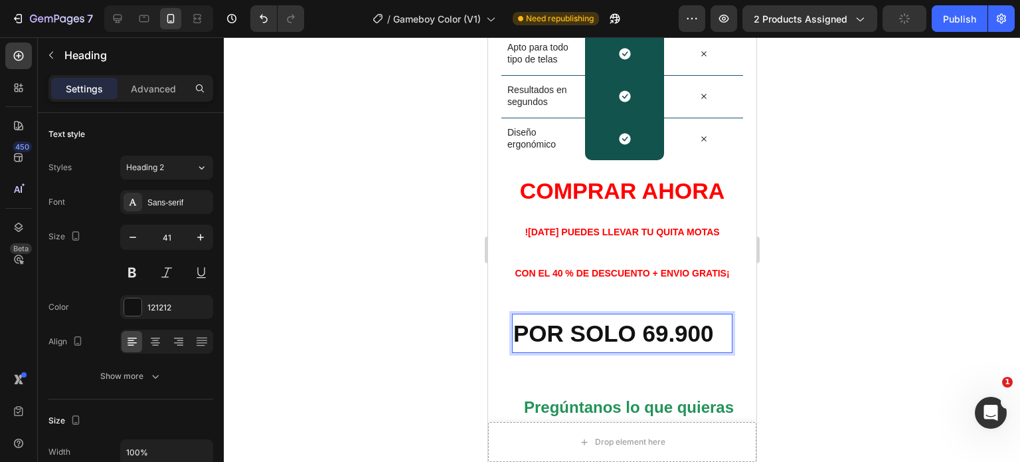
click at [511, 322] on h2 "POR SOLO 69.900" at bounding box center [621, 332] width 220 height 39
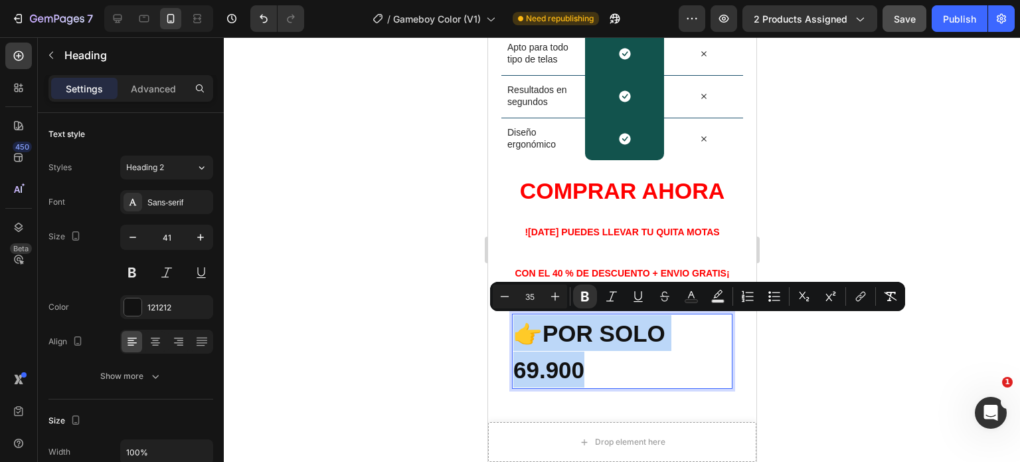
drag, startPoint x: 595, startPoint y: 365, endPoint x: 521, endPoint y: 343, distance: 77.5
click at [521, 343] on p "👉POR SOLO 69.900" at bounding box center [622, 351] width 218 height 72
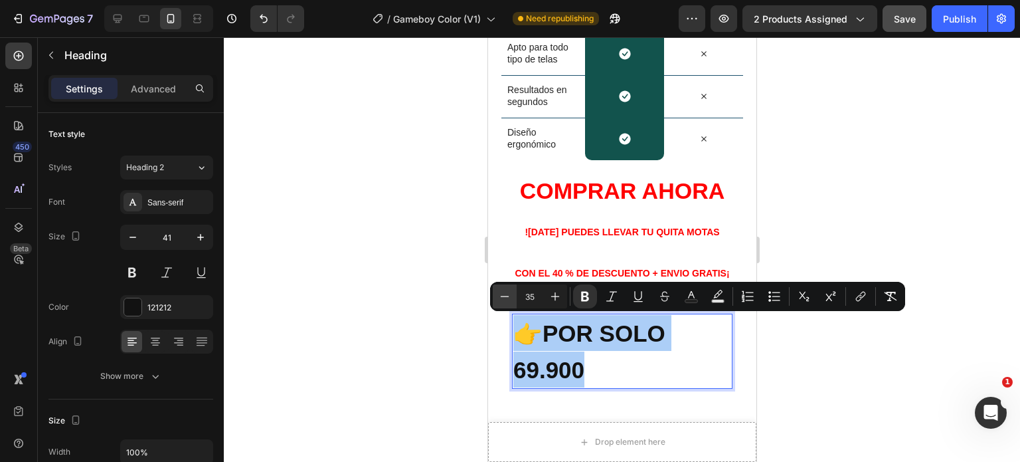
click at [503, 294] on icon "Editor contextual toolbar" at bounding box center [504, 296] width 13 height 13
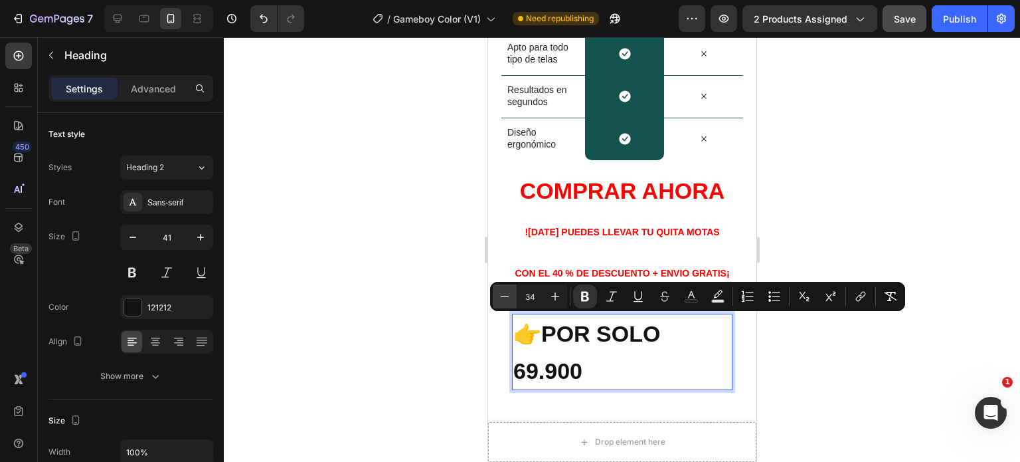
click at [503, 294] on icon "Editor contextual toolbar" at bounding box center [504, 296] width 13 height 13
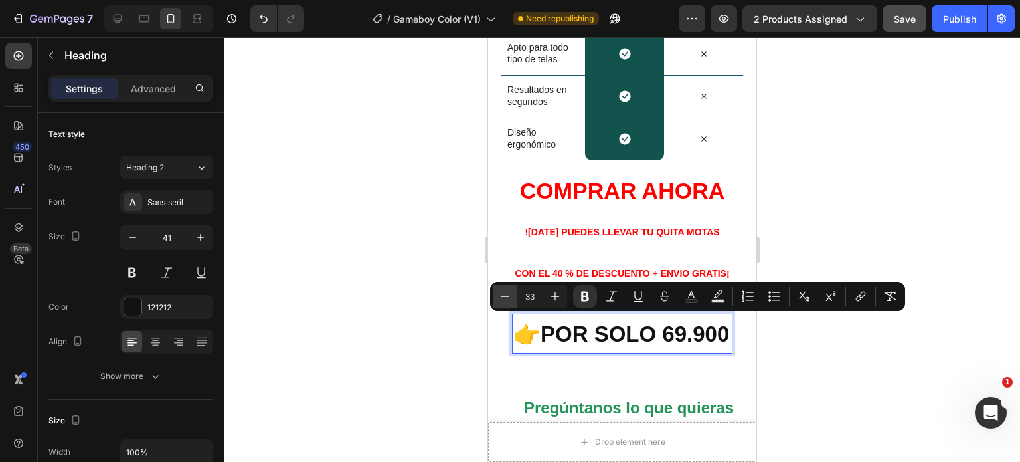
click at [503, 294] on icon "Editor contextual toolbar" at bounding box center [504, 296] width 13 height 13
type input "30"
click at [839, 350] on div at bounding box center [622, 249] width 796 height 424
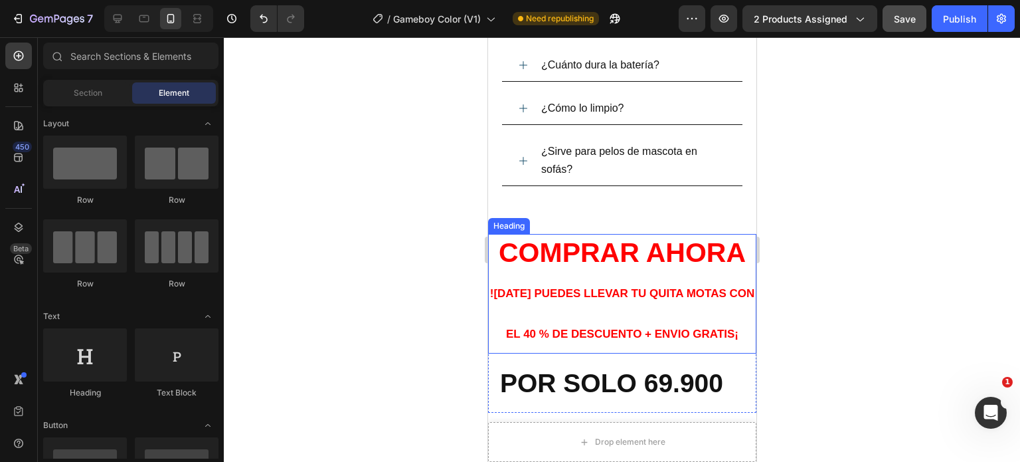
scroll to position [5113, 0]
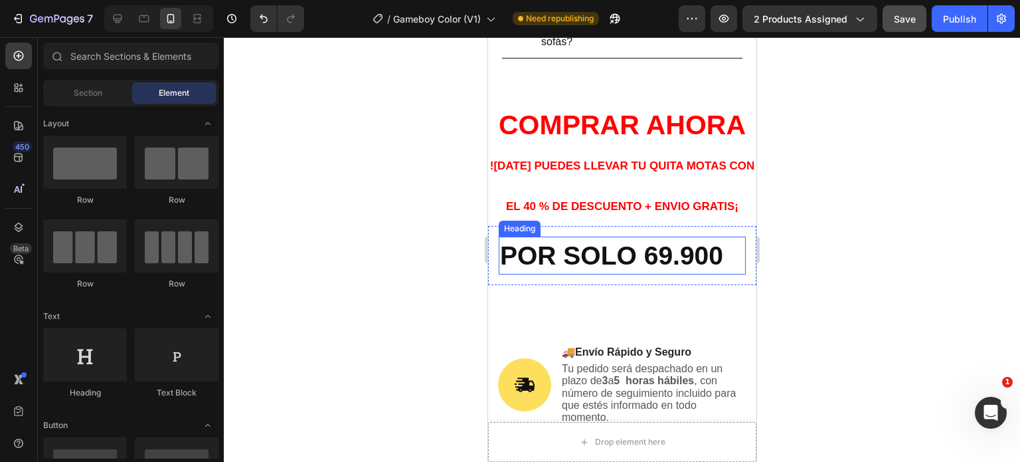
click at [499, 270] on strong "POR SOLO 69.900" at bounding box center [610, 255] width 223 height 29
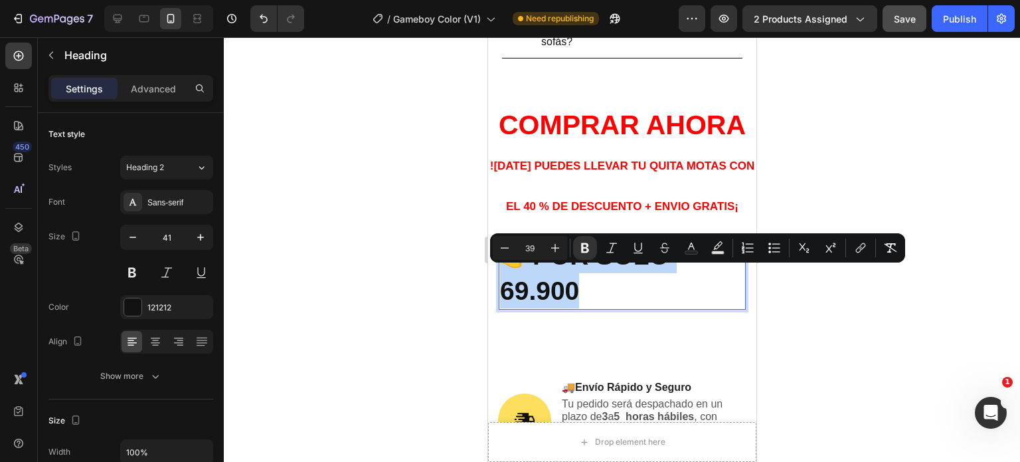
drag, startPoint x: 592, startPoint y: 312, endPoint x: 503, endPoint y: 294, distance: 90.8
click at [503, 294] on p "👉POR SOLO 69.900" at bounding box center [621, 273] width 244 height 71
click at [500, 247] on icon "Editor contextual toolbar" at bounding box center [504, 247] width 13 height 13
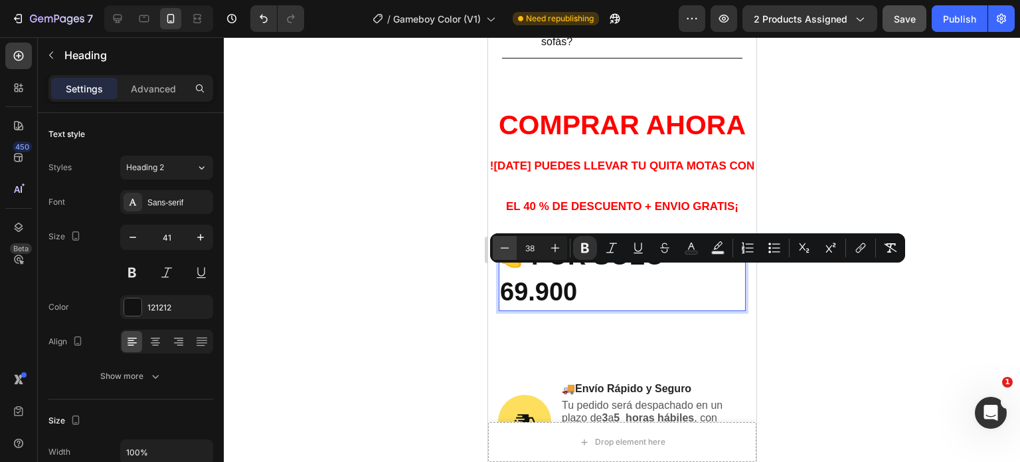
click at [500, 247] on icon "Editor contextual toolbar" at bounding box center [504, 247] width 13 height 13
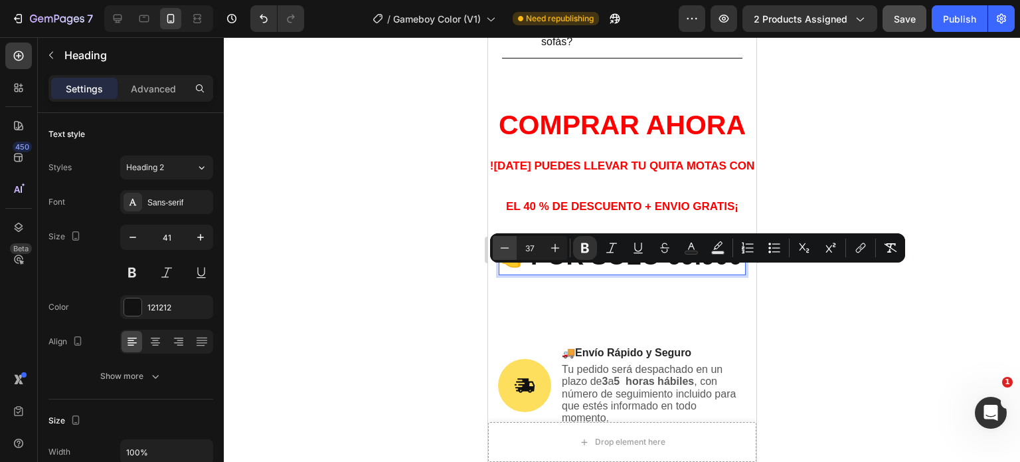
click at [500, 247] on icon "Editor contextual toolbar" at bounding box center [504, 247] width 13 height 13
type input "34"
click at [873, 349] on div at bounding box center [622, 249] width 796 height 424
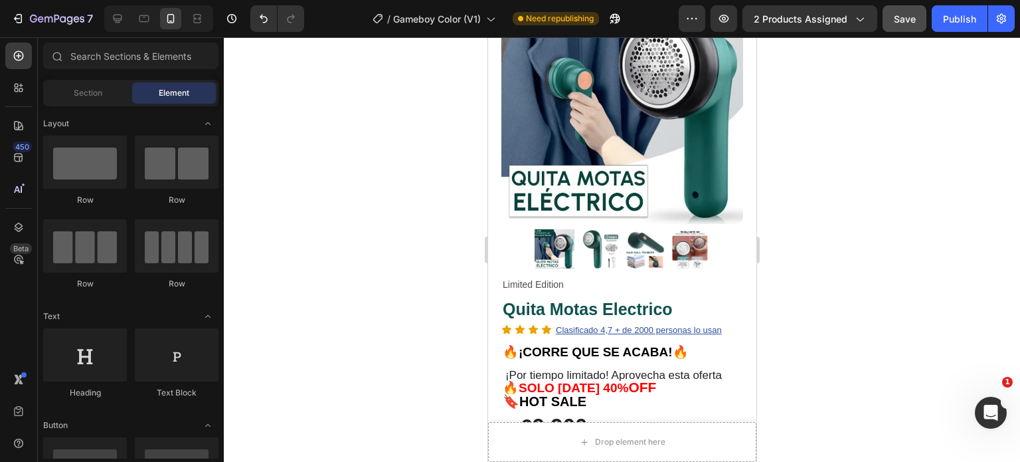
scroll to position [46, 0]
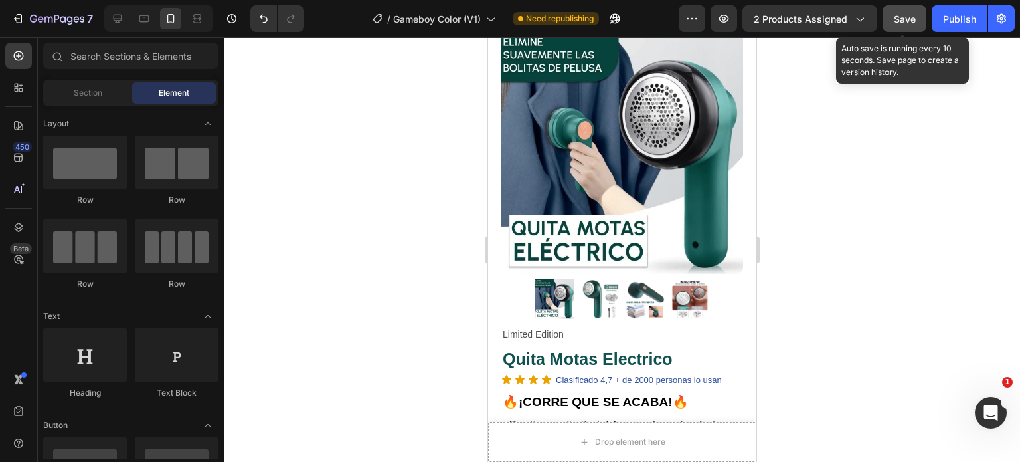
click at [909, 21] on span "Save" at bounding box center [905, 18] width 22 height 11
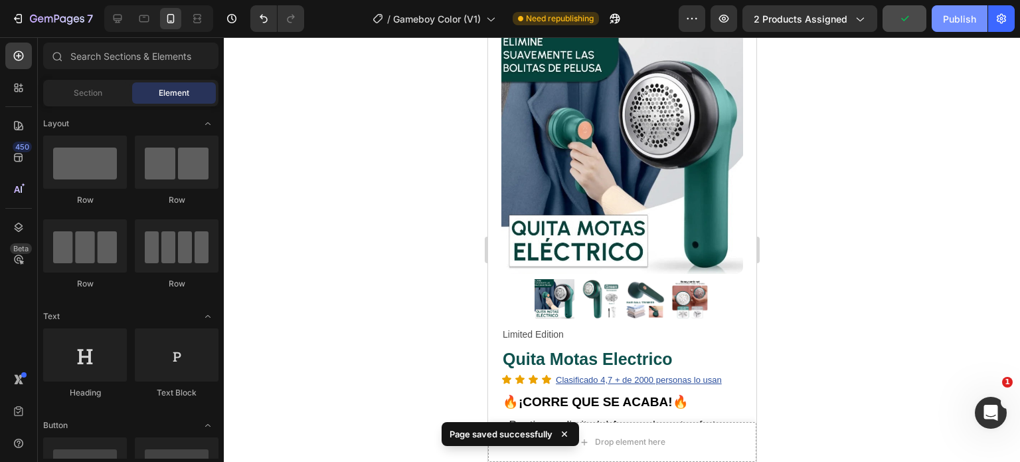
click at [959, 19] on div "Publish" at bounding box center [959, 19] width 33 height 14
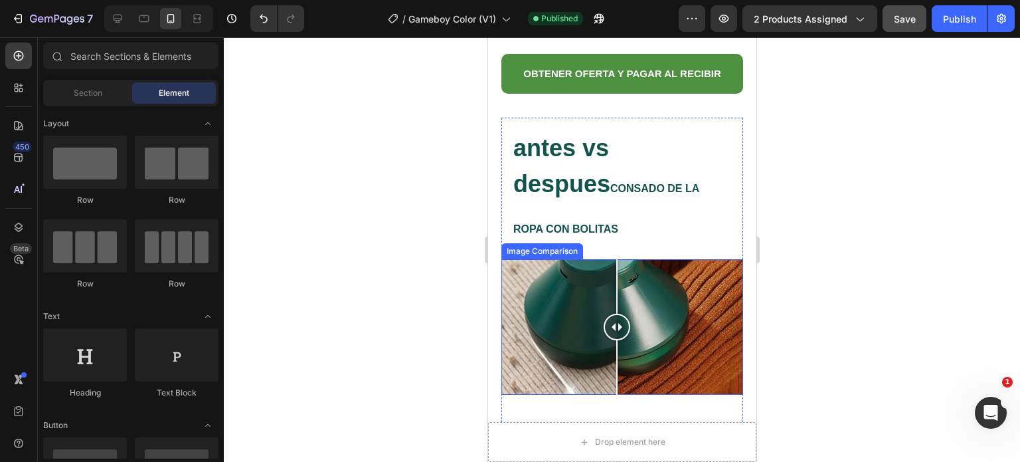
scroll to position [1042, 0]
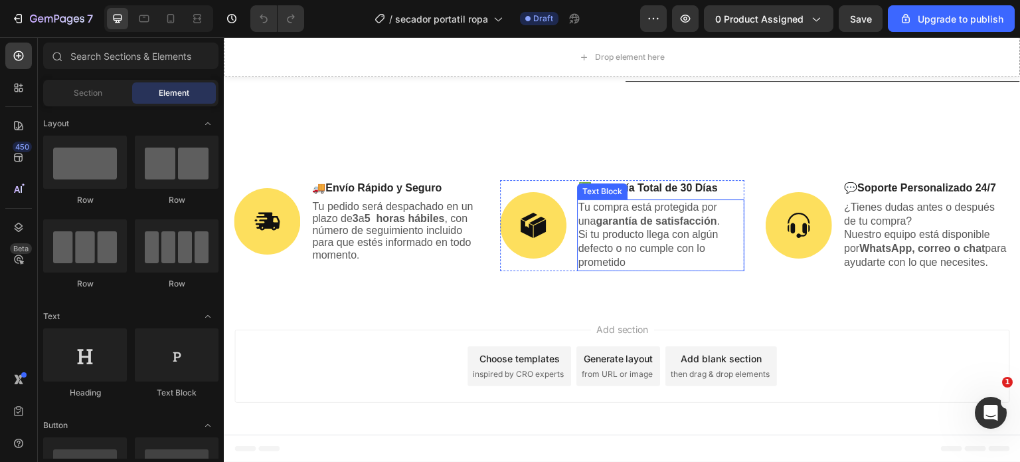
scroll to position [2885, 0]
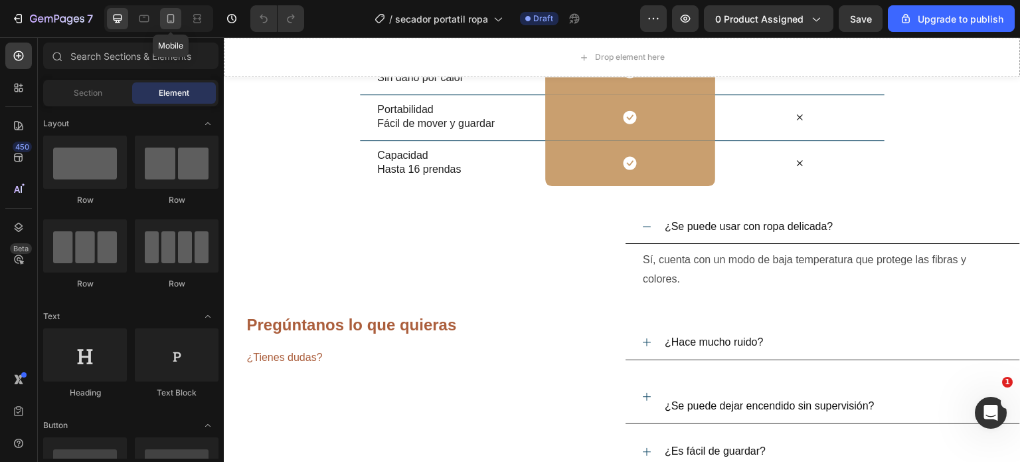
click at [170, 18] on icon at bounding box center [170, 18] width 13 height 13
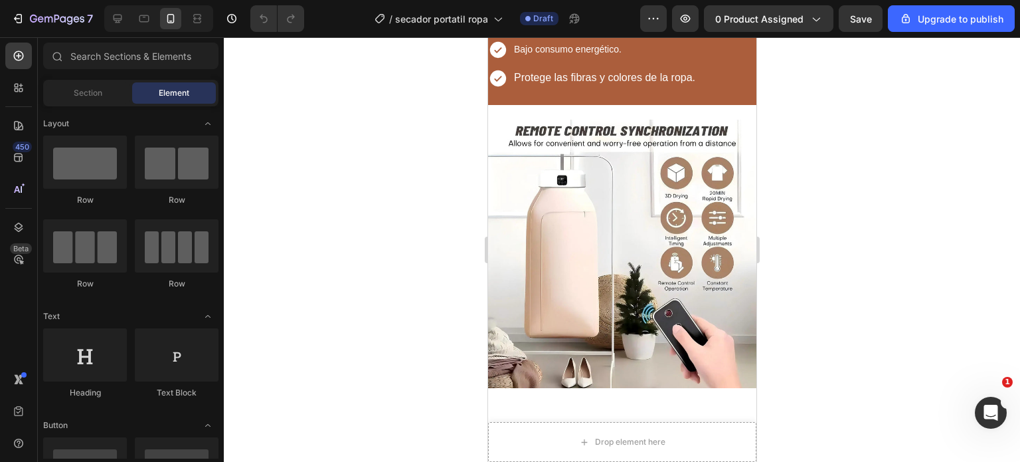
scroll to position [1648, 0]
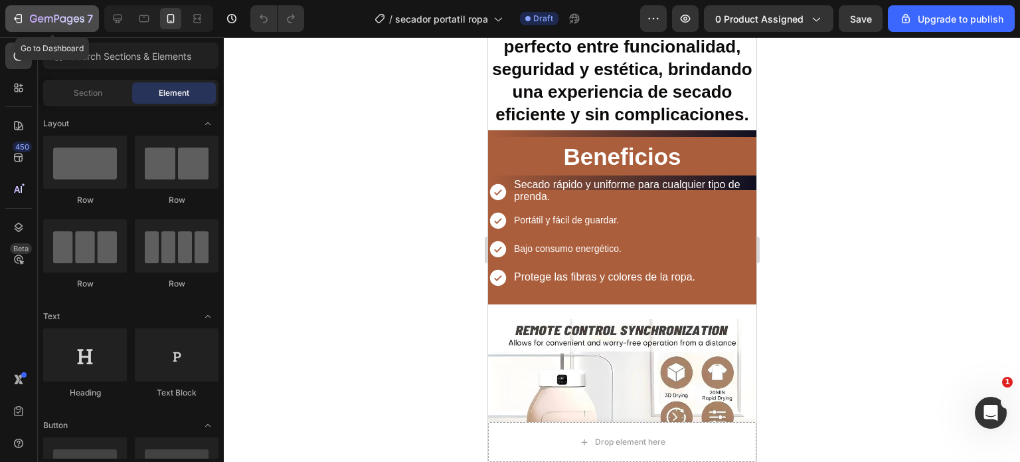
click at [20, 12] on icon "button" at bounding box center [17, 18] width 13 height 13
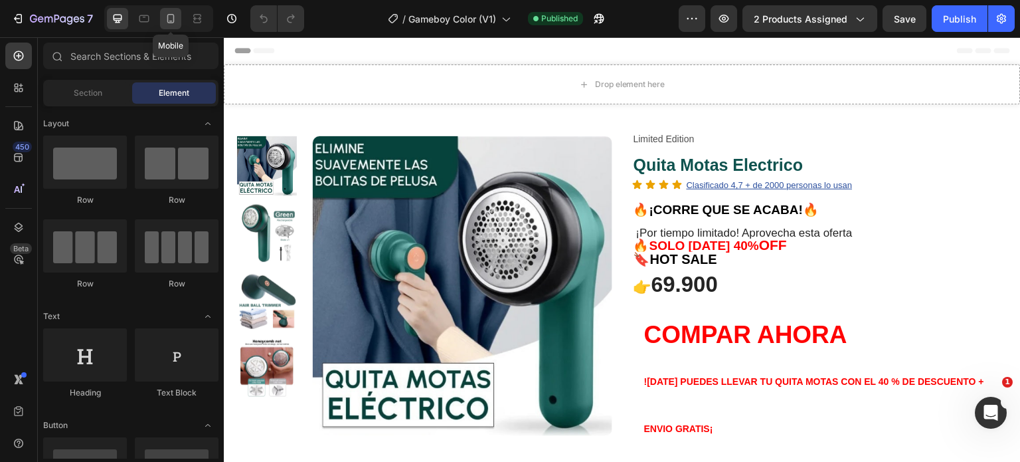
click at [178, 16] on div at bounding box center [170, 18] width 21 height 21
